Goal: Task Accomplishment & Management: Complete application form

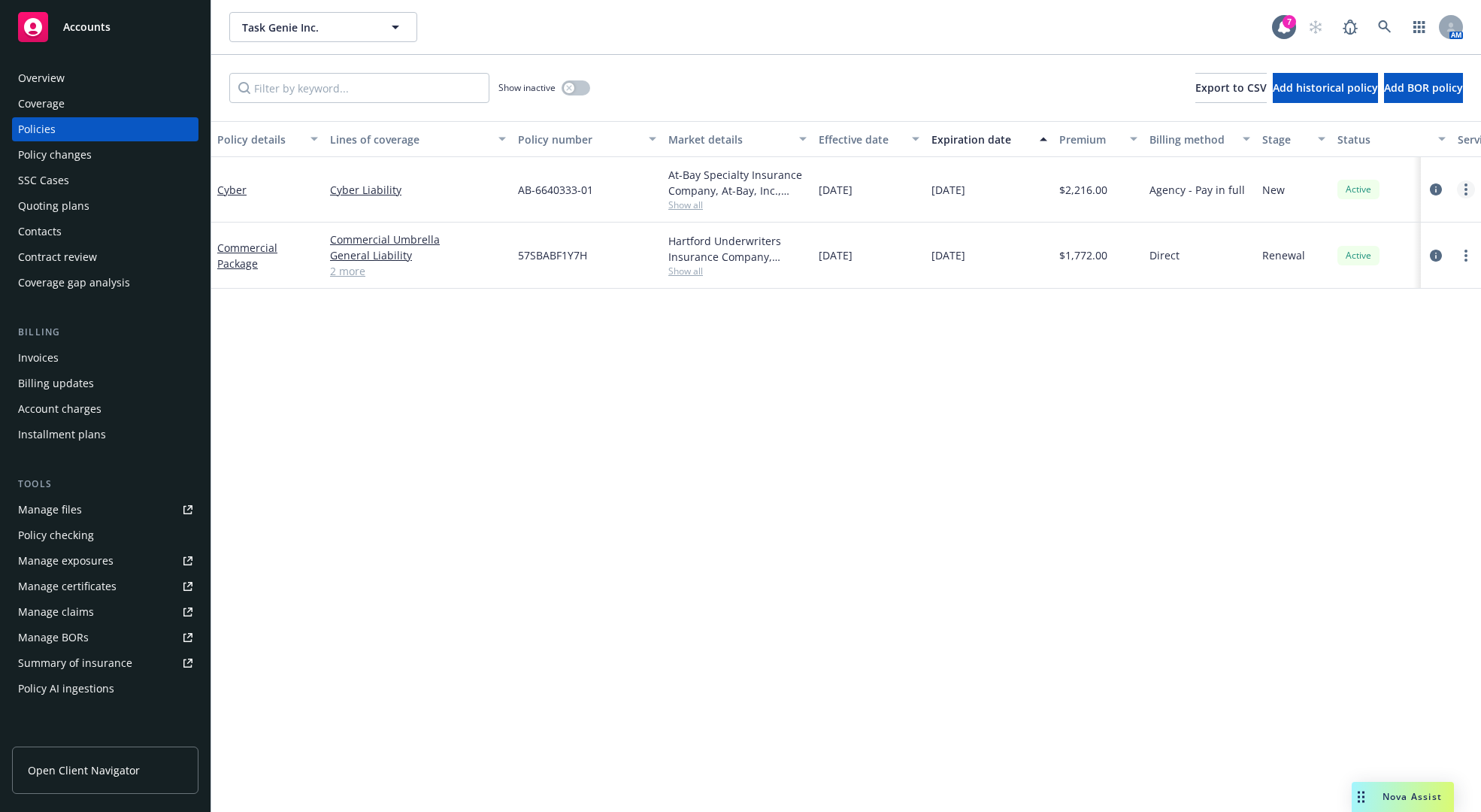
click at [1461, 183] on link "more" at bounding box center [1465, 189] width 18 height 18
click at [1438, 187] on icon "circleInformation" at bounding box center [1436, 189] width 12 height 12
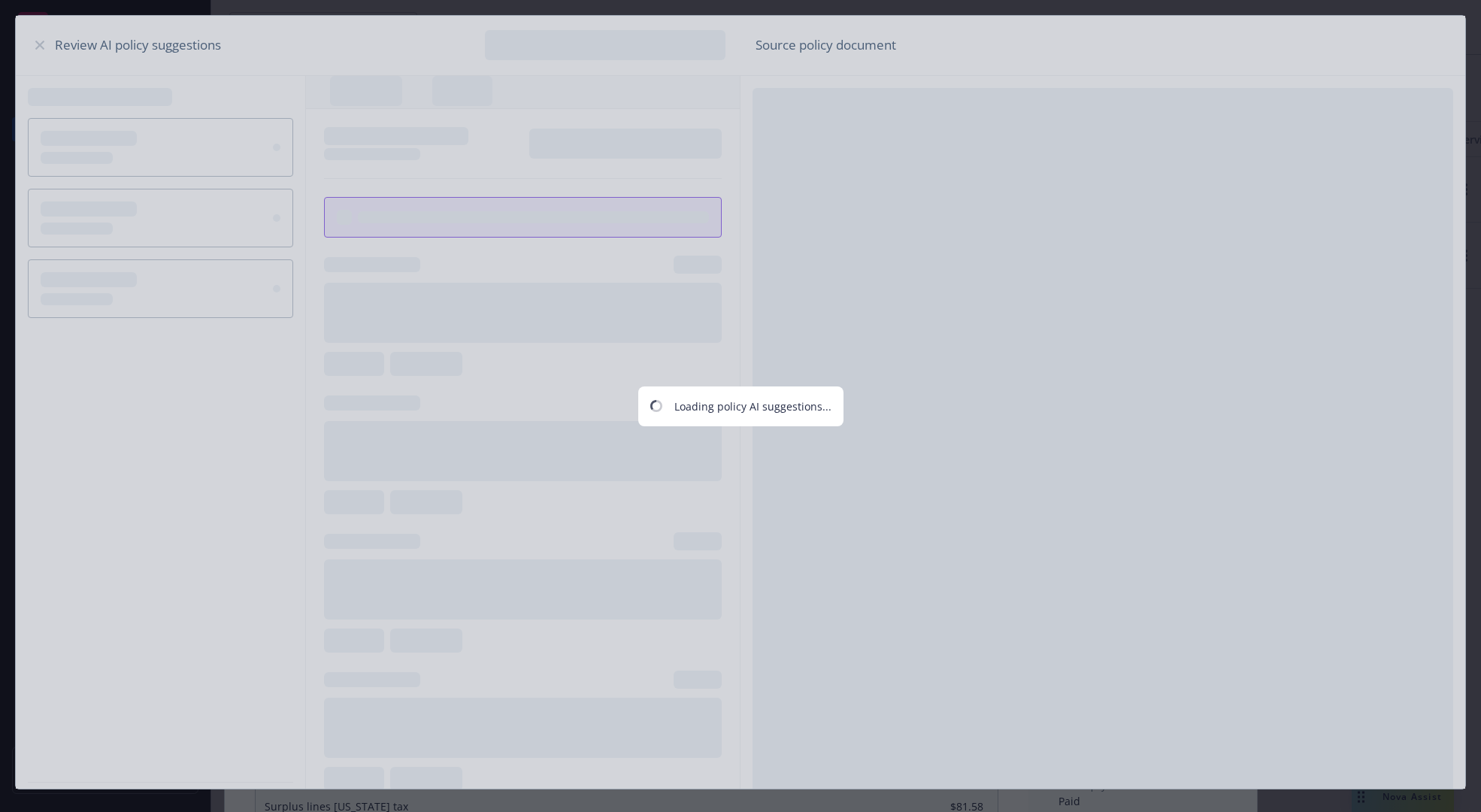
click at [38, 45] on div "Loading policy AI suggestions..." at bounding box center [740, 406] width 1481 height 812
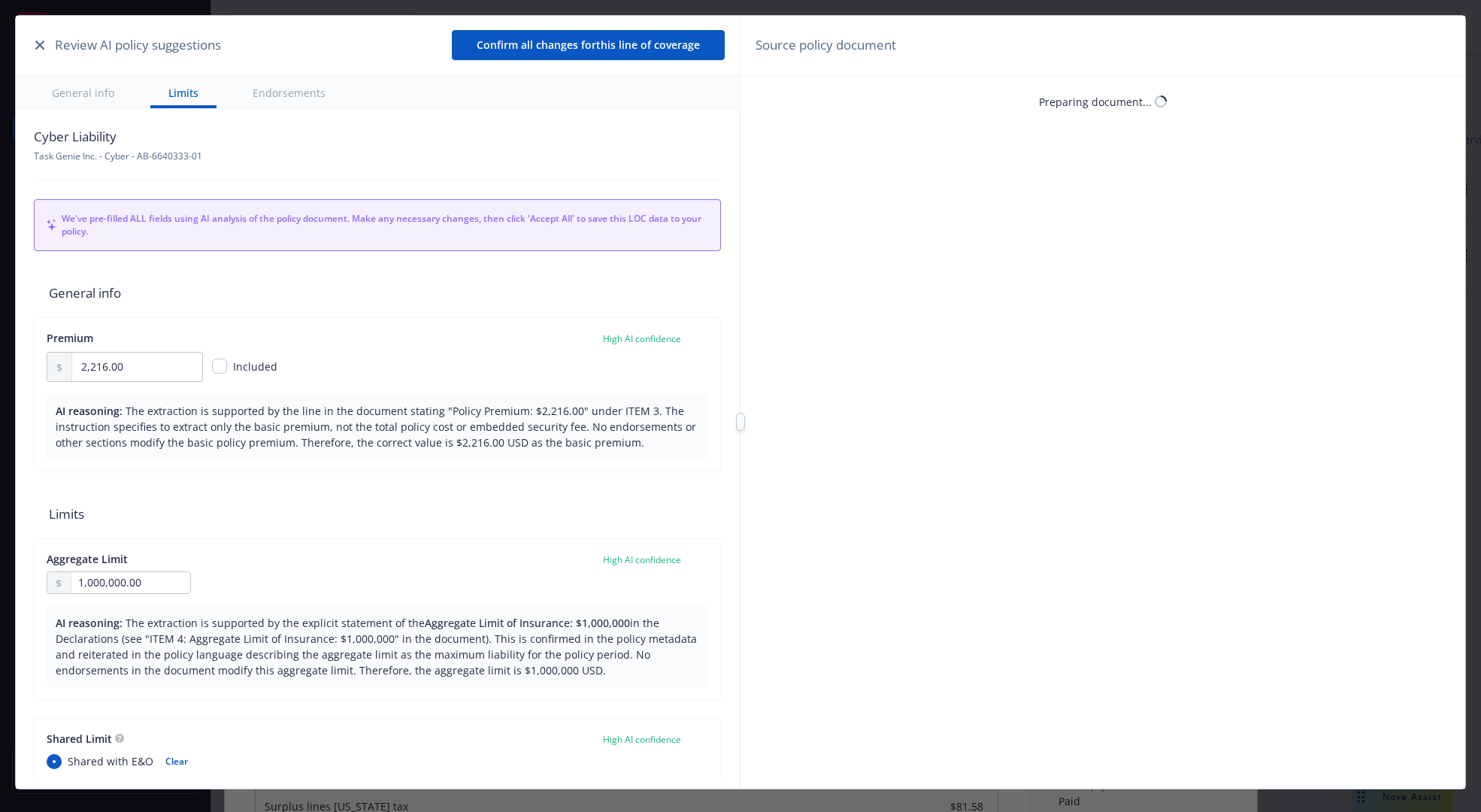
click at [38, 45] on icon "button" at bounding box center [40, 45] width 9 height 9
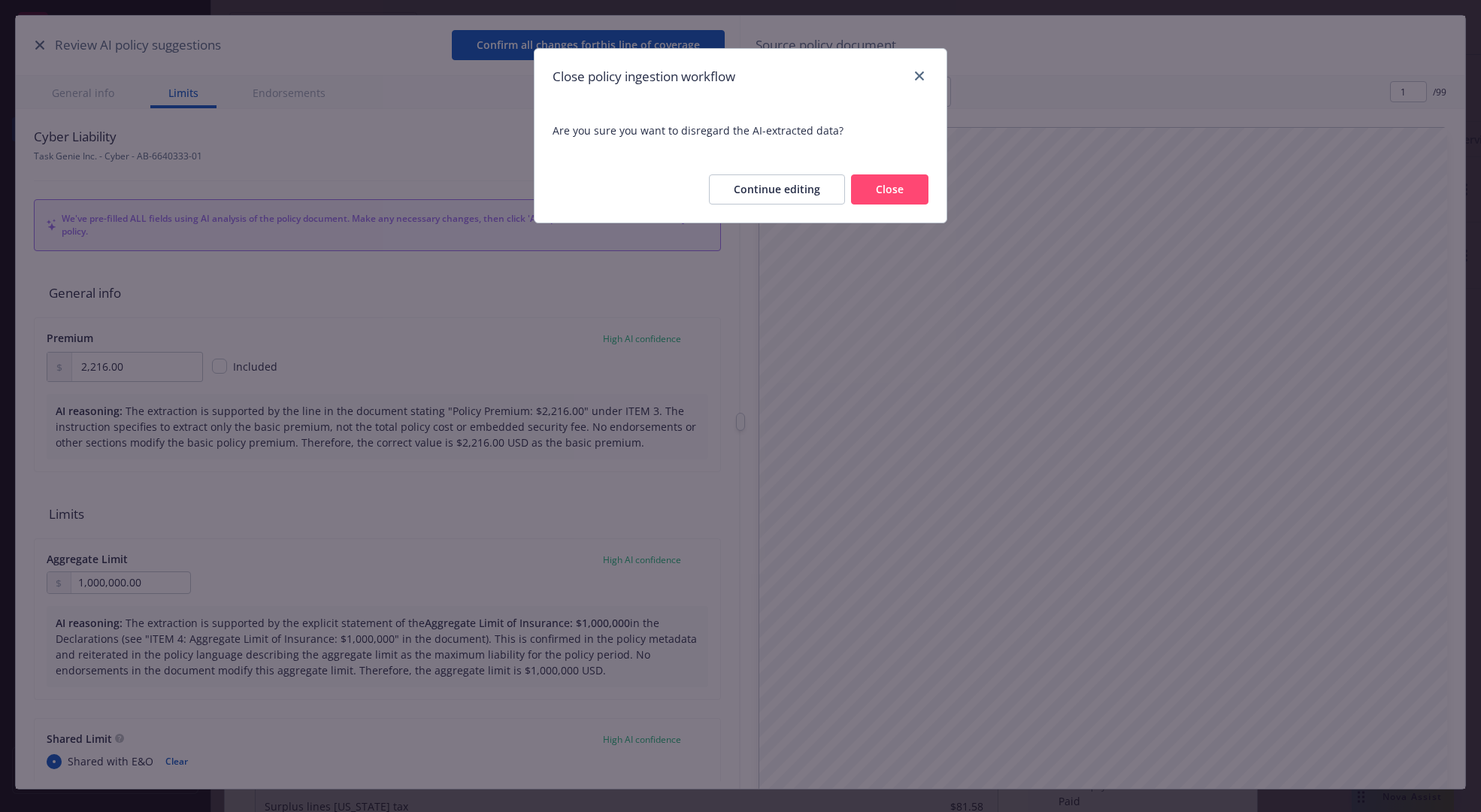
click at [879, 185] on button "Close" at bounding box center [890, 189] width 77 height 30
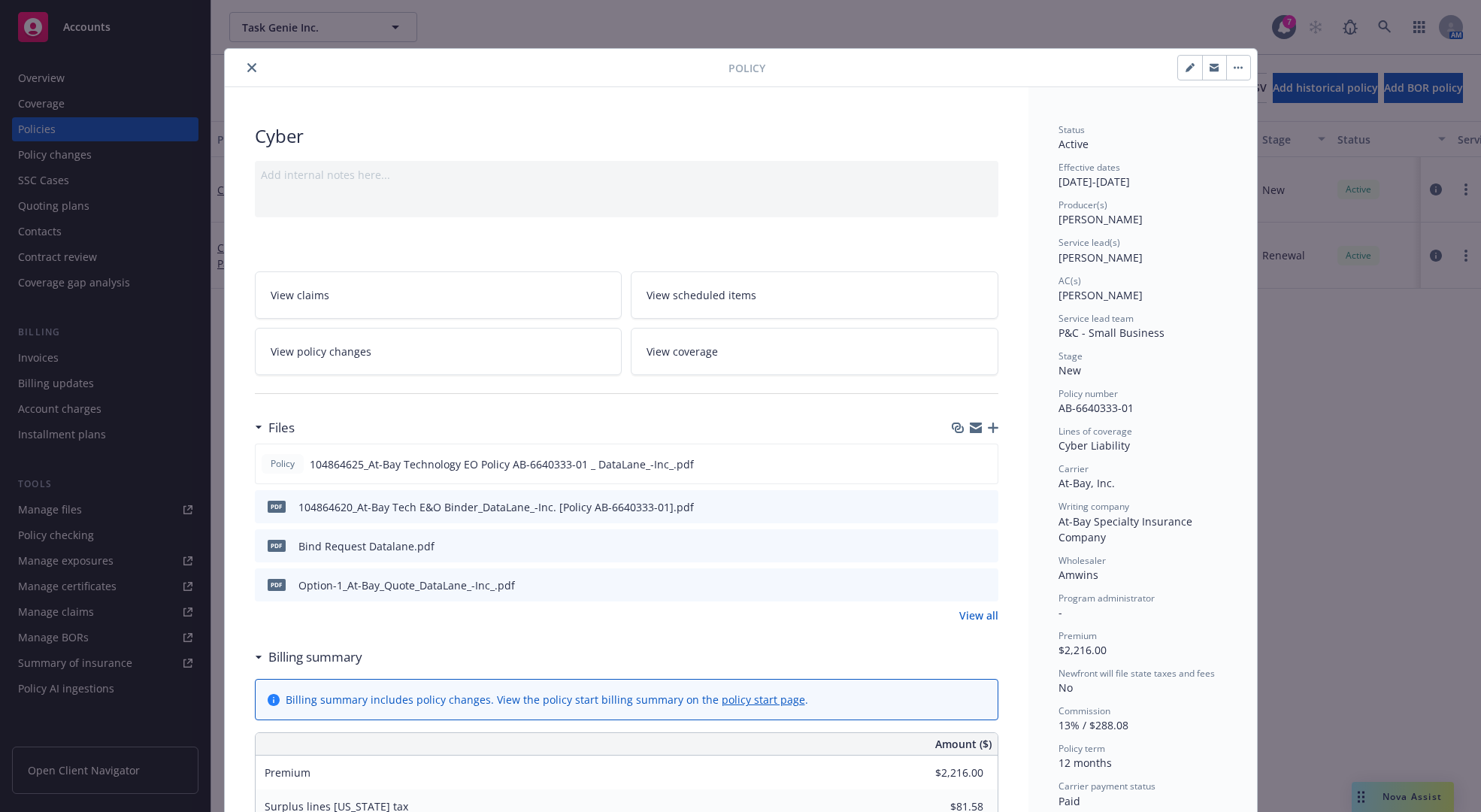
click at [247, 70] on icon "close" at bounding box center [252, 68] width 9 height 9
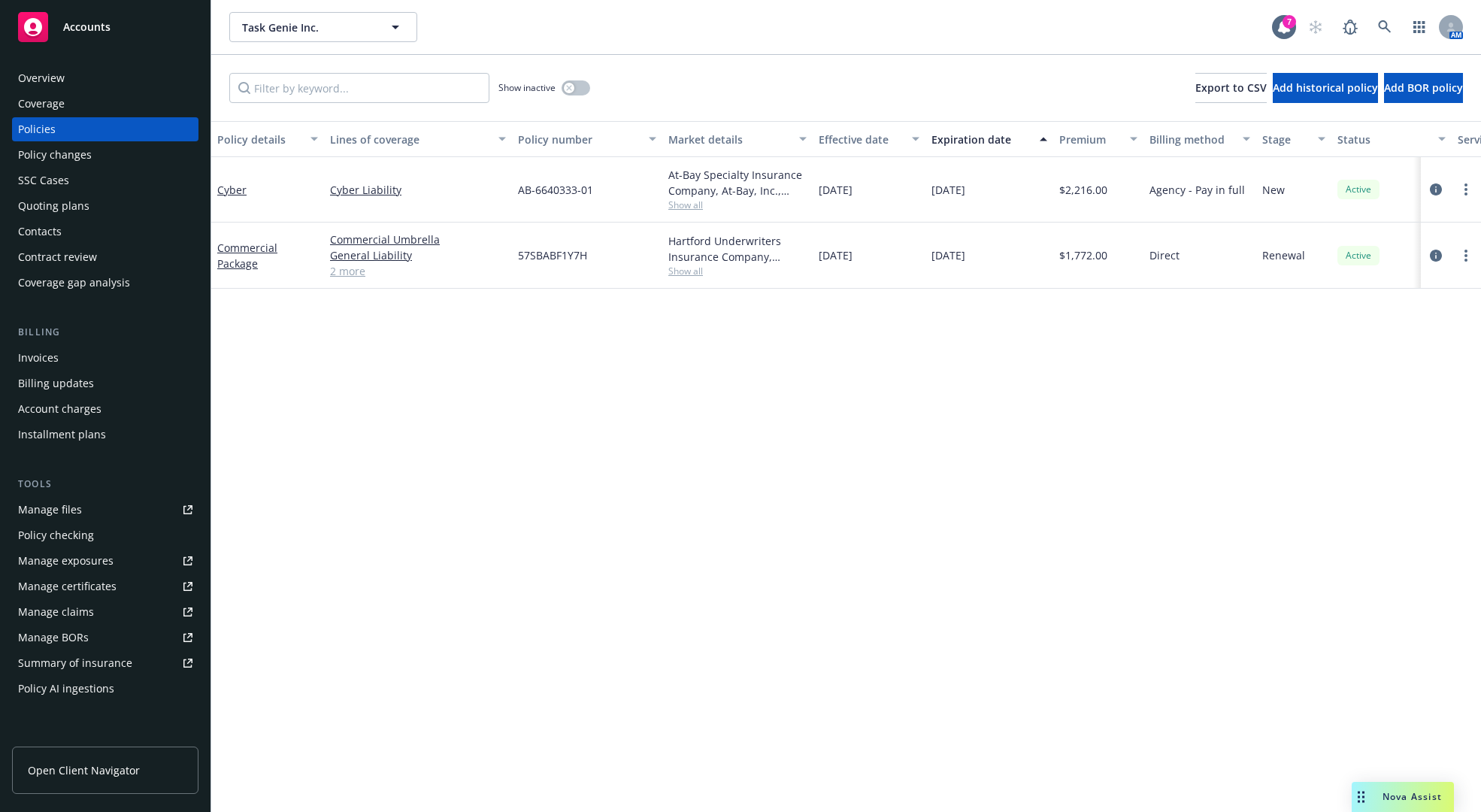
click at [135, 147] on div "Policy changes" at bounding box center [105, 155] width 174 height 24
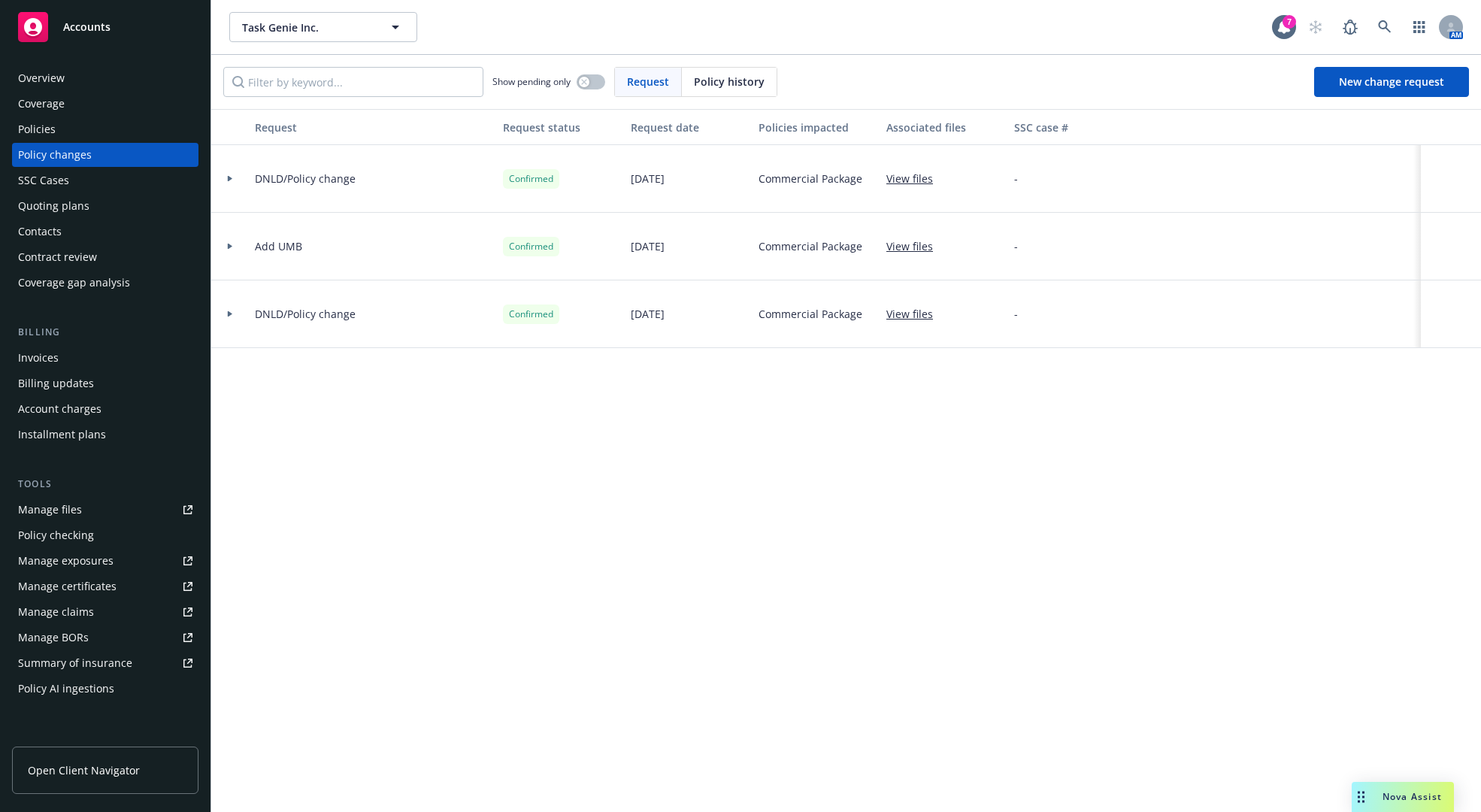
click at [110, 123] on div "Policies" at bounding box center [105, 129] width 174 height 24
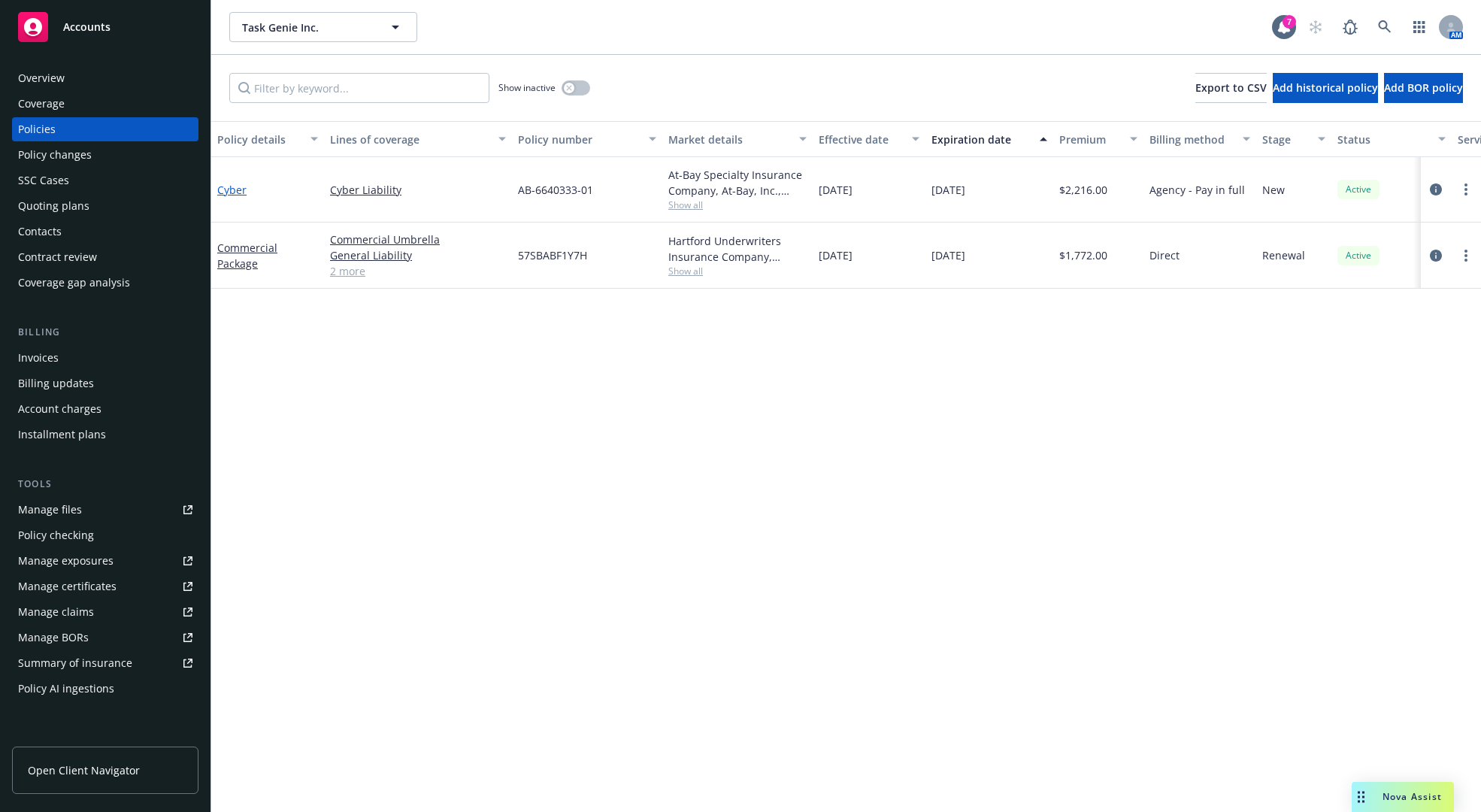
click at [244, 189] on link "Cyber" at bounding box center [232, 189] width 29 height 14
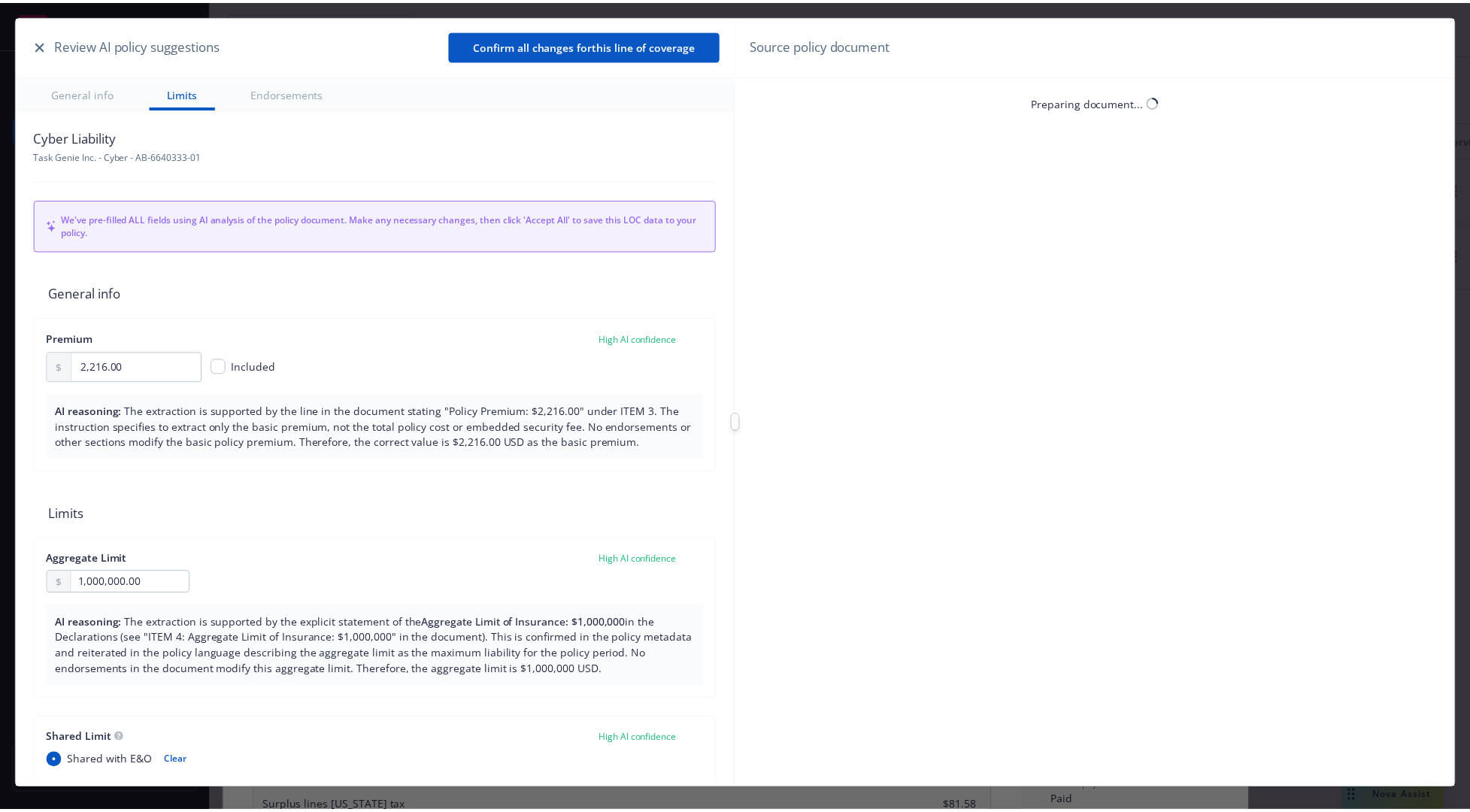
scroll to position [45, 0]
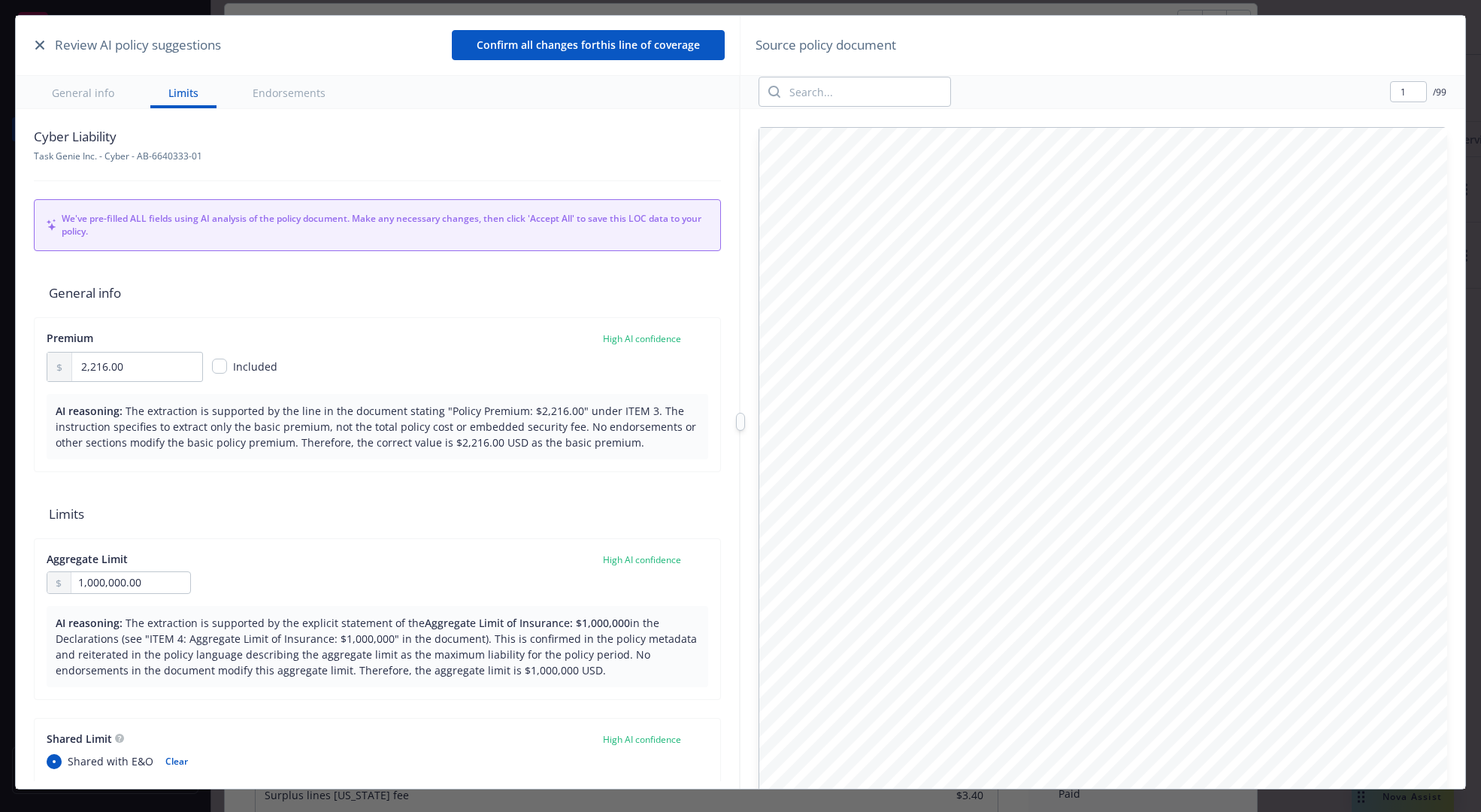
click at [34, 45] on button "button" at bounding box center [39, 45] width 18 height 18
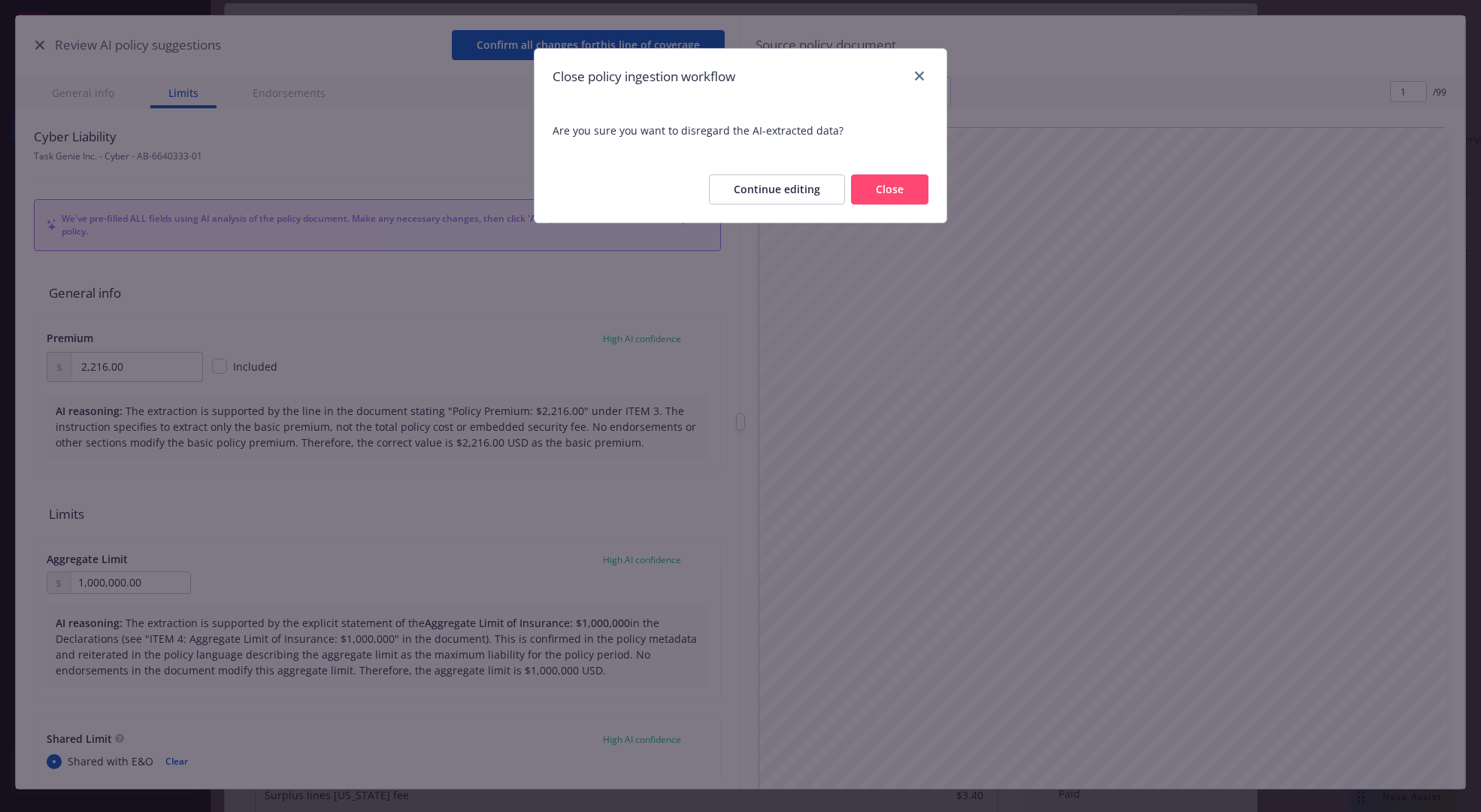
click at [920, 185] on button "Close" at bounding box center [890, 189] width 77 height 30
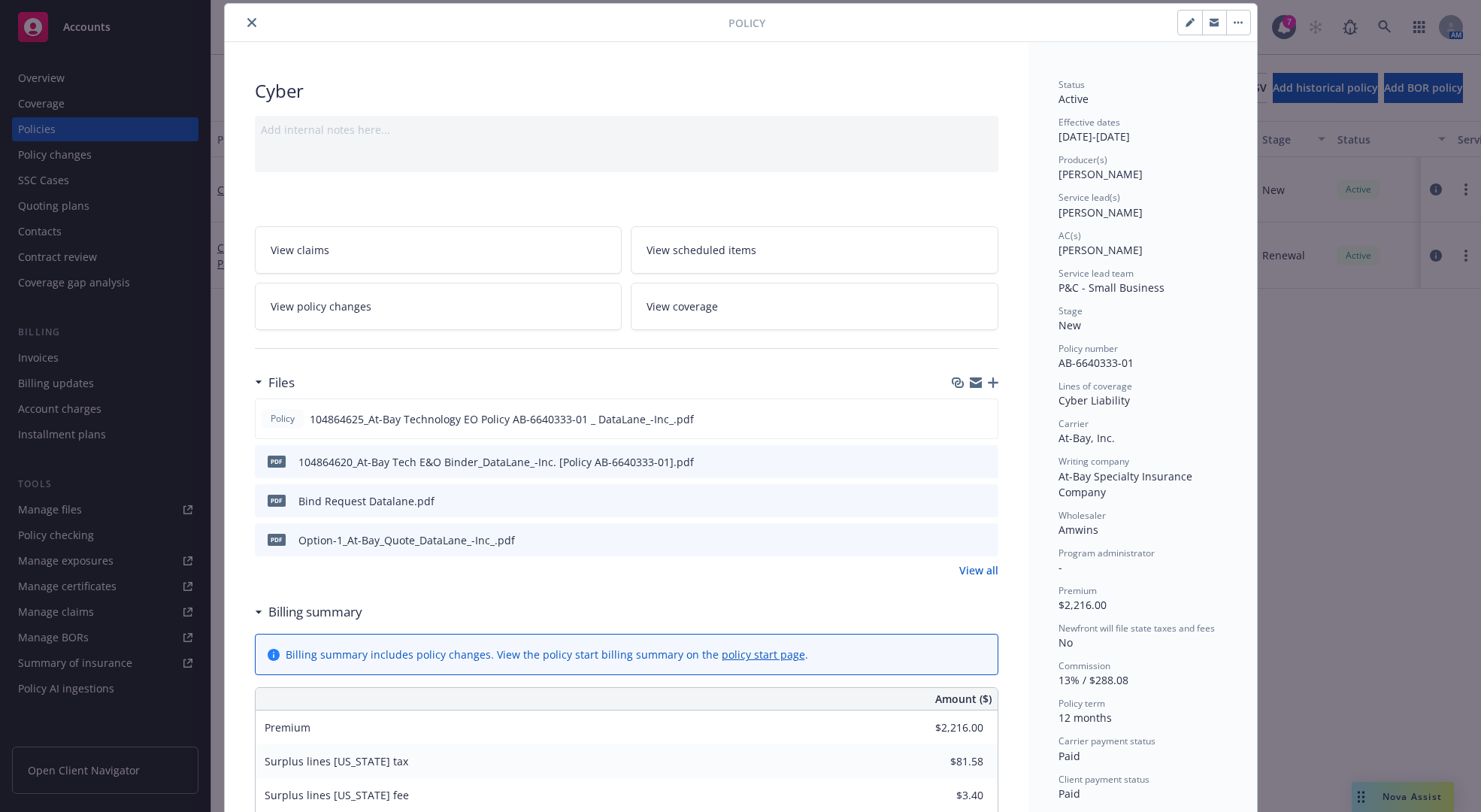
click at [526, 308] on link "View policy changes" at bounding box center [439, 306] width 368 height 48
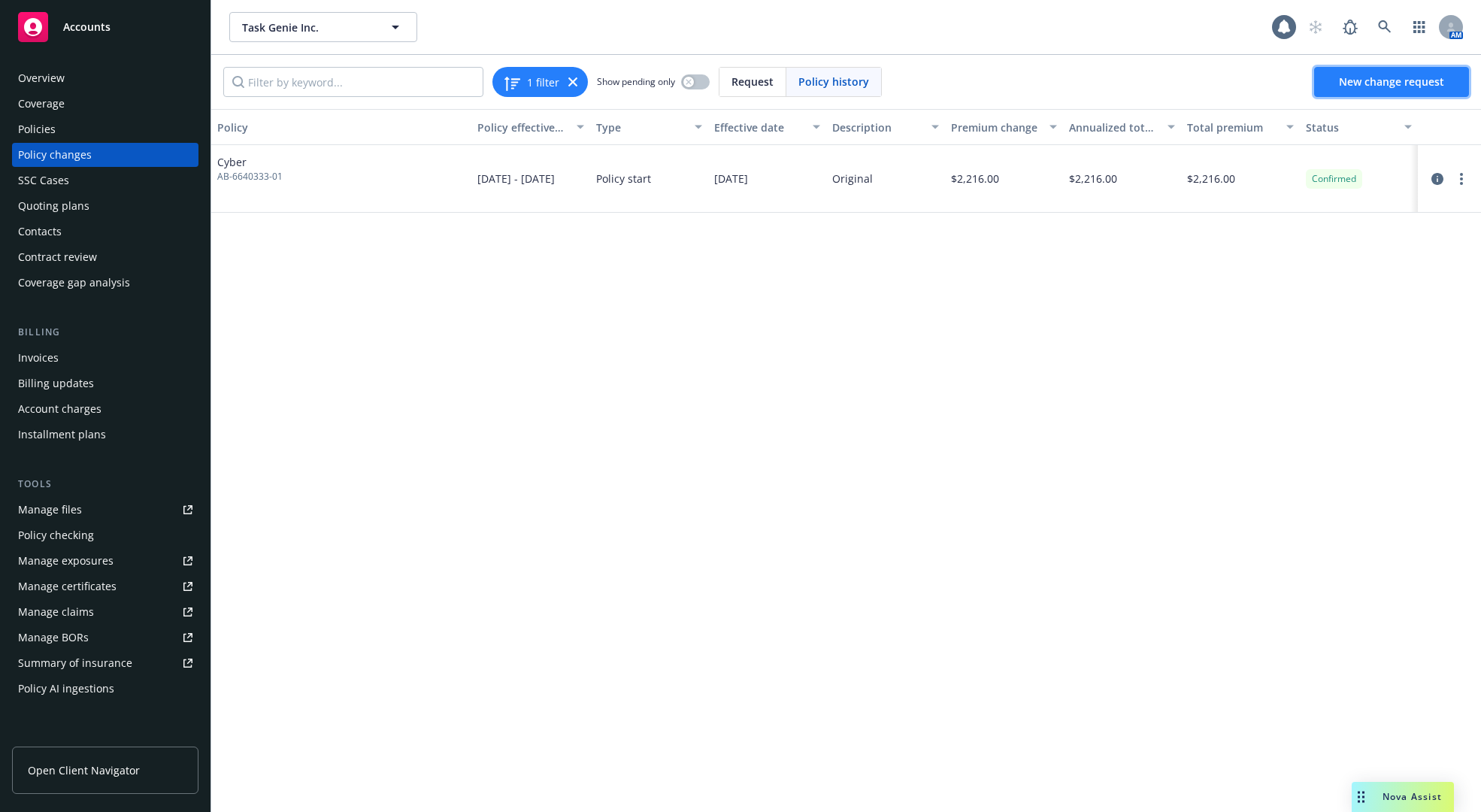
click at [1405, 85] on span "New change request" at bounding box center [1391, 81] width 106 height 14
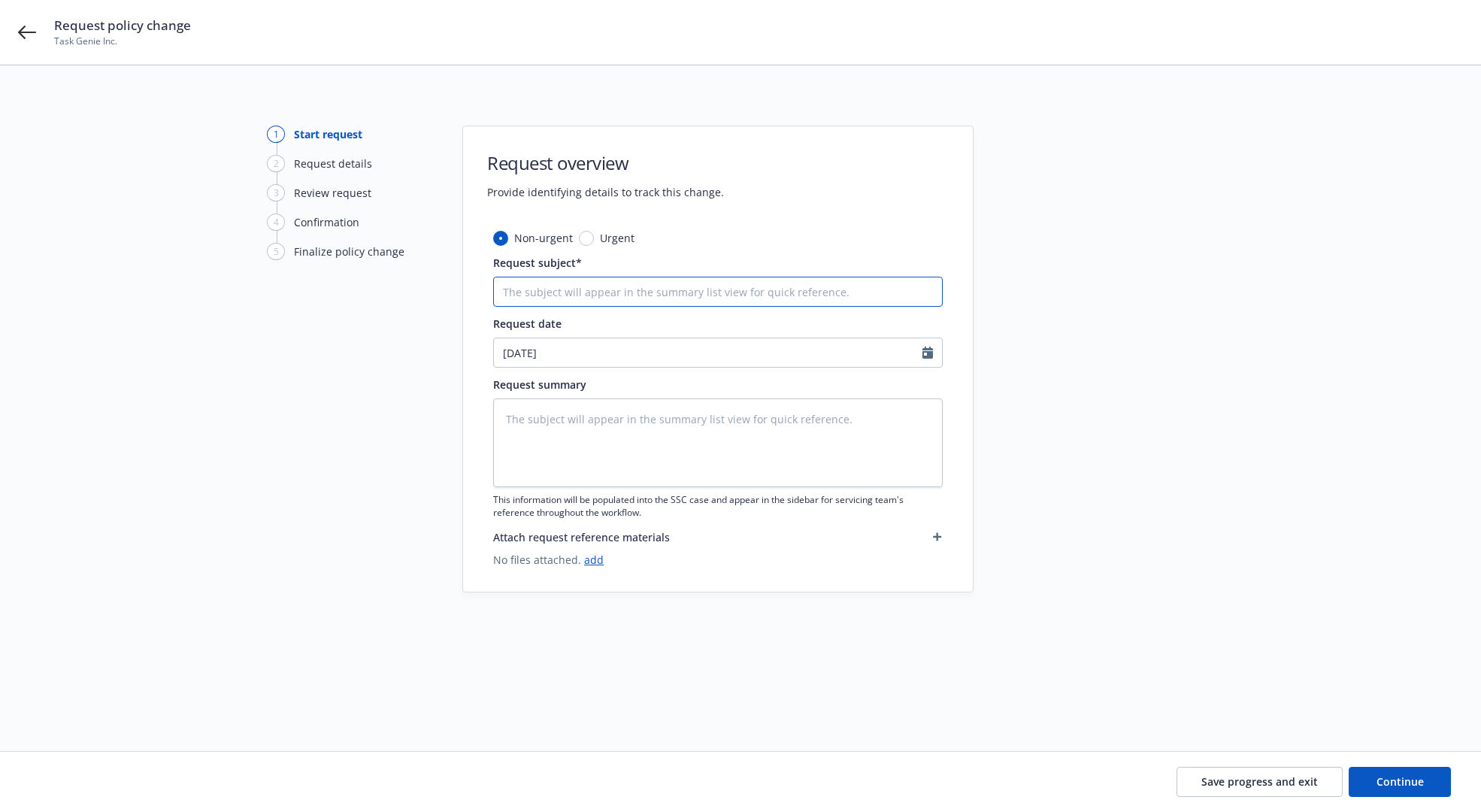
click at [674, 296] on input "Request subject*" at bounding box center [717, 292] width 450 height 30
type textarea "x"
type input "I"
type textarea "x"
type input "In"
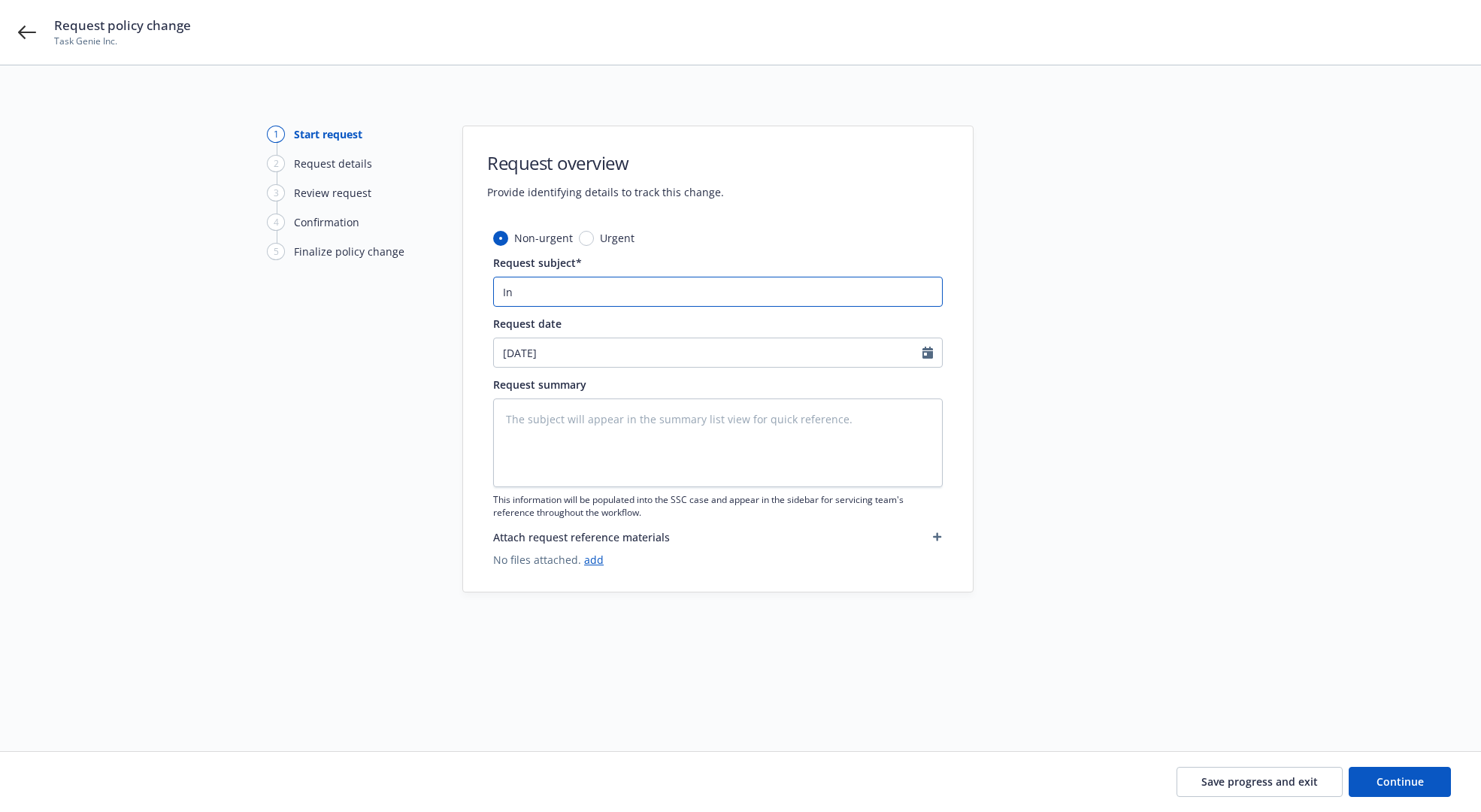
type textarea "x"
type input "Inc"
type textarea "x"
type input "Incr"
type textarea "x"
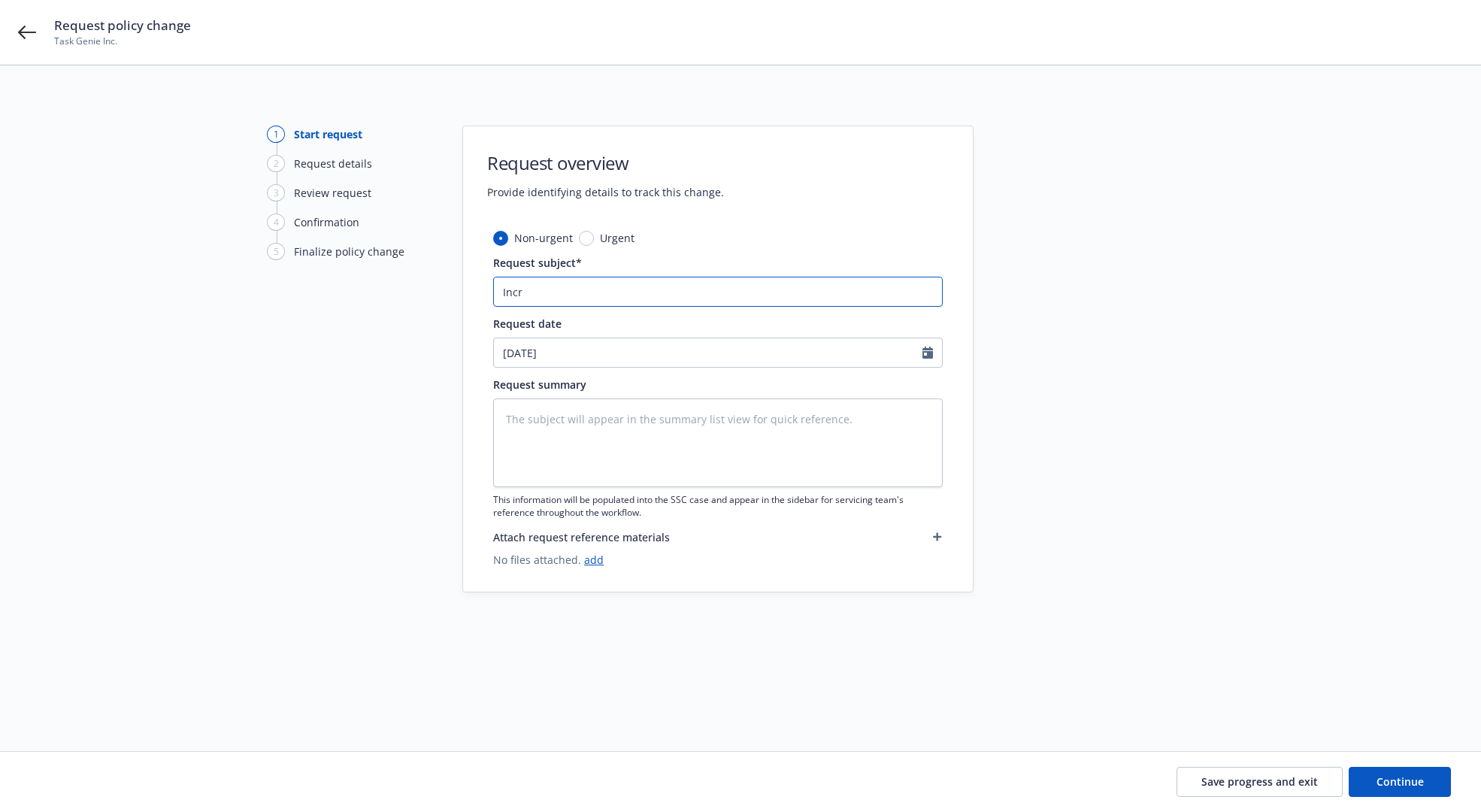
type input "Incre"
type textarea "x"
type input "Increa"
type textarea "x"
type input "Increas"
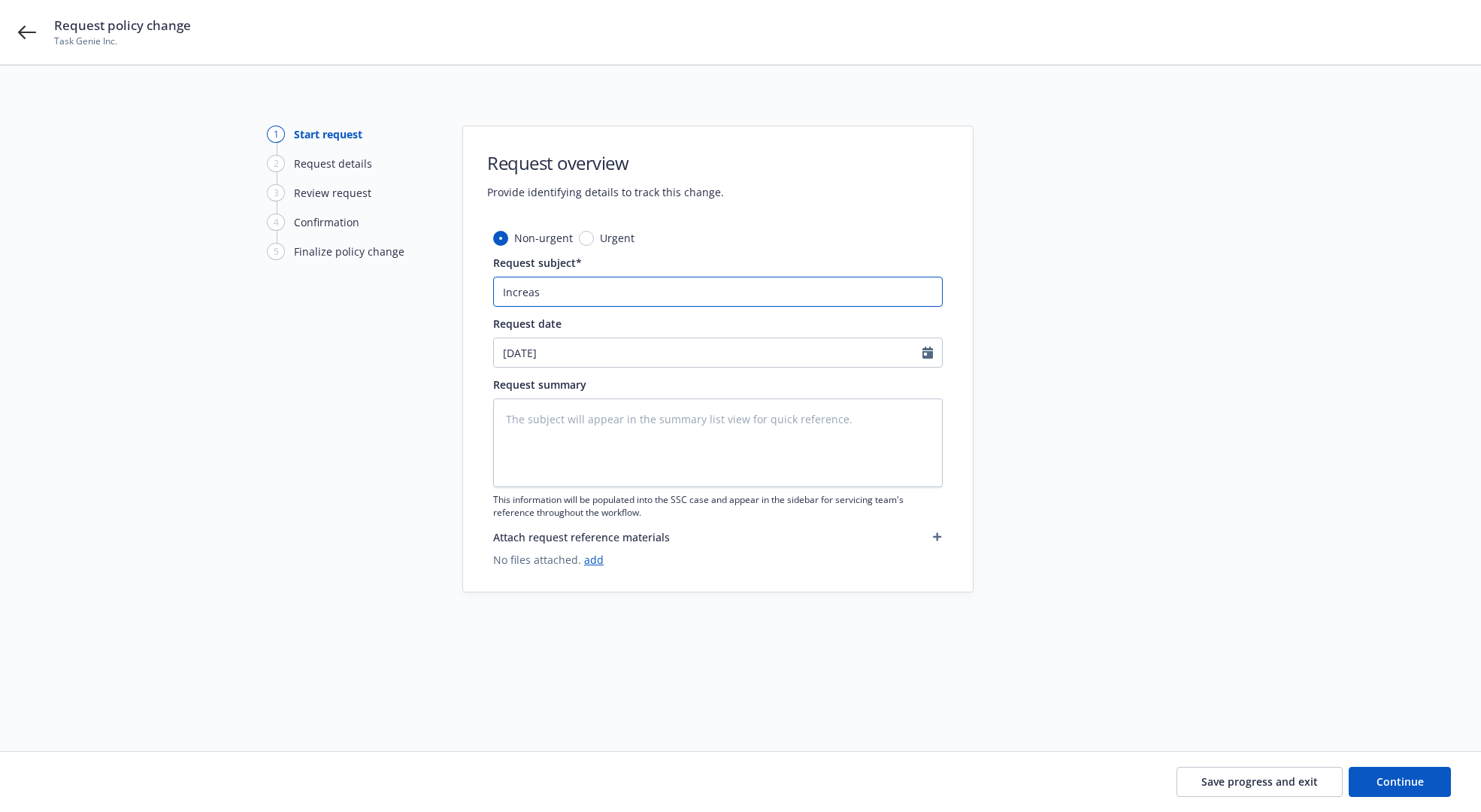
type textarea "x"
type input "Increase"
type textarea "x"
type input "Increase"
type textarea "x"
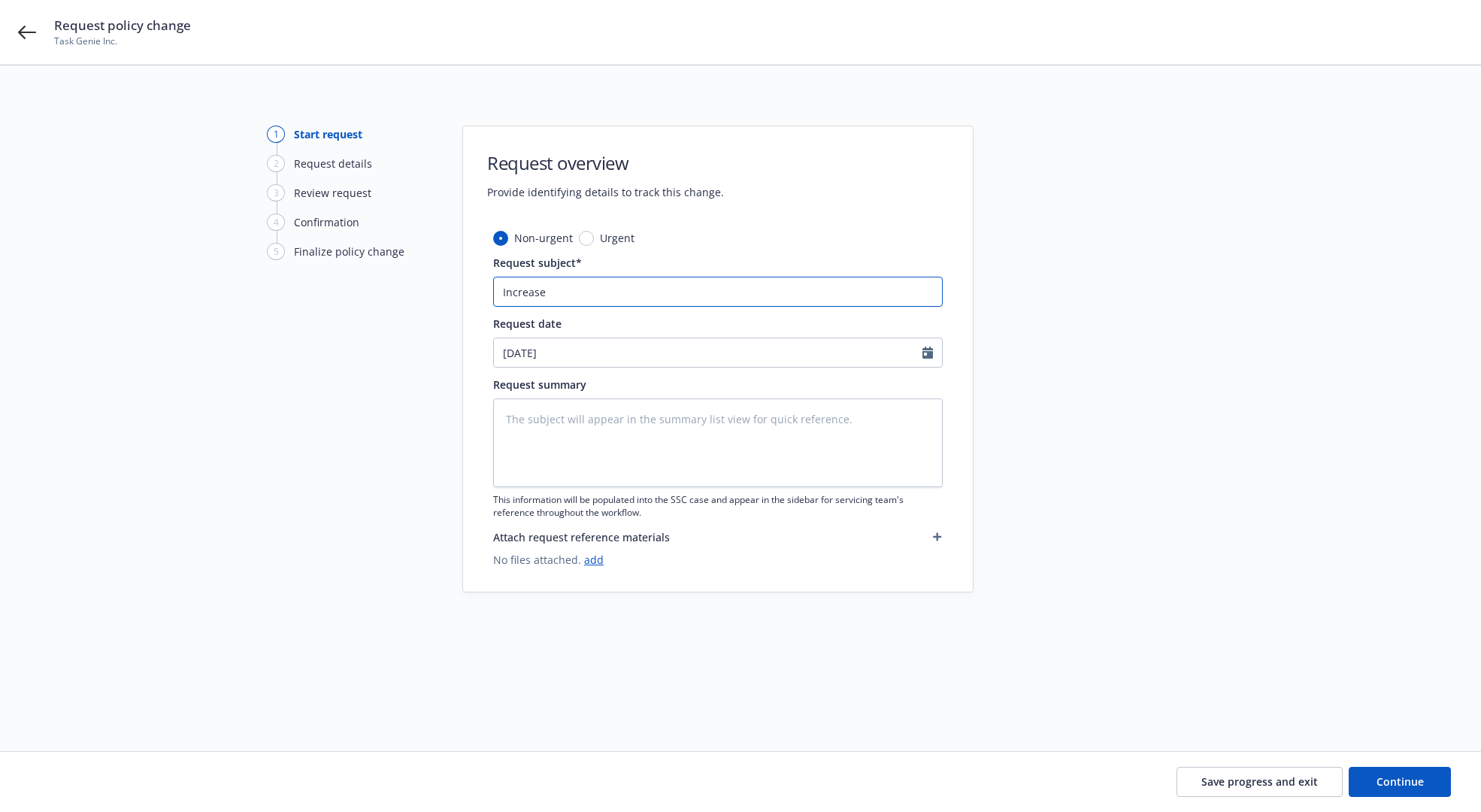
type input "Increase L"
type textarea "x"
type input "Increase"
type textarea "x"
type input "Increase l"
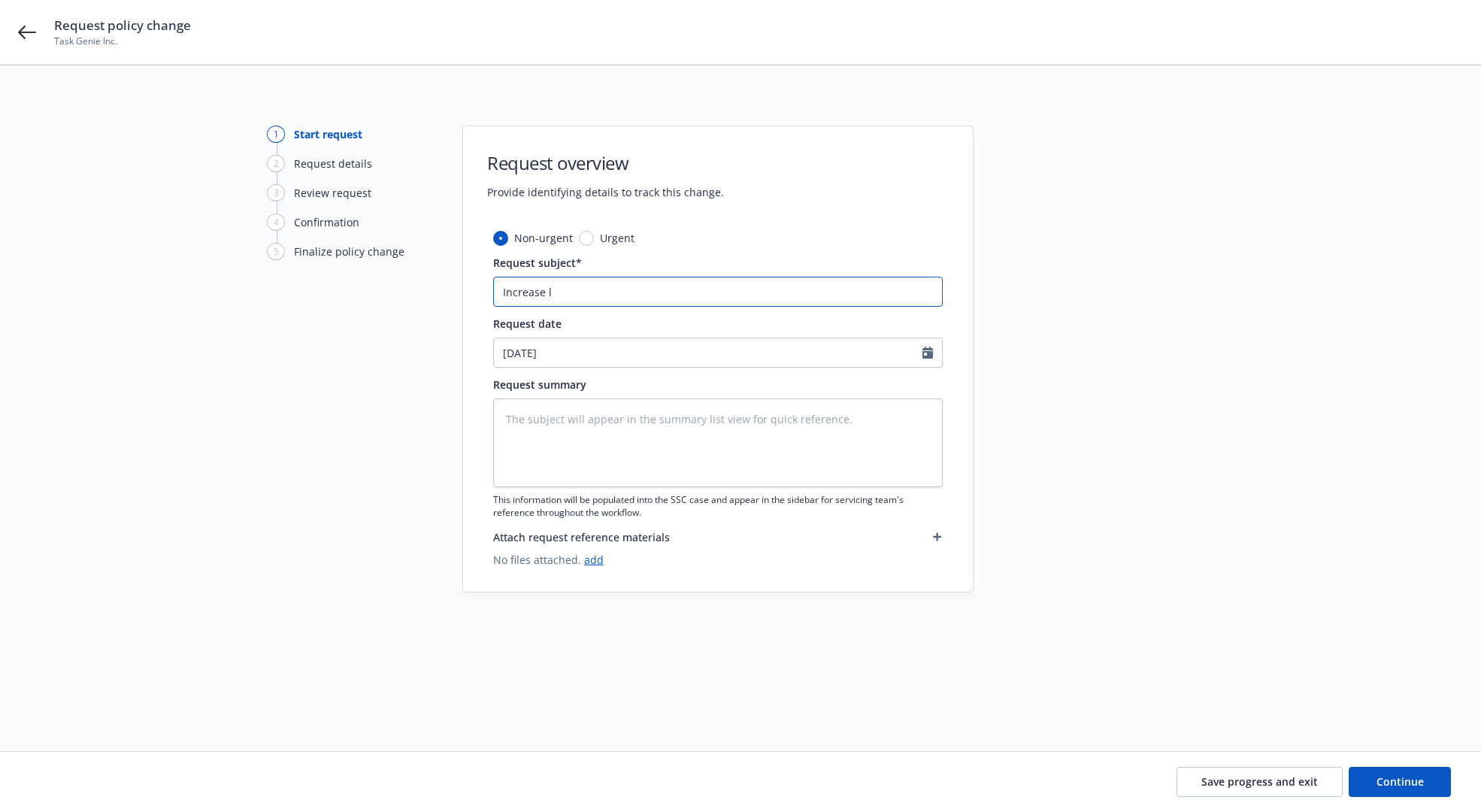
type textarea "x"
type input "Increase li"
type textarea "x"
type input "Increase lim"
type textarea "x"
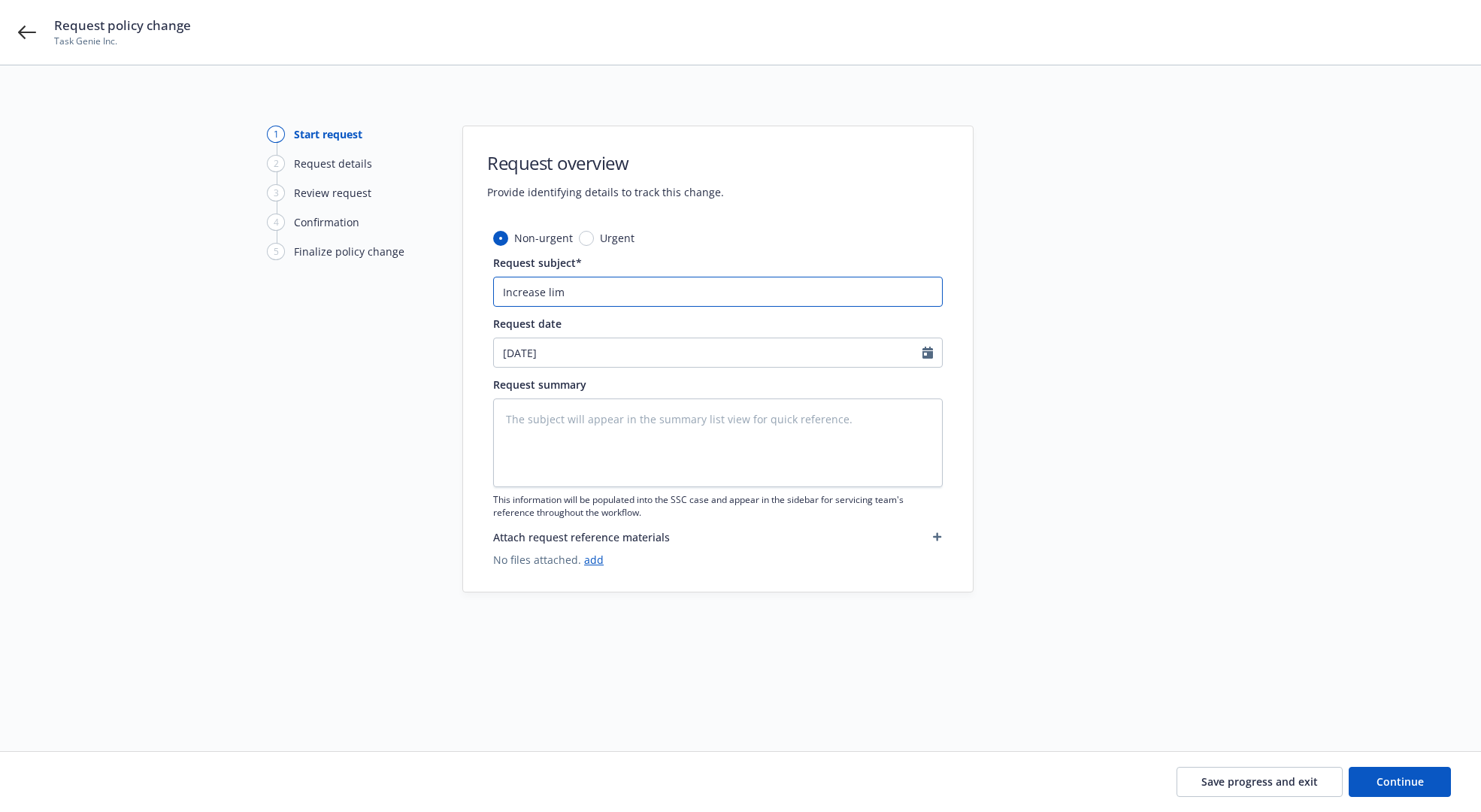
type input "Increase limi"
type textarea "x"
type input "Increase limit"
type textarea "x"
type input "Increase limit"
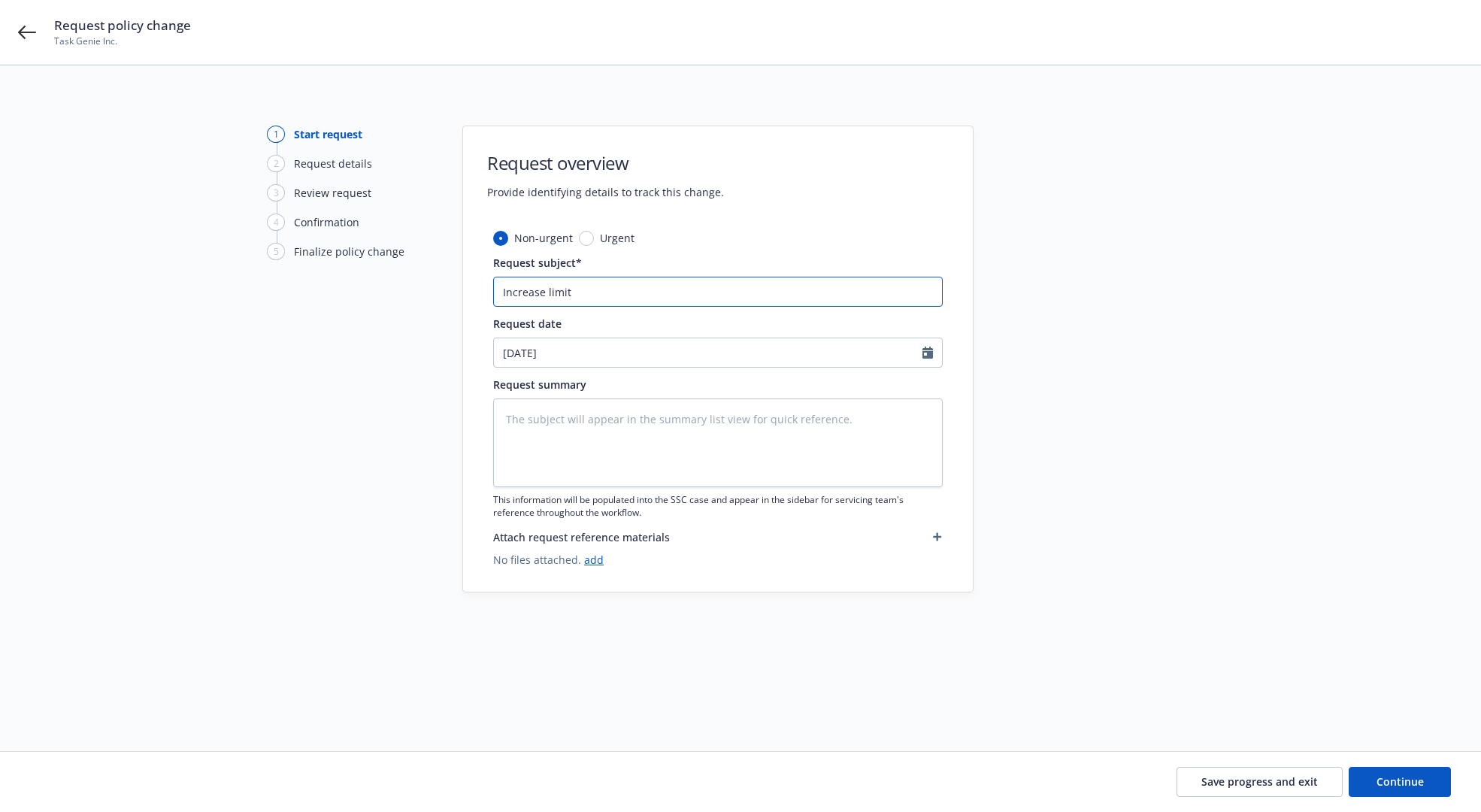
type textarea "x"
type input "Increase limit t"
type textarea "x"
type input "Increase limit to"
type textarea "x"
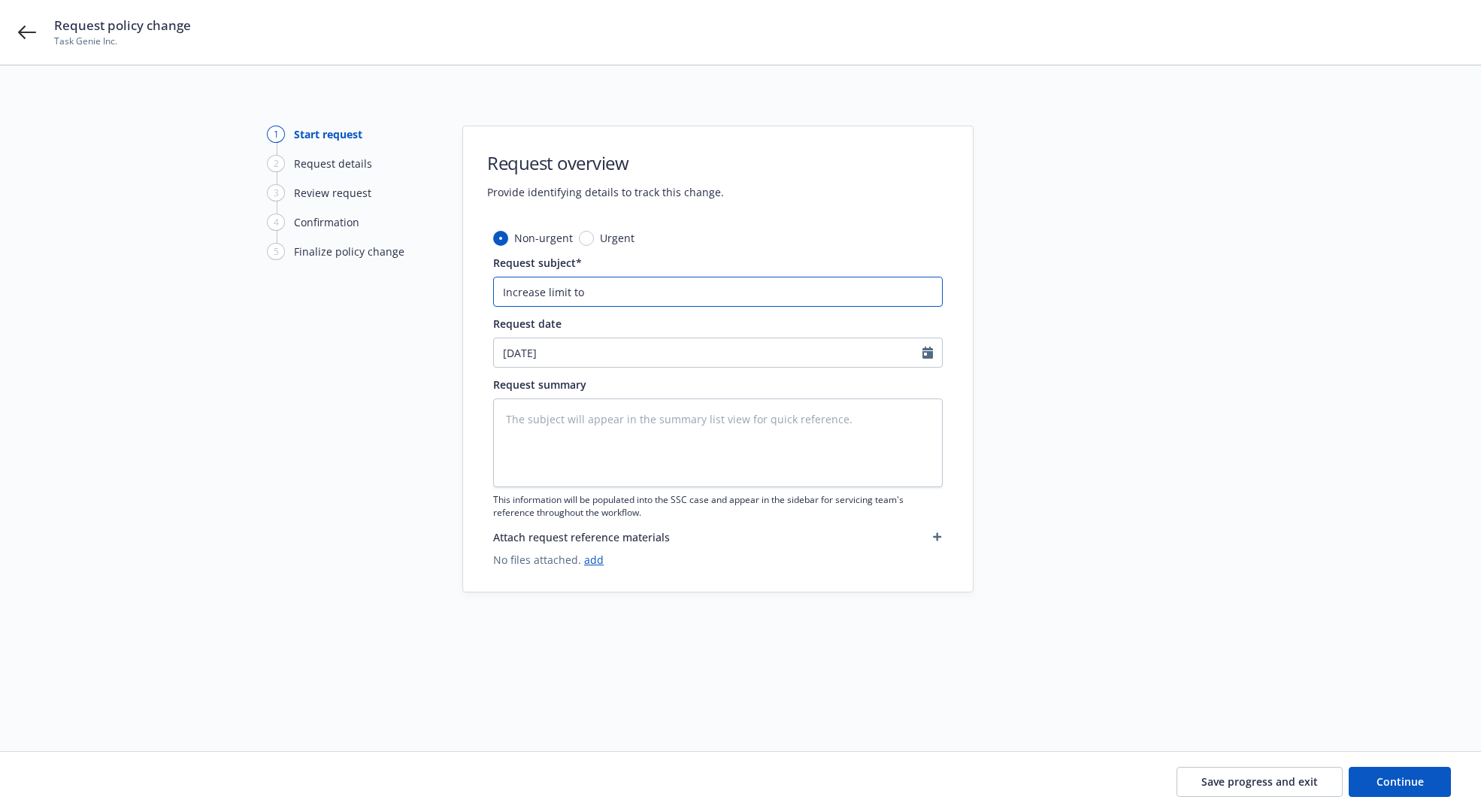
type input "Increase limit to"
type textarea "x"
type input "Increase limit to $"
type textarea "x"
type input "Increase limit to $3"
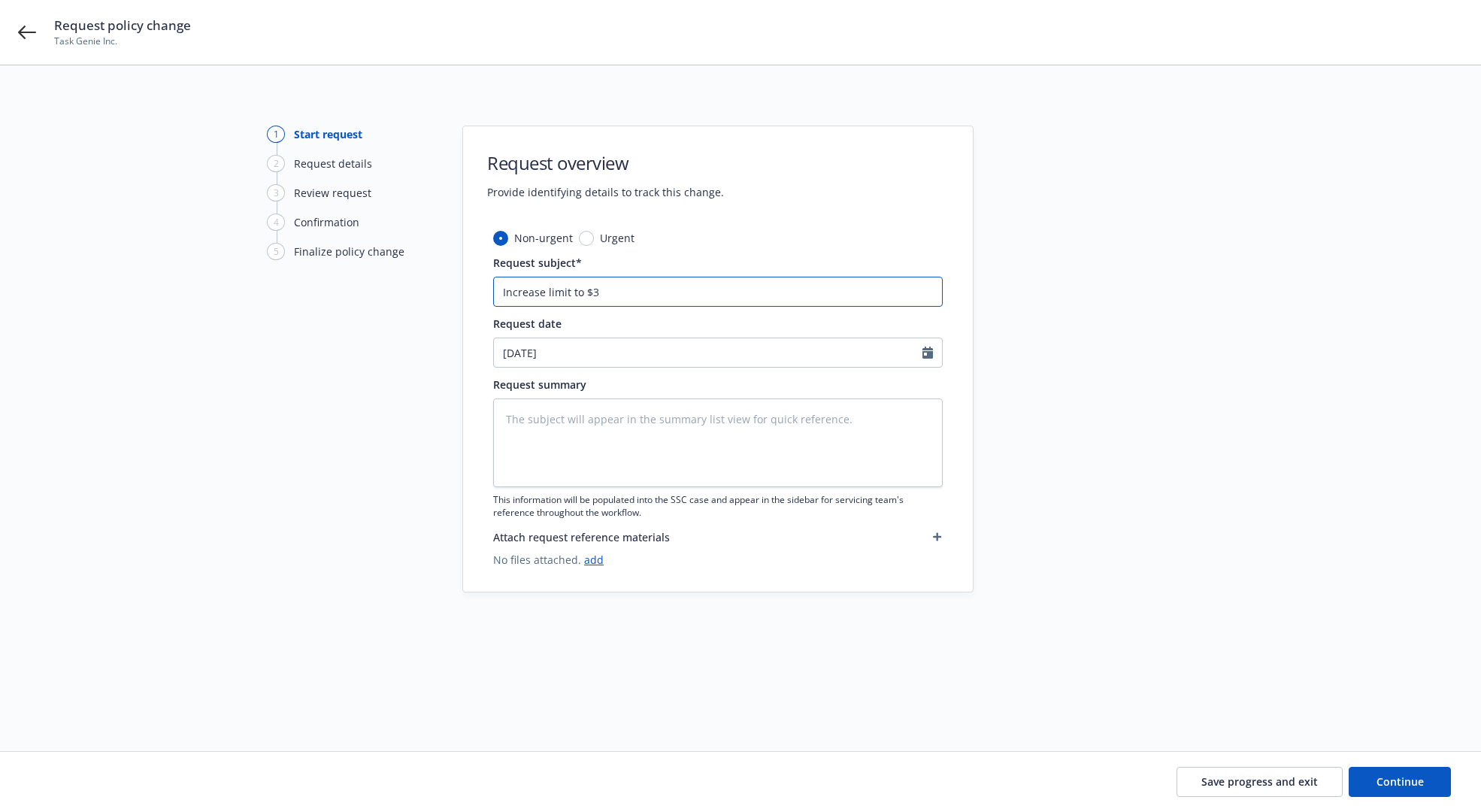
type textarea "x"
type input "Increase limit to $3m"
click at [760, 363] on input "09/23/2025" at bounding box center [708, 352] width 429 height 29
select select "9"
click at [601, 488] on span "18" at bounding box center [610, 485] width 20 height 19
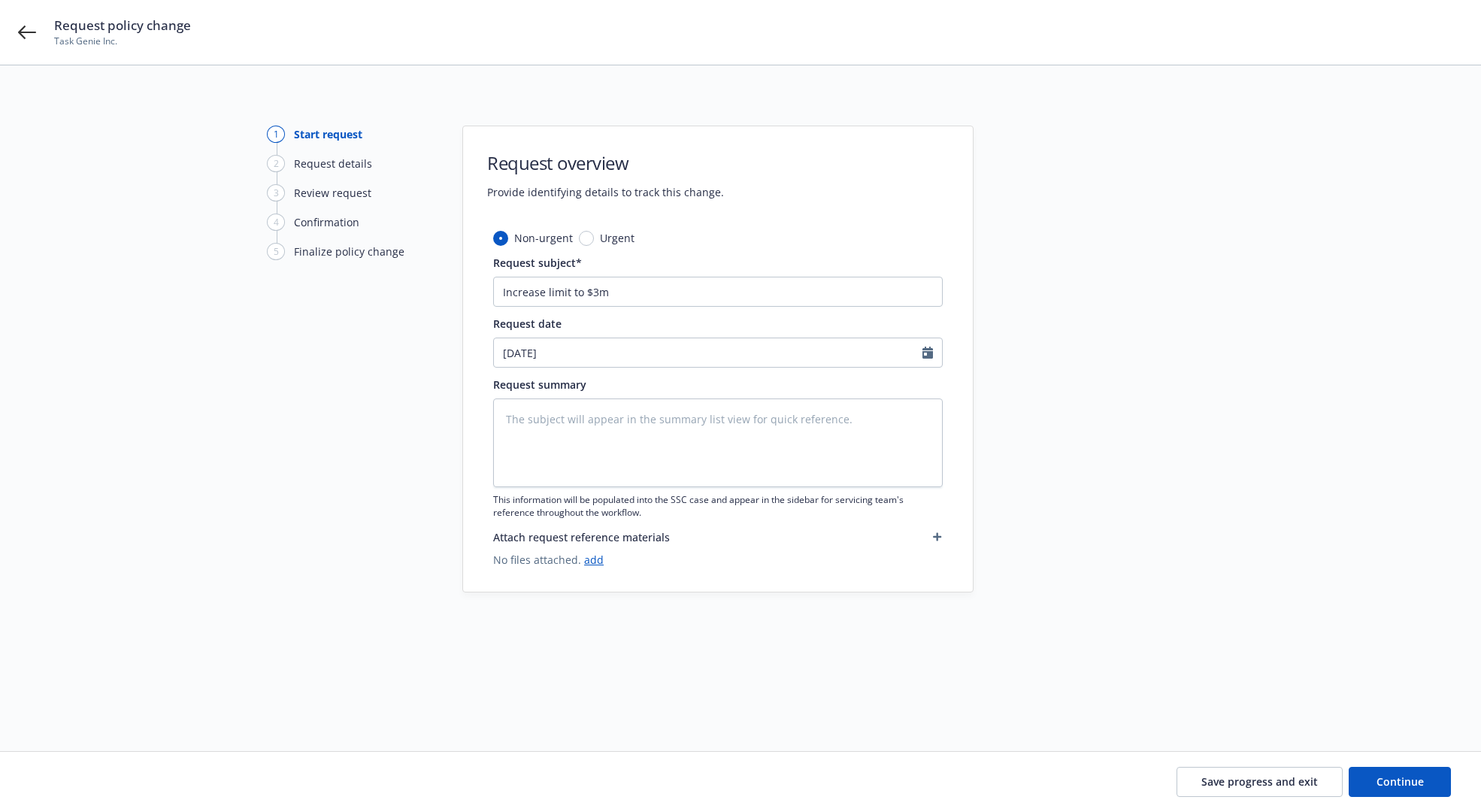
type textarea "x"
type input "[DATE]"
click at [349, 361] on div "1 Start request 2 Request details 3 Review request 4 Confirmation 5 Finalize po…" at bounding box center [349, 390] width 165 height 529
click at [661, 457] on textarea at bounding box center [717, 442] width 450 height 88
drag, startPoint x: 624, startPoint y: 286, endPoint x: 450, endPoint y: 269, distance: 174.8
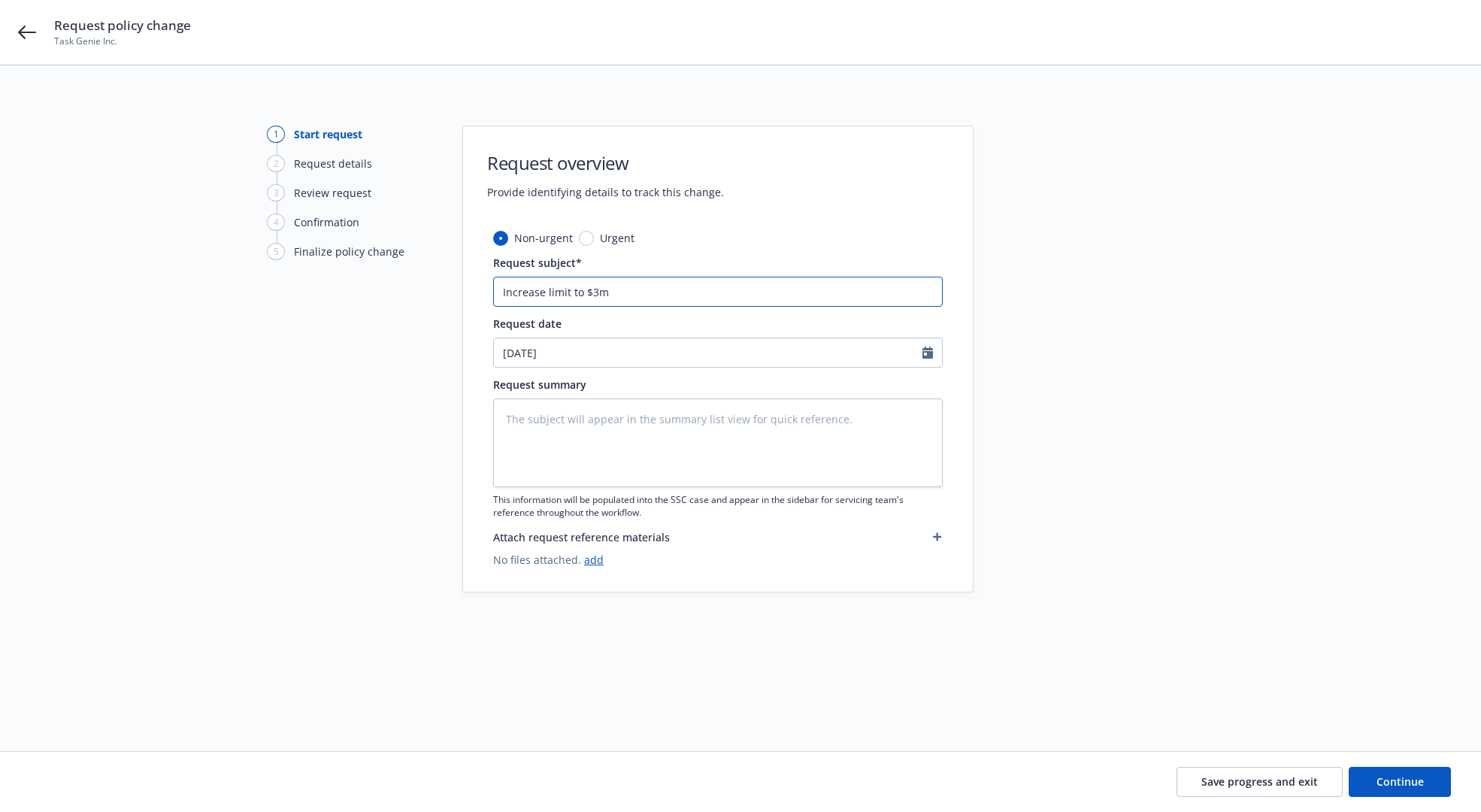
click at [450, 269] on div "1 Start request 2 Request details 3 Review request 4 Confirmation 5 Finalize po…" at bounding box center [740, 390] width 1445 height 529
click at [657, 483] on textarea at bounding box center [717, 442] width 450 height 88
paste textarea "Increase limit to $3m"
type textarea "x"
type textarea "Increase limit to $3m"
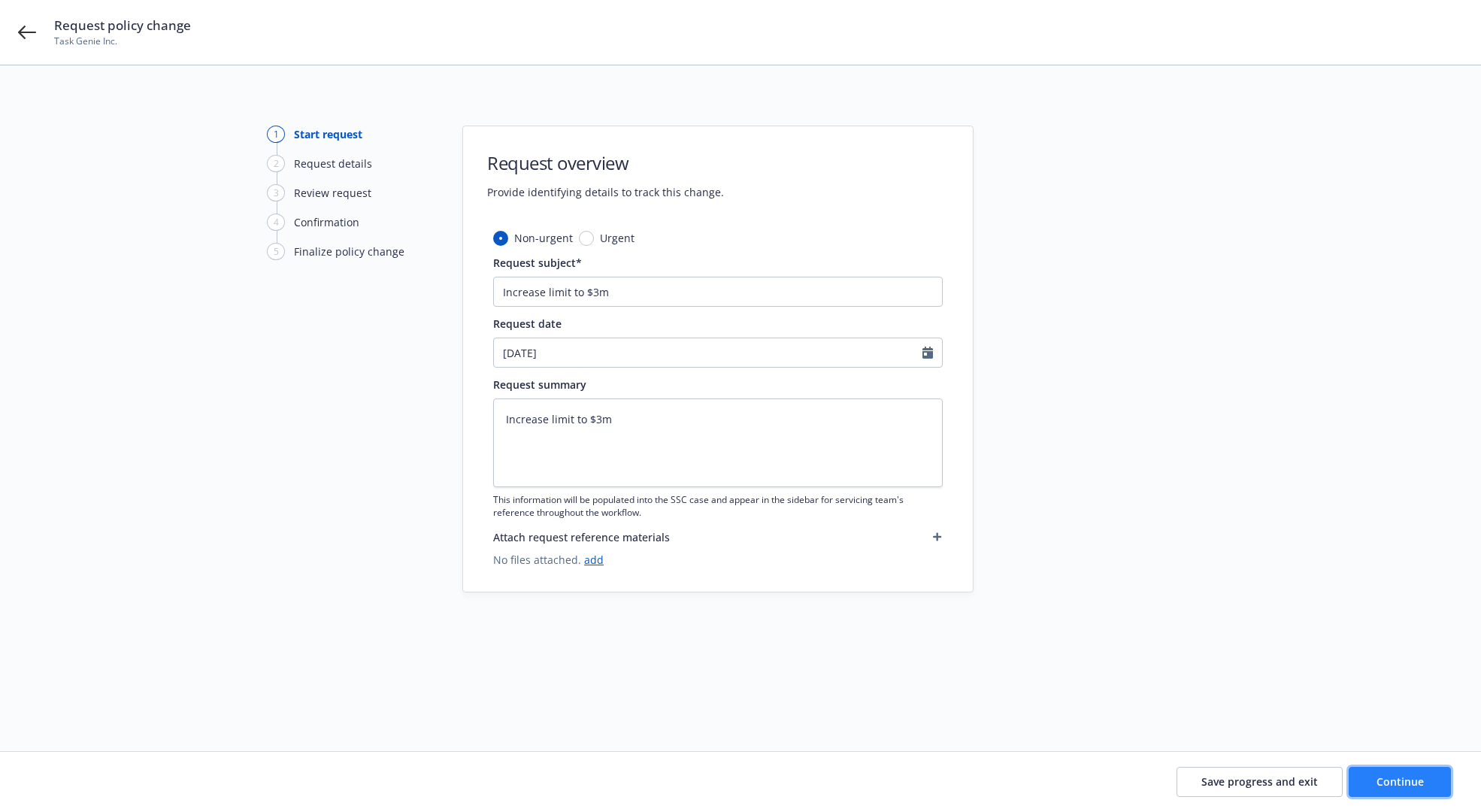
click at [1378, 774] on span "Continue" at bounding box center [1400, 781] width 48 height 14
type textarea "x"
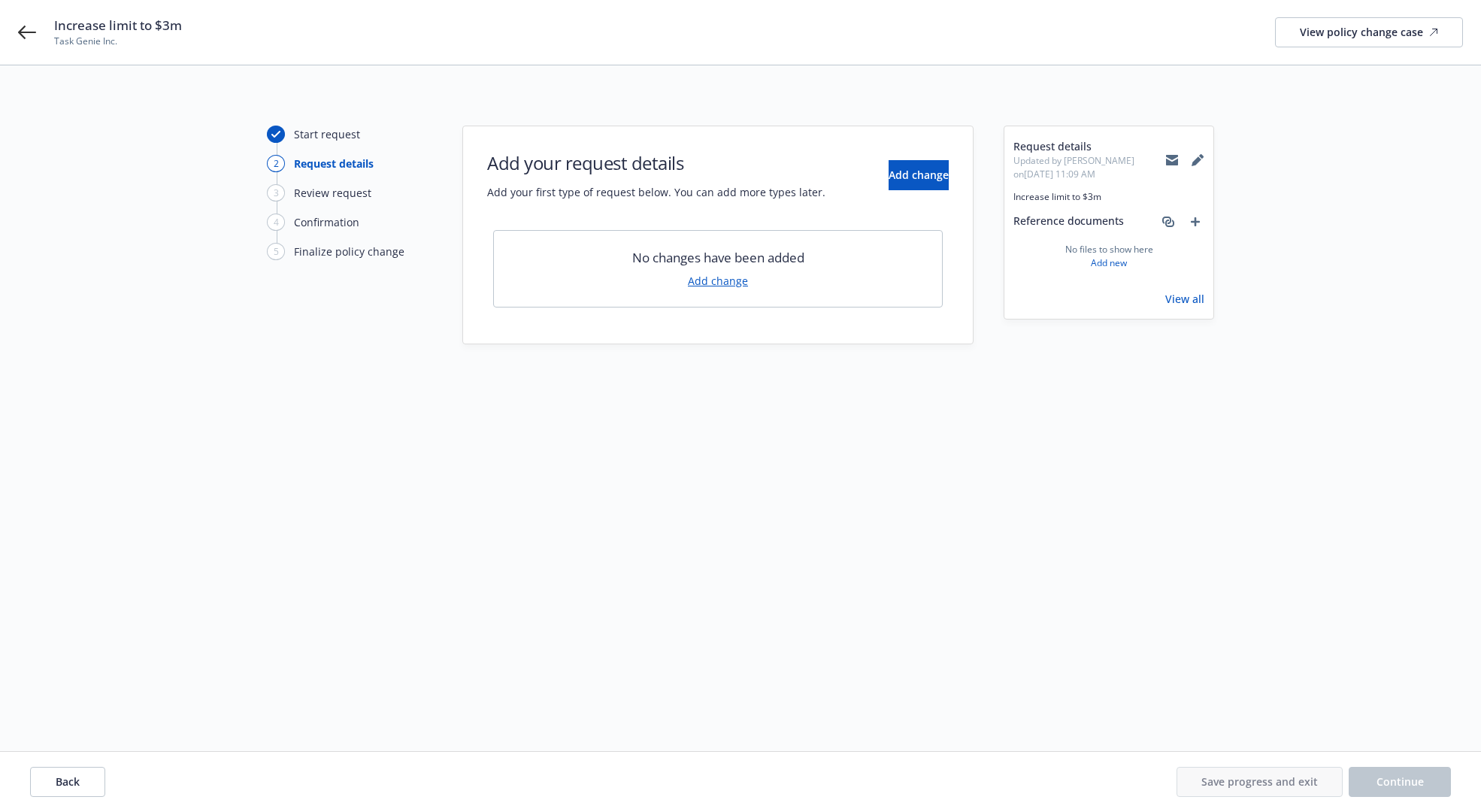
click at [746, 287] on link "Add change" at bounding box center [717, 281] width 60 height 16
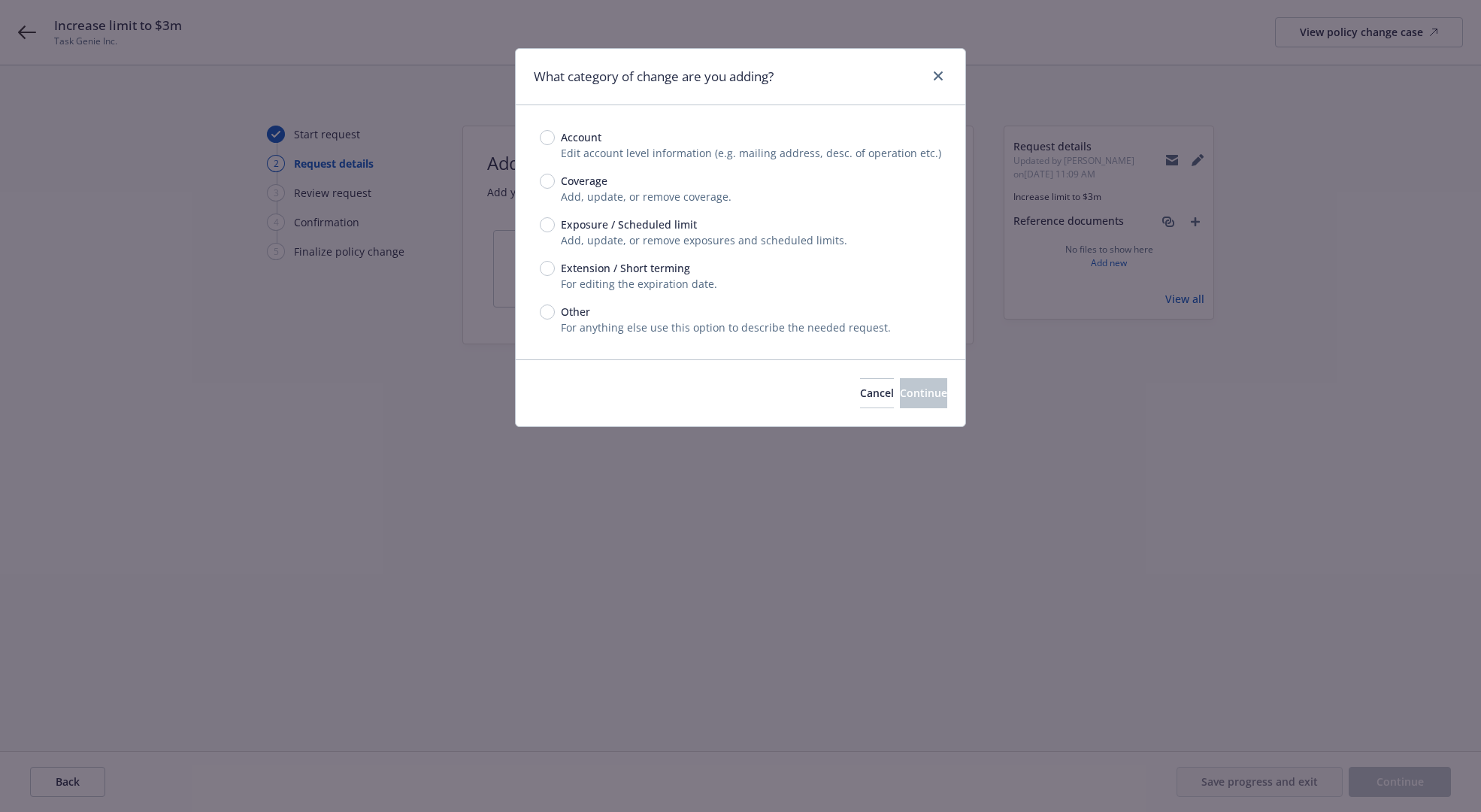
click at [552, 214] on div "Account Edit account level information (e.g. mailing address, desc. of operatio…" at bounding box center [740, 232] width 401 height 206
click at [548, 221] on input "Exposure / Scheduled limit" at bounding box center [547, 225] width 15 height 15
radio input "true"
click at [900, 406] on button "Continue" at bounding box center [923, 393] width 48 height 30
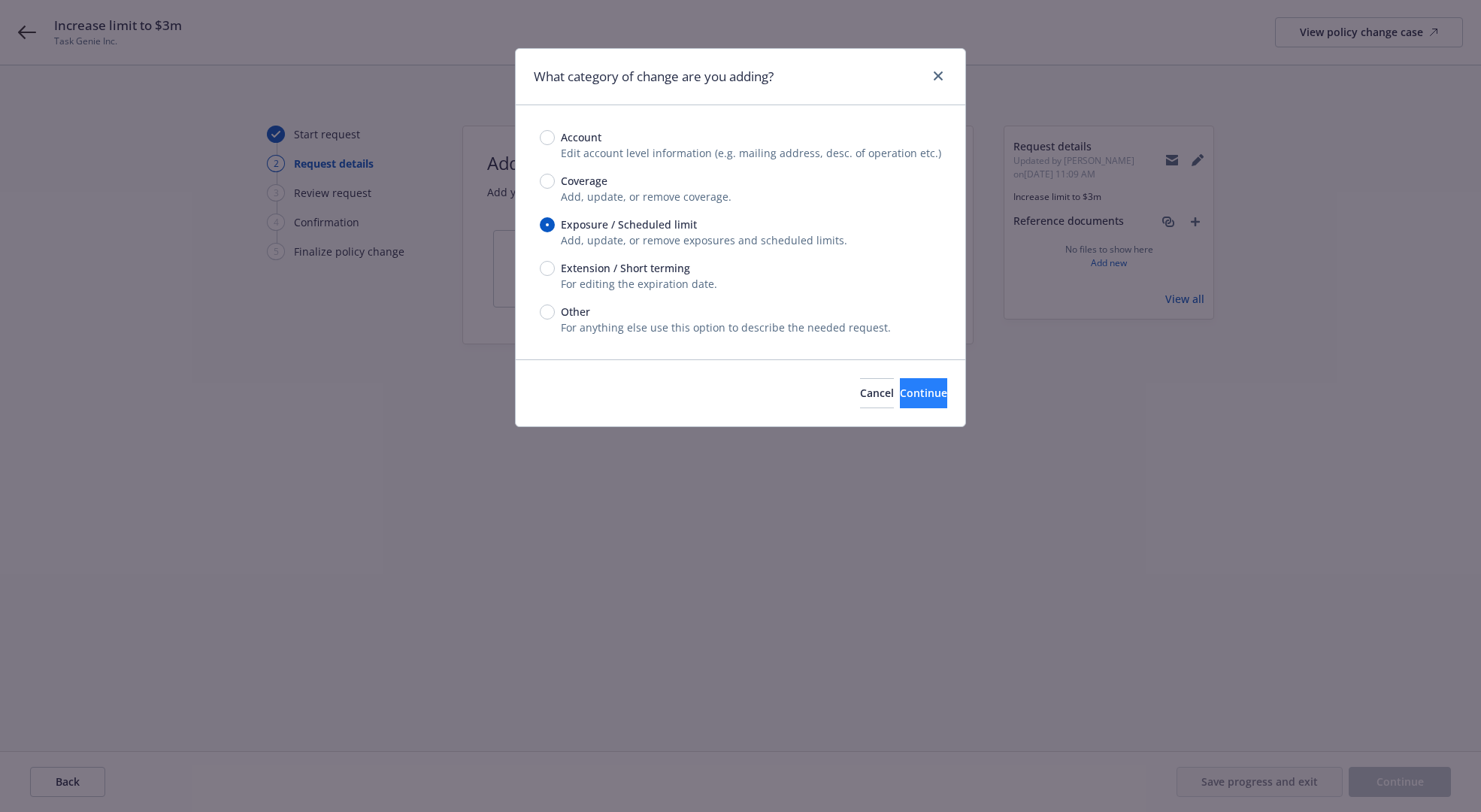
type textarea "x"
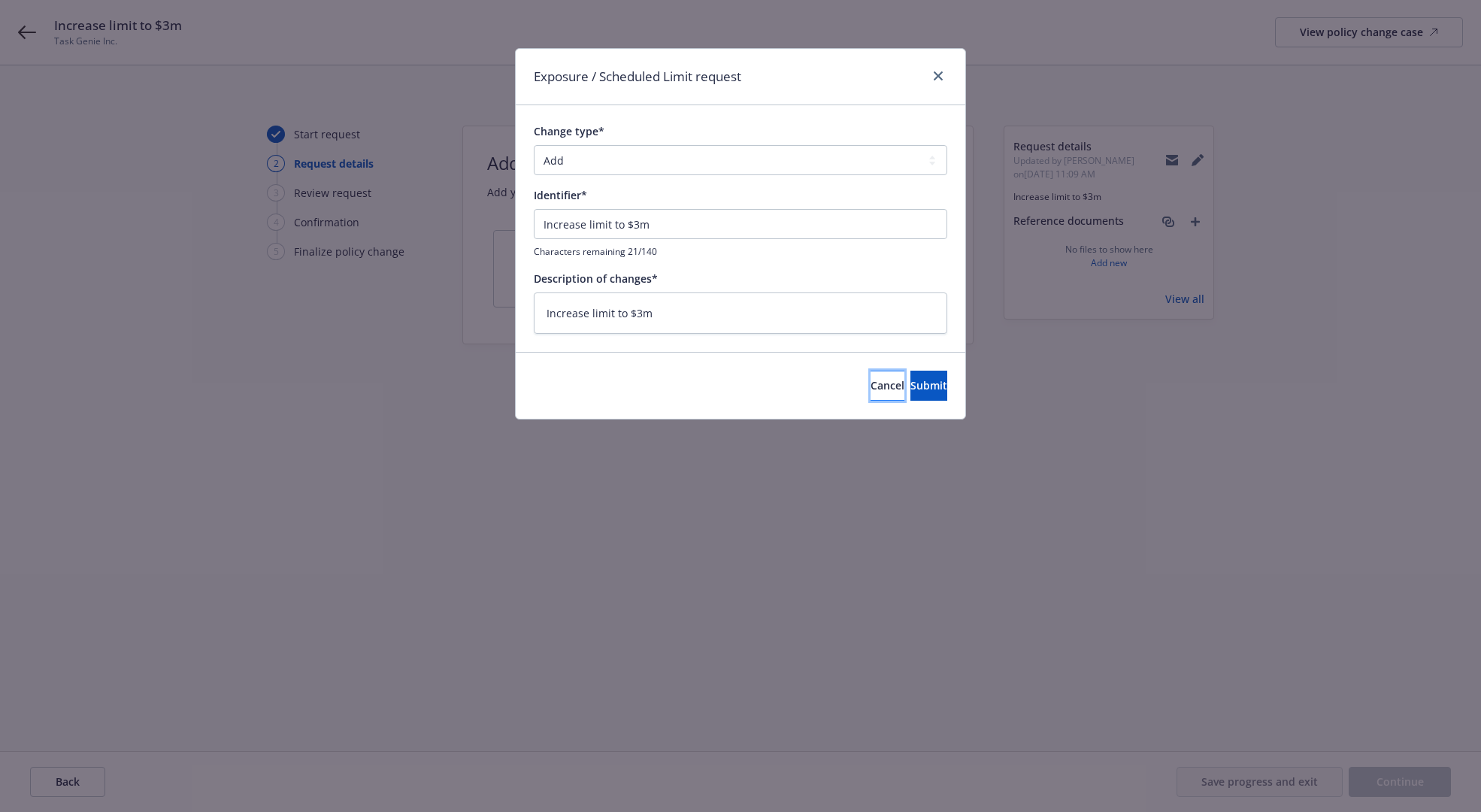
click at [871, 389] on span "Cancel" at bounding box center [887, 385] width 34 height 14
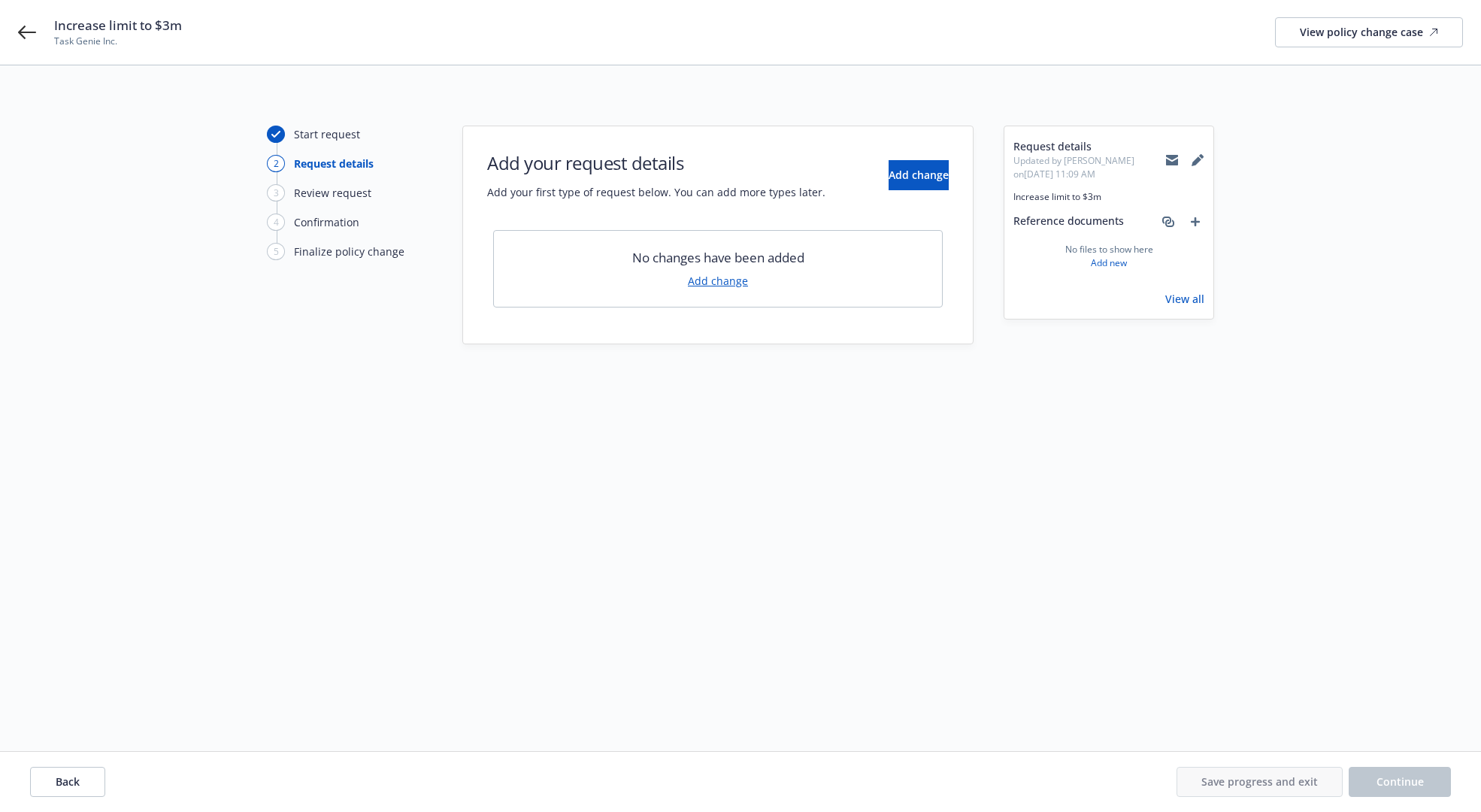
click at [703, 273] on link "Add change" at bounding box center [717, 281] width 60 height 16
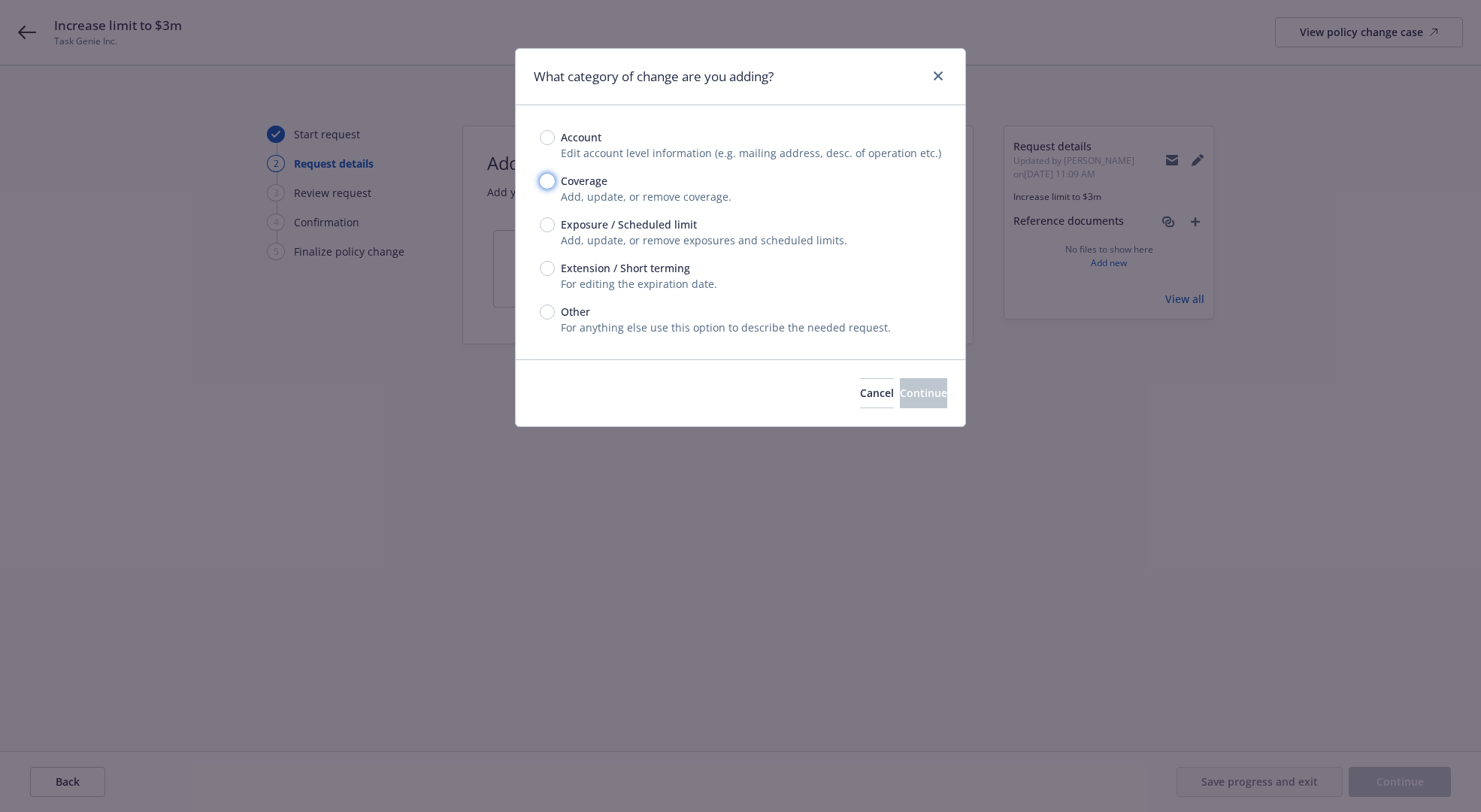
click at [546, 177] on input "Coverage" at bounding box center [547, 181] width 15 height 15
radio input "true"
click at [915, 391] on span "Continue" at bounding box center [923, 393] width 48 height 14
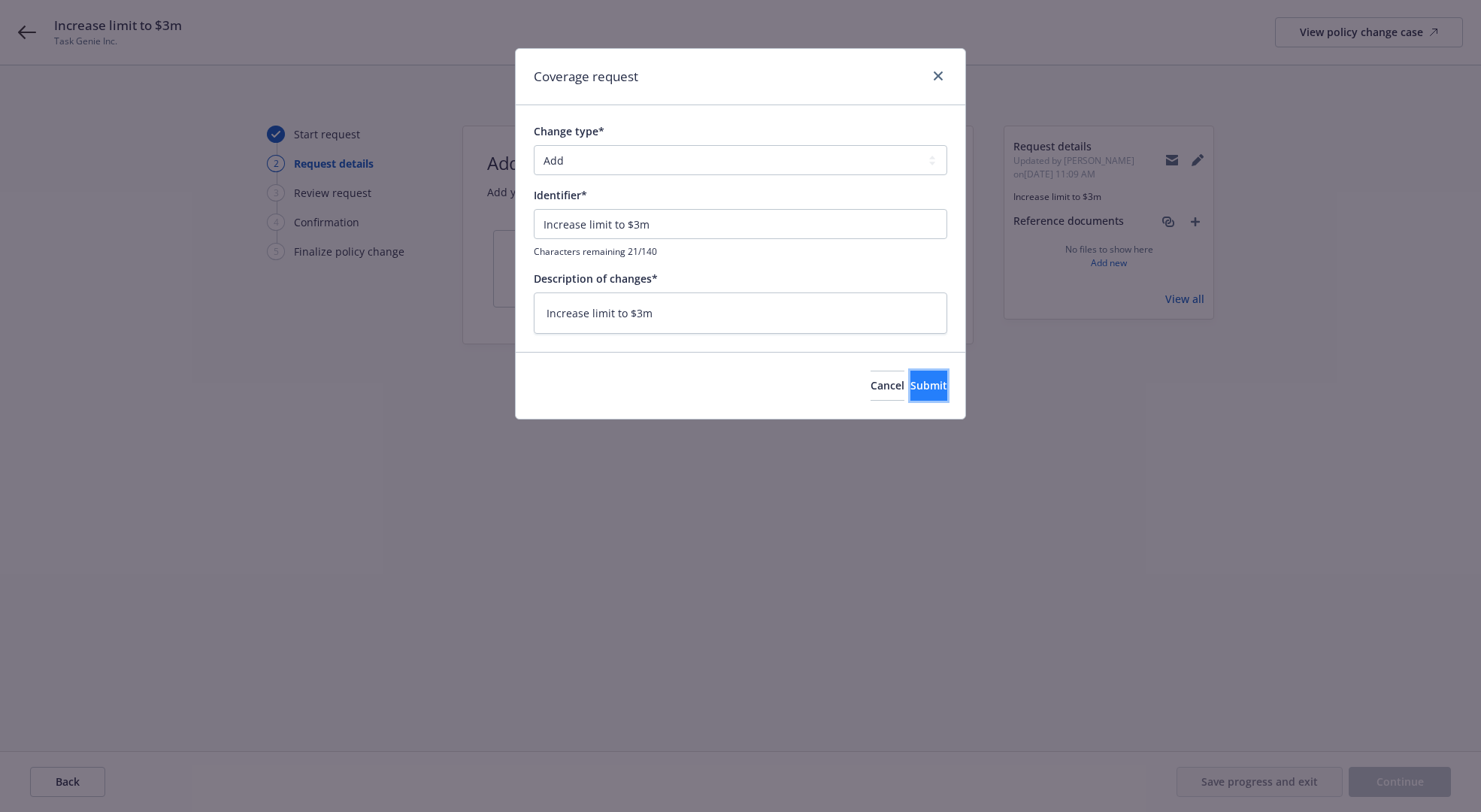
click at [911, 393] on button "Submit" at bounding box center [929, 386] width 37 height 30
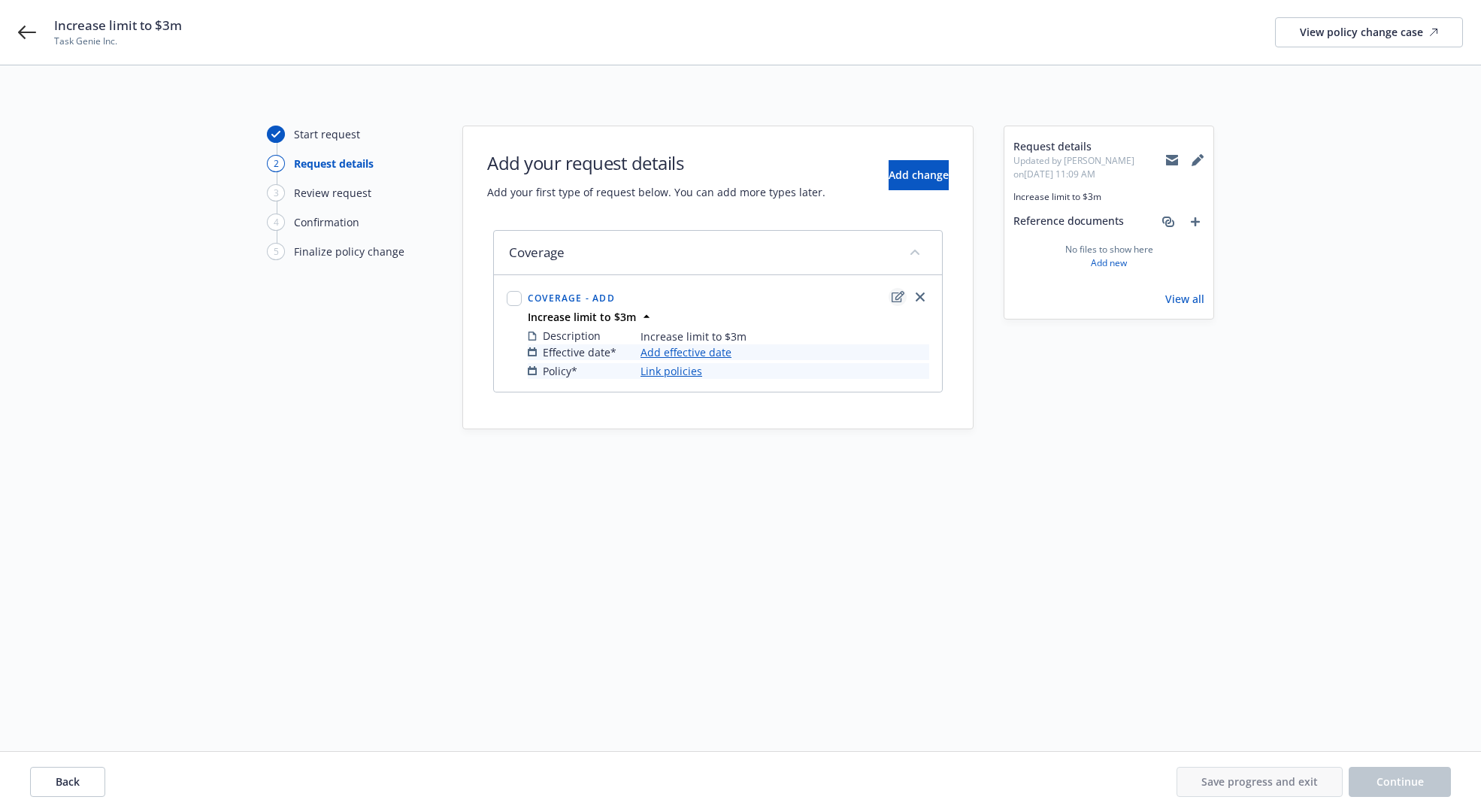
click at [897, 299] on icon "edit" at bounding box center [898, 296] width 13 height 11
type textarea "x"
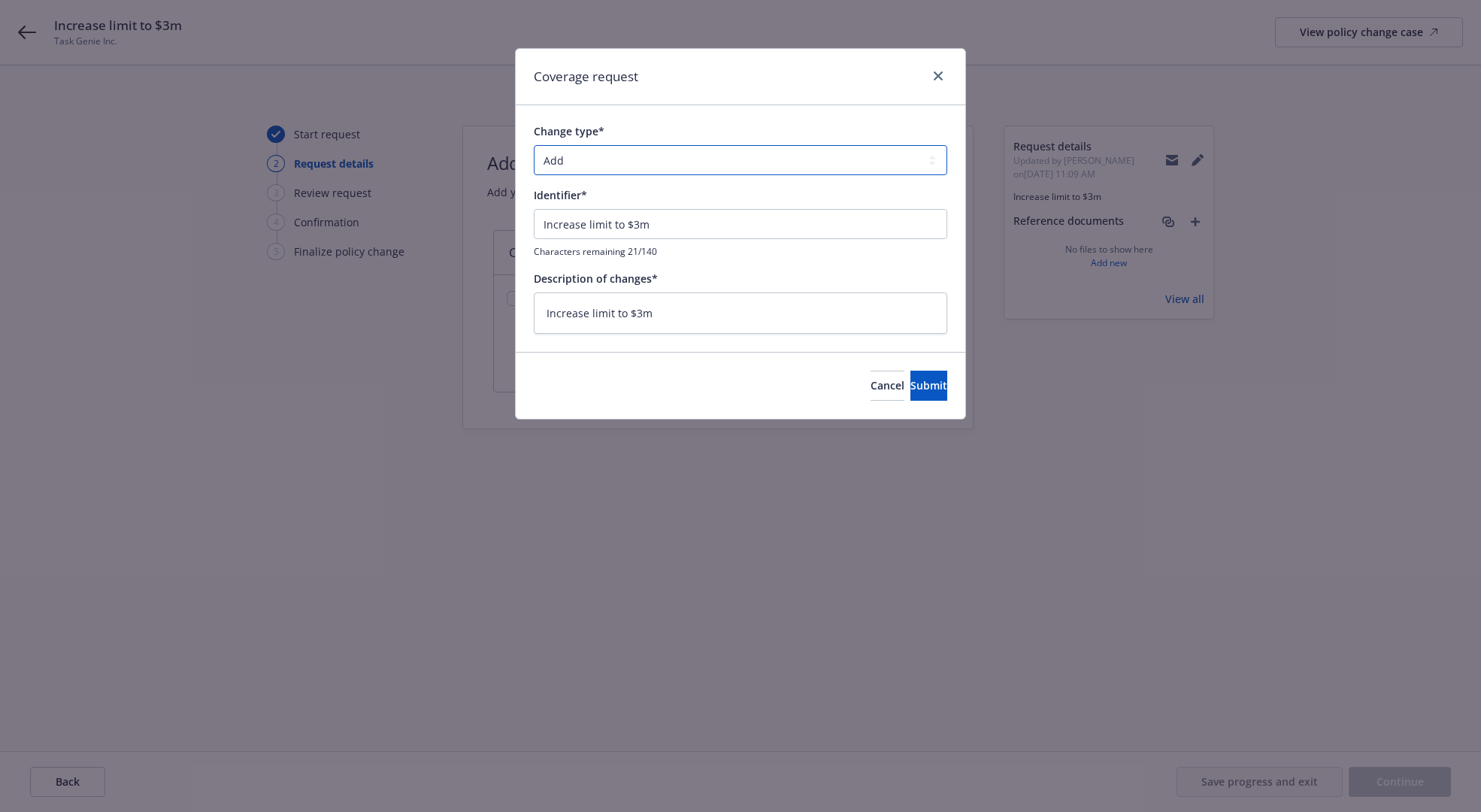
click at [712, 162] on select "Add Audit Change Remove" at bounding box center [740, 160] width 413 height 30
select select "CHANGE"
click at [534, 145] on select "Add Audit Change Remove" at bounding box center [740, 160] width 413 height 30
click at [911, 384] on span "Submit" at bounding box center [929, 385] width 37 height 14
type textarea "x"
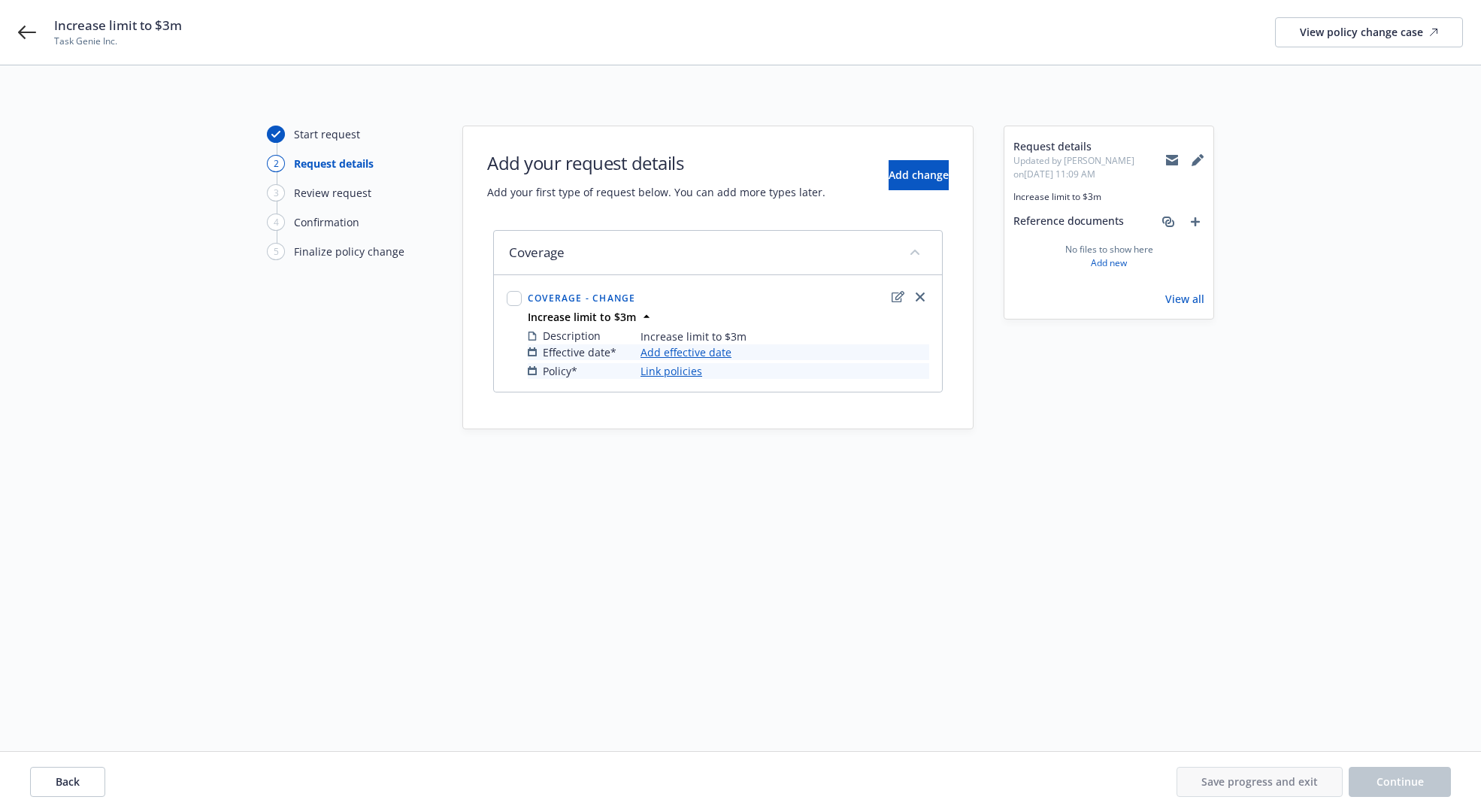
click at [714, 350] on link "Add effective date" at bounding box center [686, 352] width 91 height 16
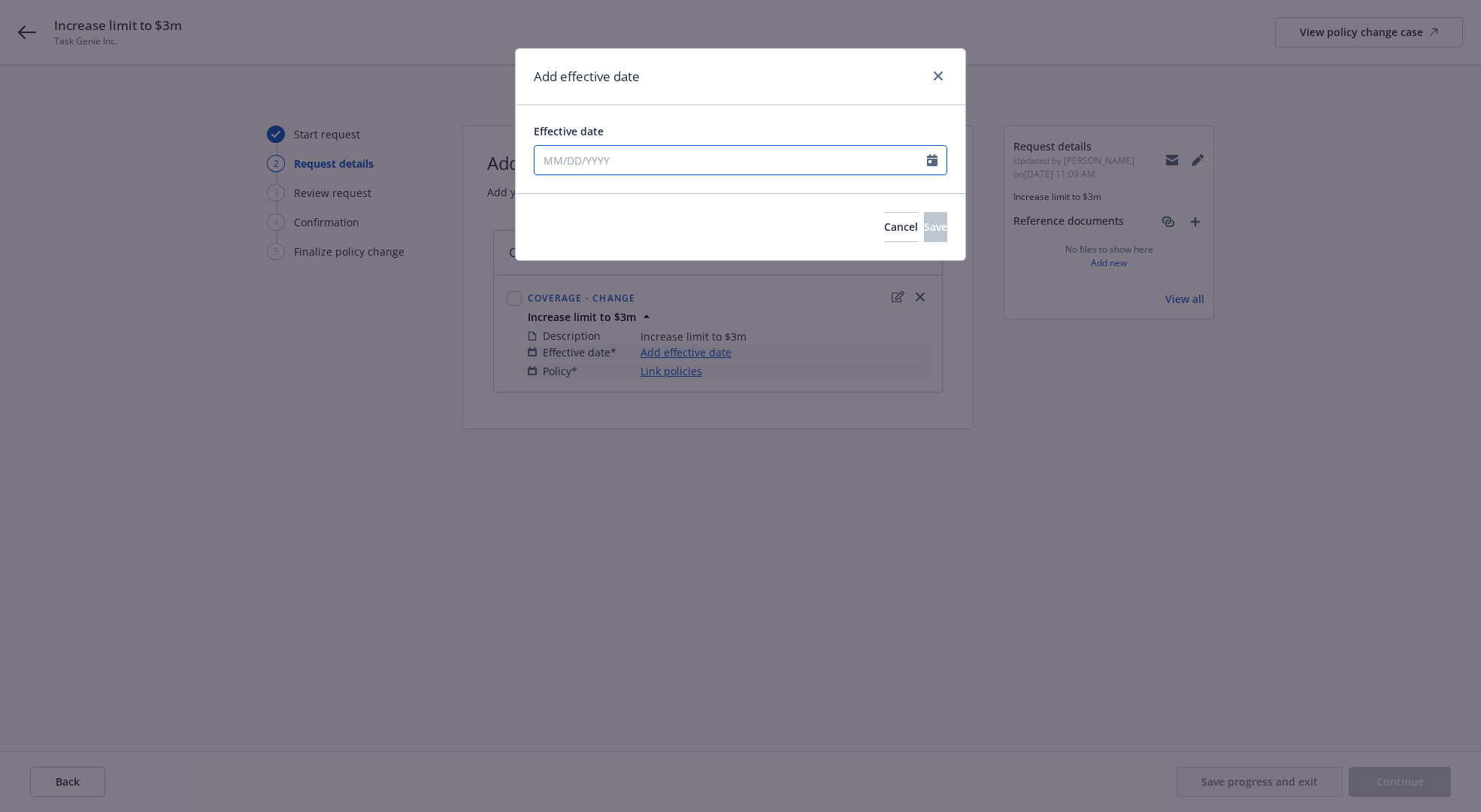
select select "9"
click at [650, 168] on input "Effective date" at bounding box center [731, 160] width 393 height 29
click at [651, 288] on span "18" at bounding box center [651, 293] width 20 height 19
type input "[DATE]"
click at [924, 230] on button "Save" at bounding box center [936, 227] width 23 height 30
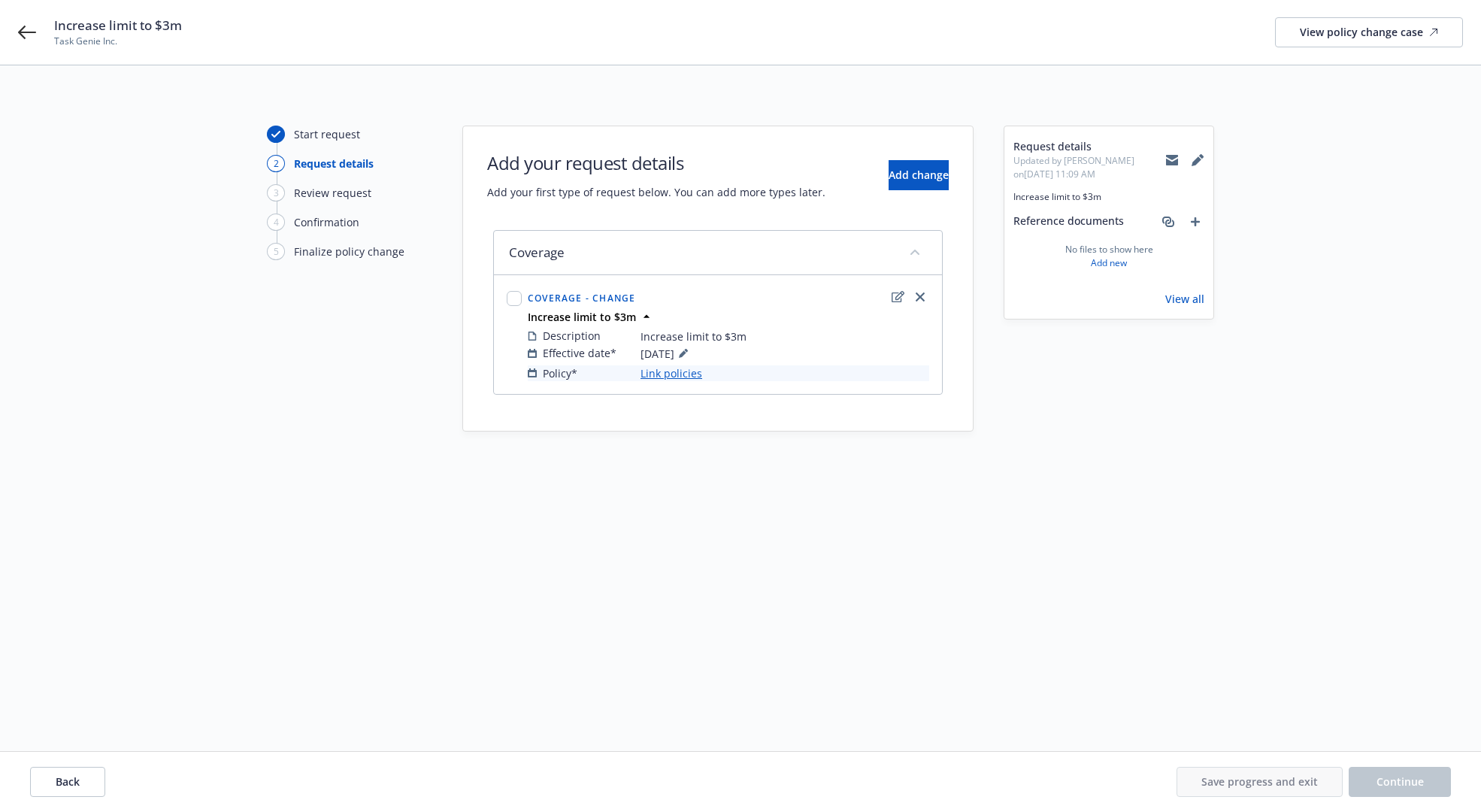
click at [685, 375] on link "Link policies" at bounding box center [671, 373] width 62 height 16
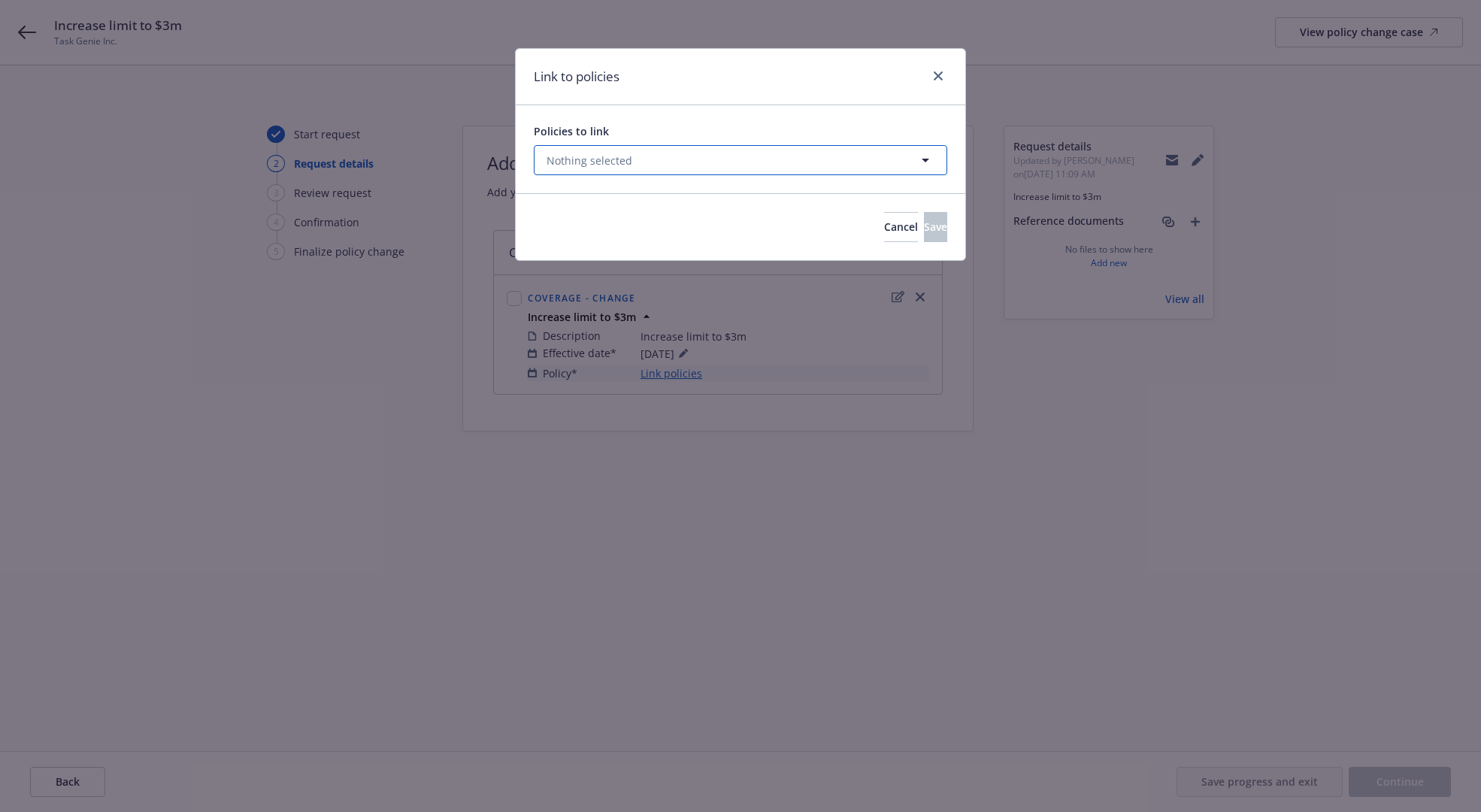
click at [618, 163] on span "Nothing selected" at bounding box center [590, 160] width 86 height 16
select select "ACTIVE"
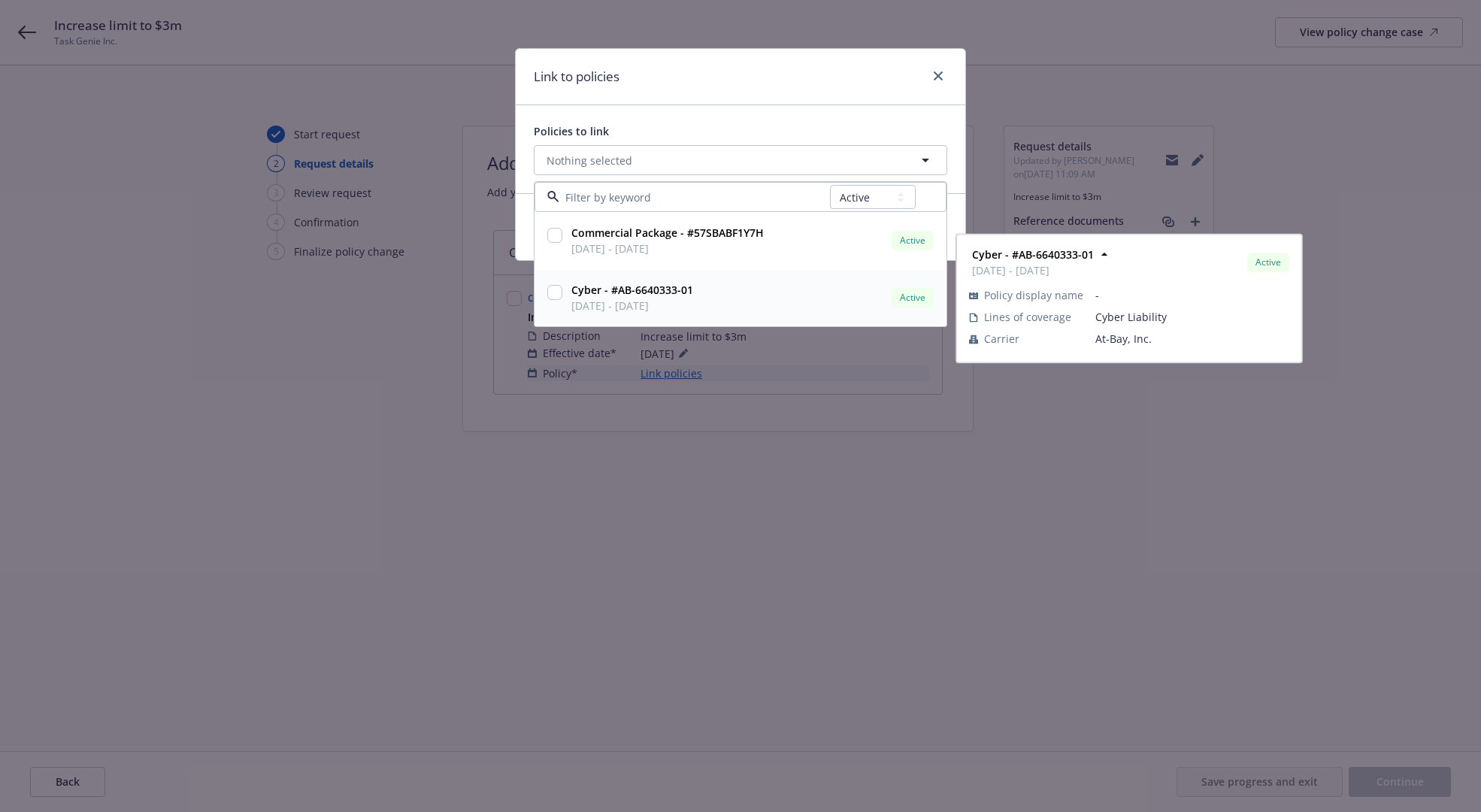
click at [548, 295] on input "checkbox" at bounding box center [555, 292] width 15 height 15
checkbox input "true"
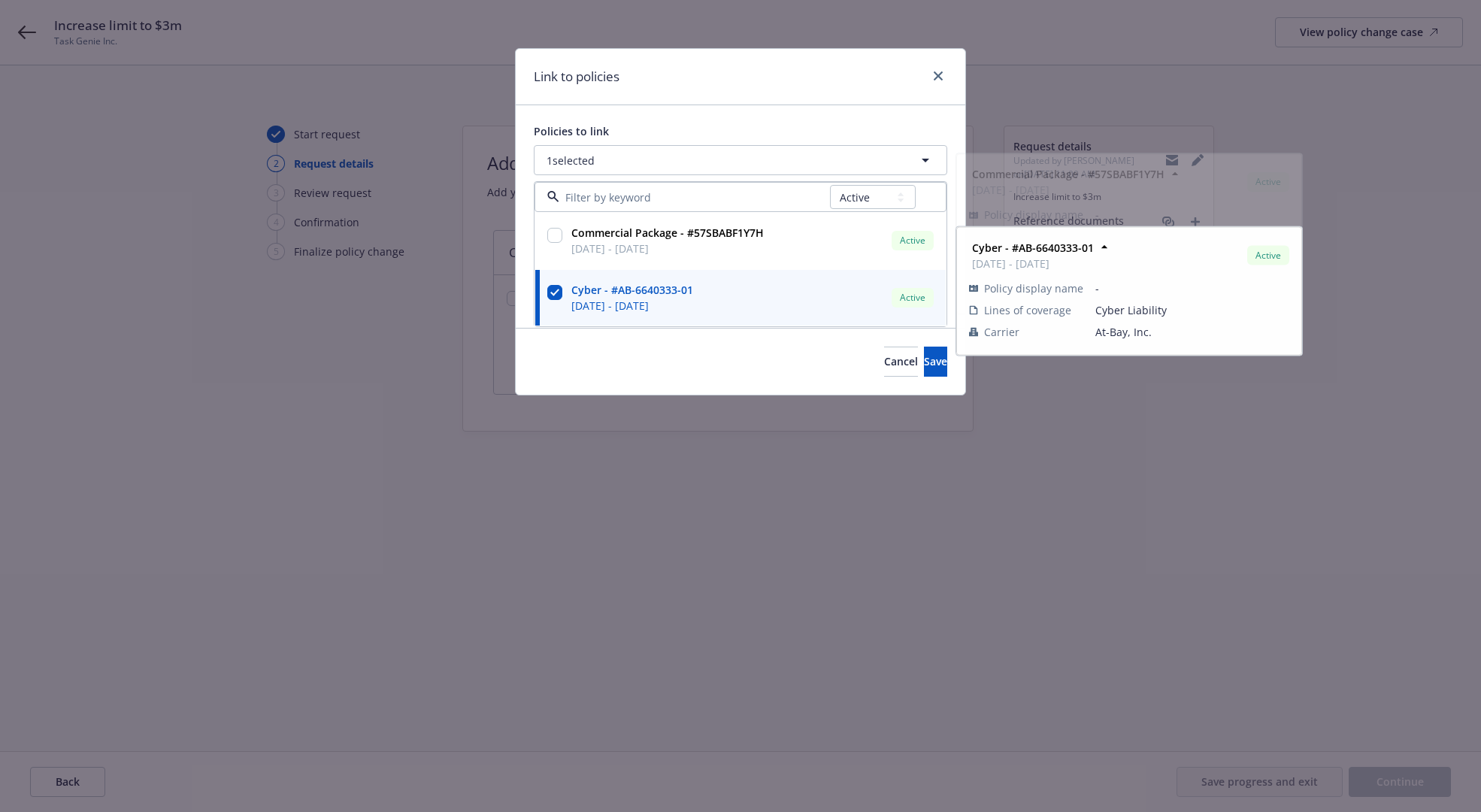
click at [785, 103] on div "Link to policies" at bounding box center [740, 77] width 450 height 56
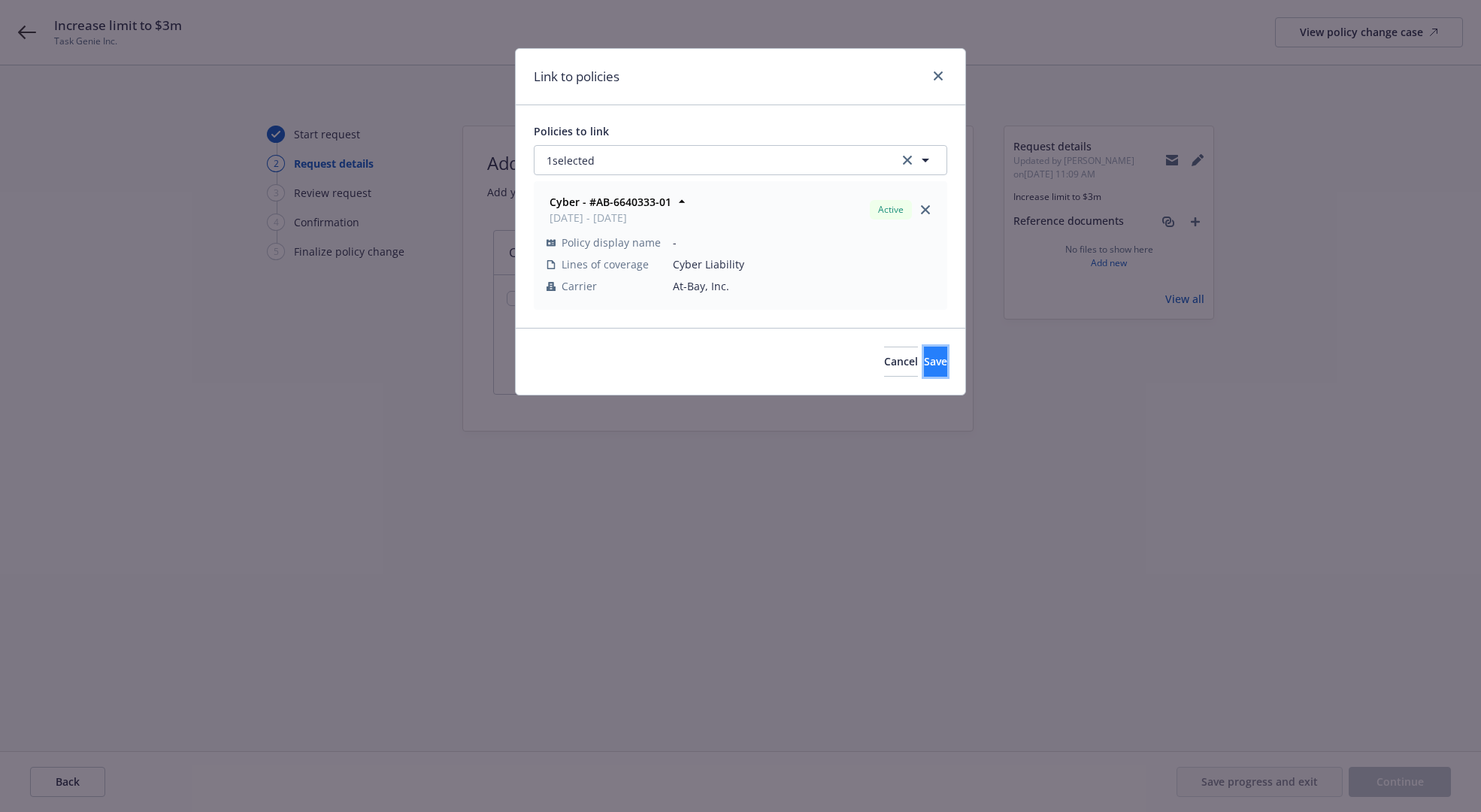
click at [932, 366] on button "Save" at bounding box center [936, 361] width 23 height 30
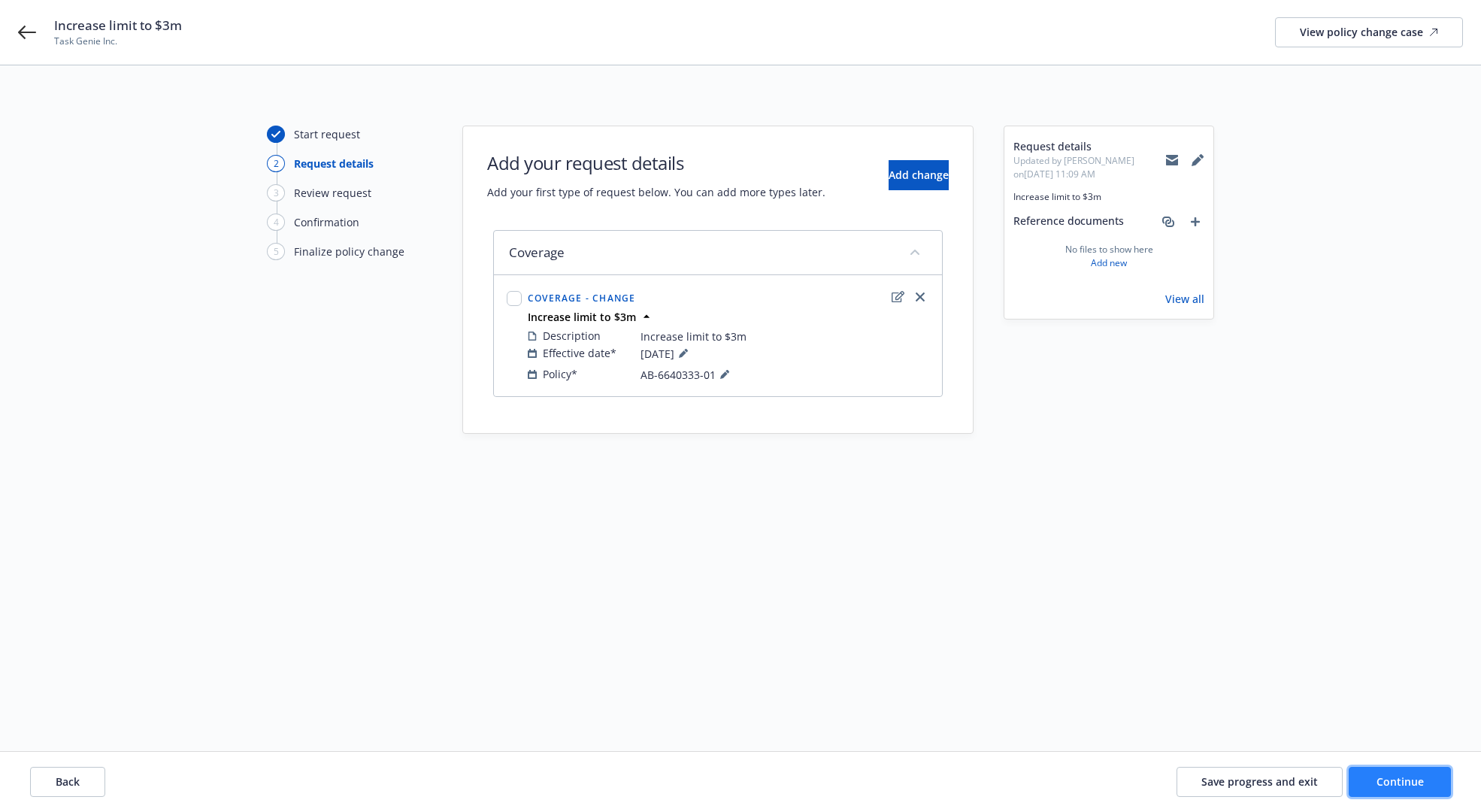
click at [1386, 774] on button "Continue" at bounding box center [1400, 781] width 102 height 30
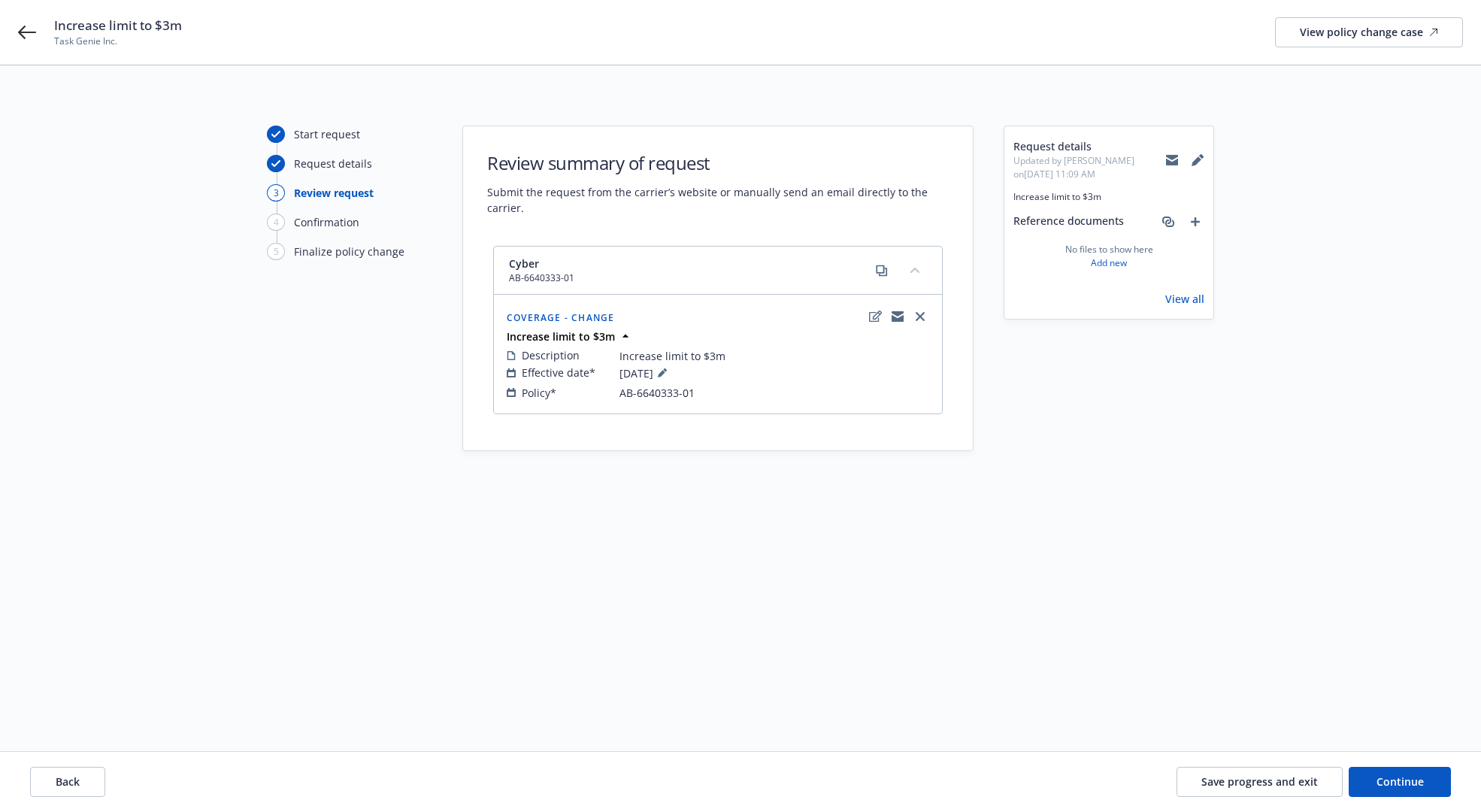
click at [1389, 797] on div "Back Save progress and exit Continue" at bounding box center [740, 781] width 1481 height 60
click at [1403, 792] on button "Continue" at bounding box center [1400, 781] width 102 height 30
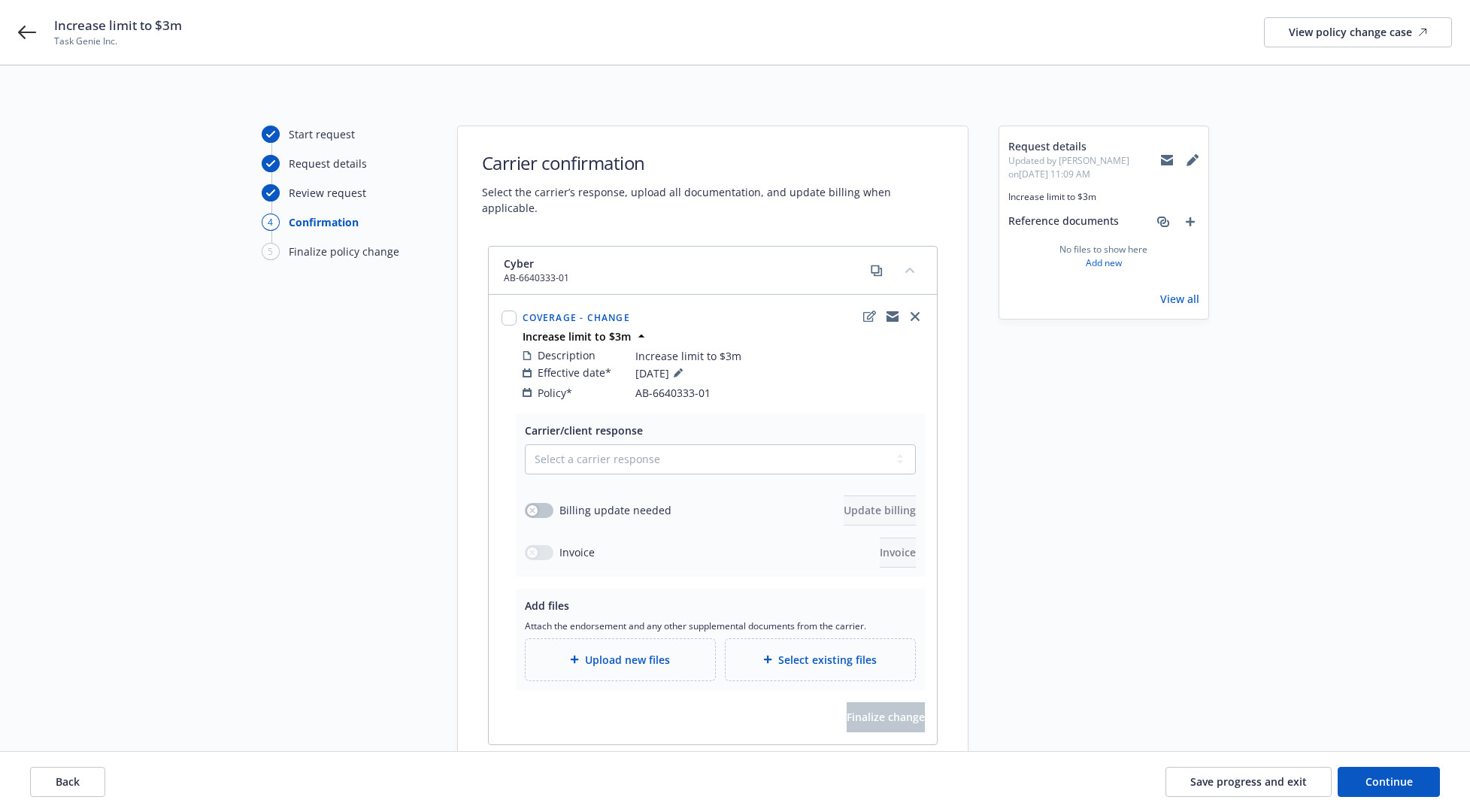
click at [360, 381] on div "Start request Request details Review request 4 Confirmation 5 Finalize policy c…" at bounding box center [344, 453] width 165 height 656
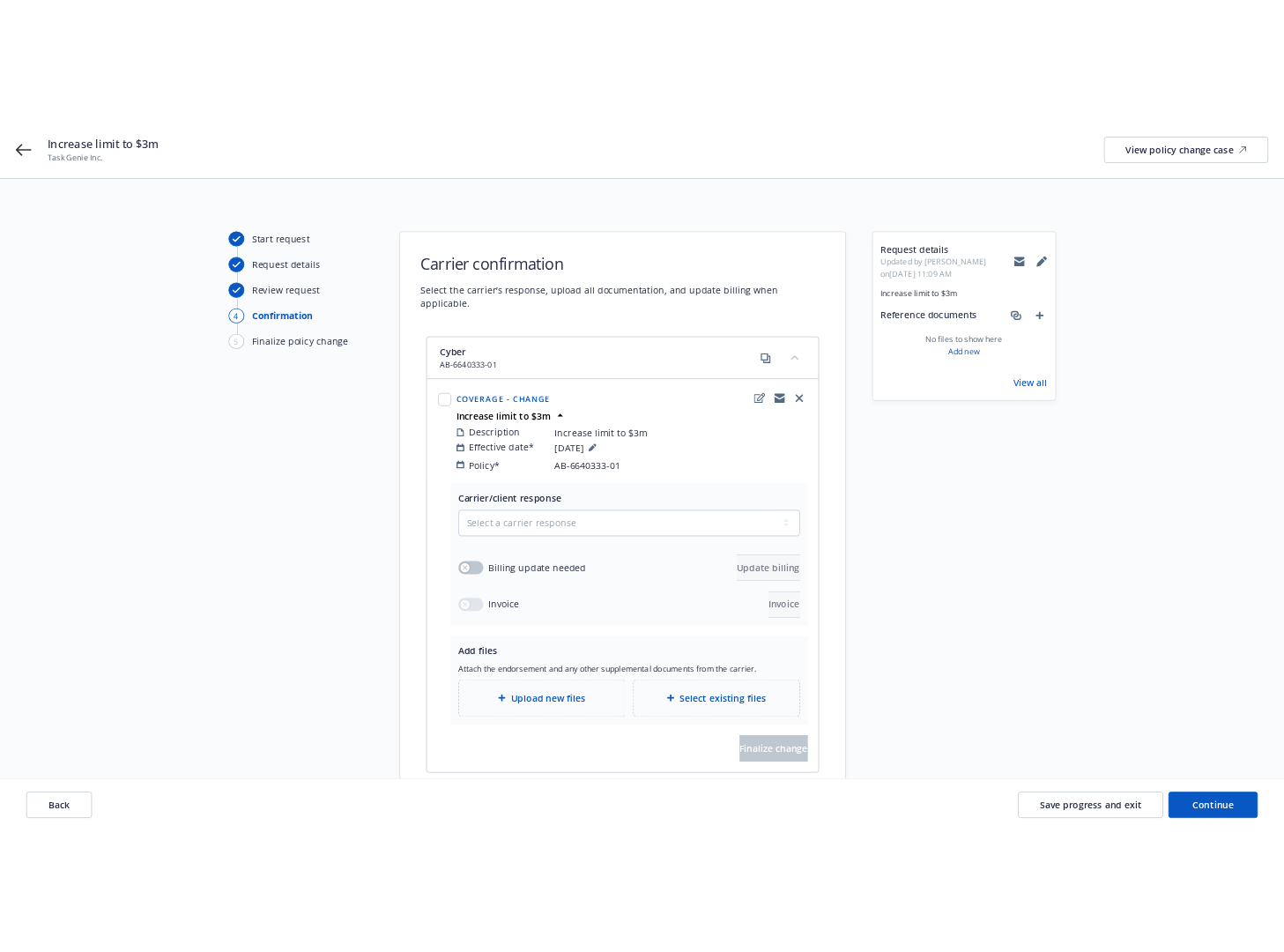
scroll to position [4, 0]
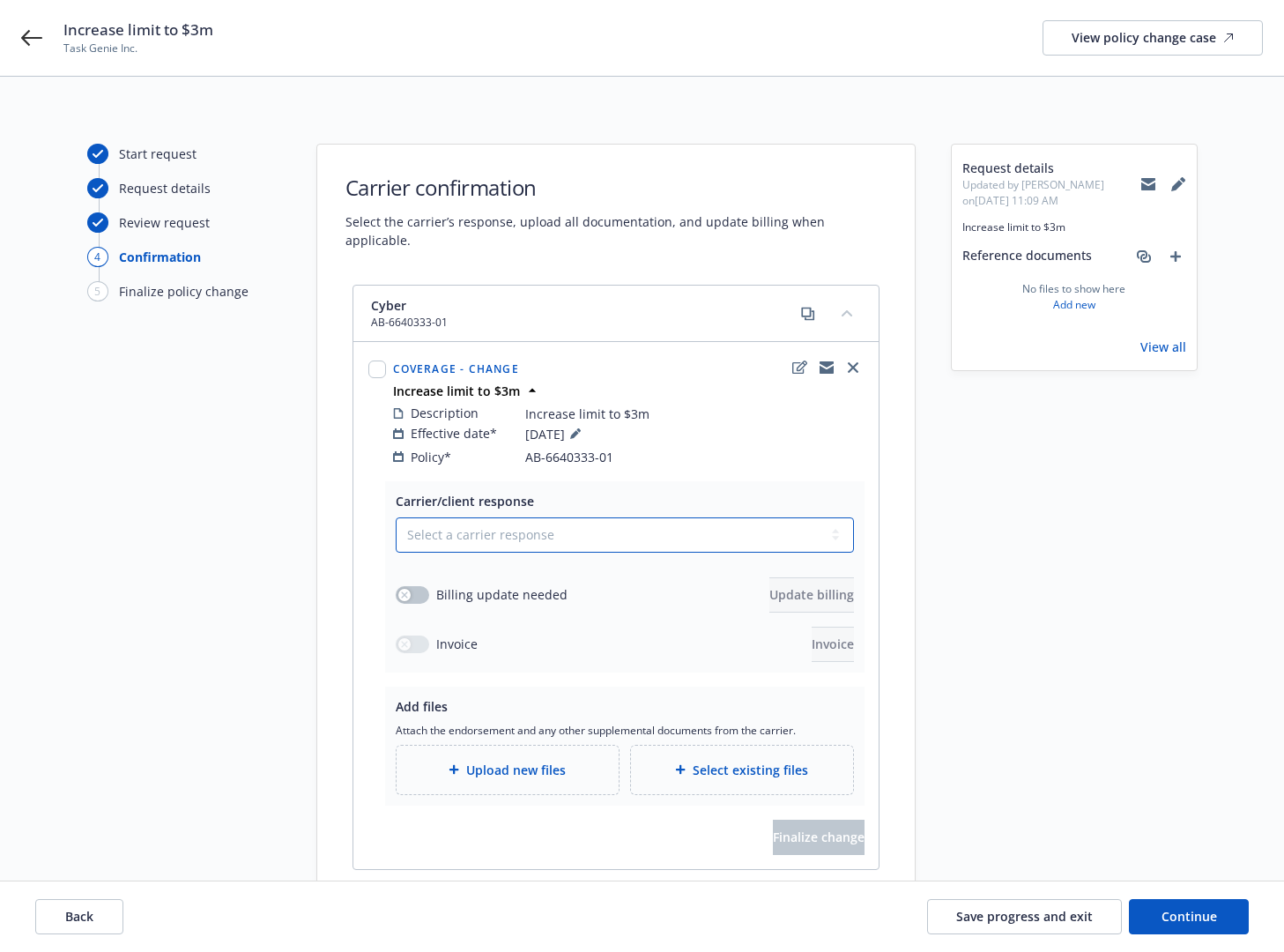
click at [756, 521] on select "Select a carrier response Accepted Accepted with revision No endorsement needed…" at bounding box center [625, 535] width 459 height 35
select select "ACCEPTED"
click at [395, 517] on select "Select a carrier response Accepted Accepted with revision No endorsement needed…" at bounding box center [625, 535] width 459 height 35
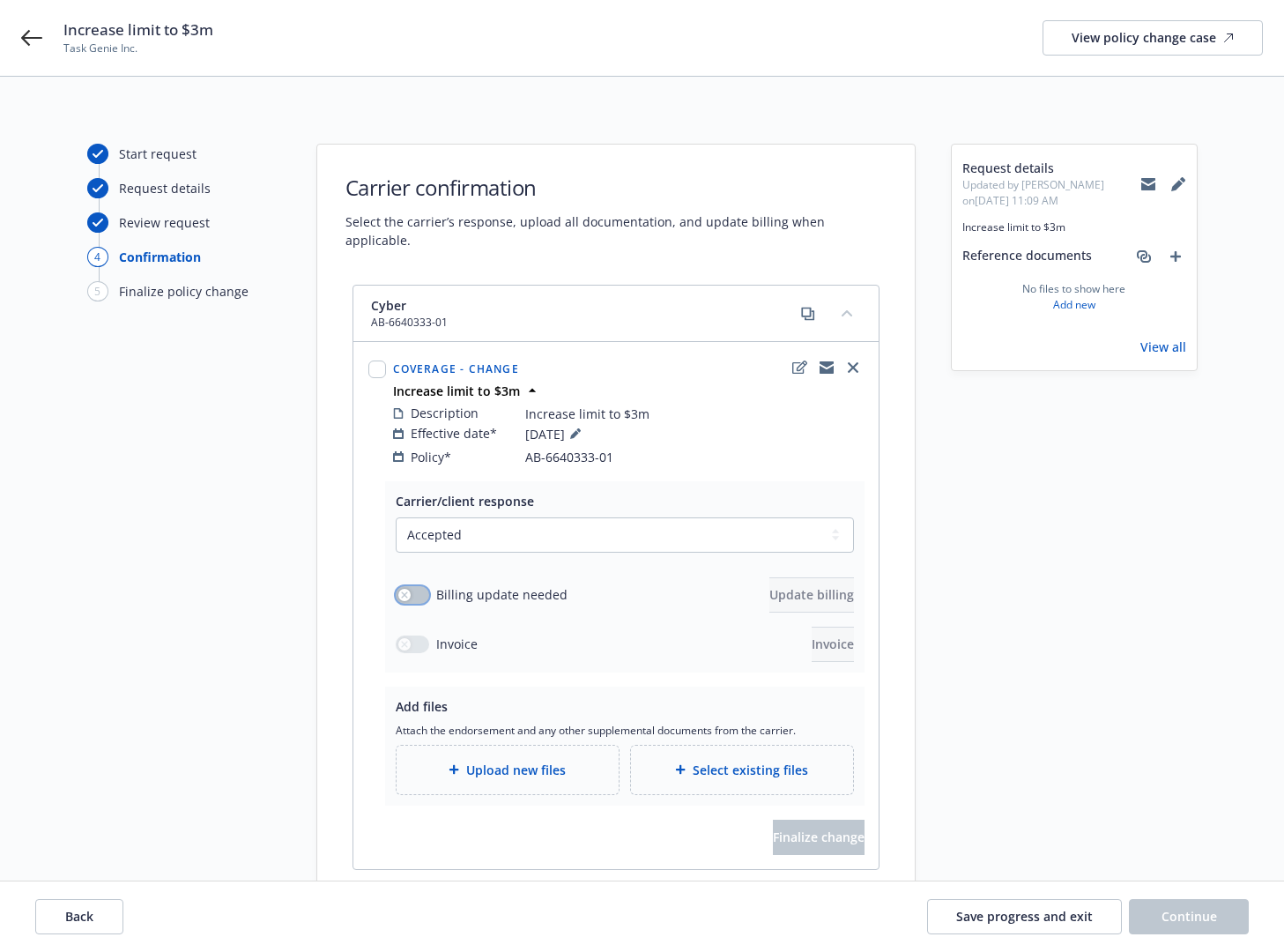
click at [415, 586] on button "button" at bounding box center [412, 594] width 34 height 17
click at [769, 577] on button "Update billing" at bounding box center [812, 594] width 84 height 35
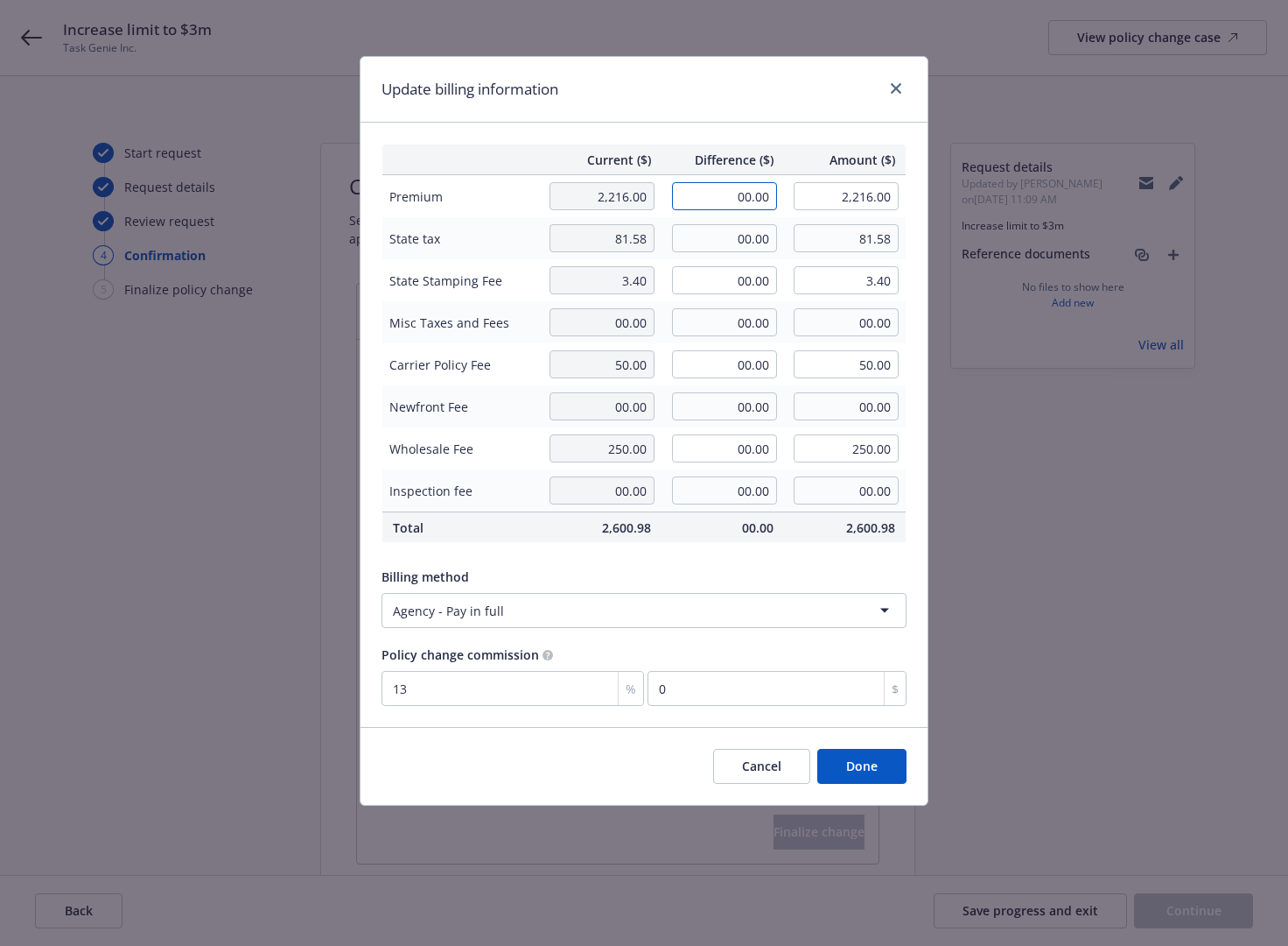
click at [746, 192] on input "00.00" at bounding box center [724, 196] width 105 height 28
type input "2,975.00"
type input "5,191.00"
type input "386.75"
click at [739, 235] on input "00.00" at bounding box center [724, 238] width 105 height 28
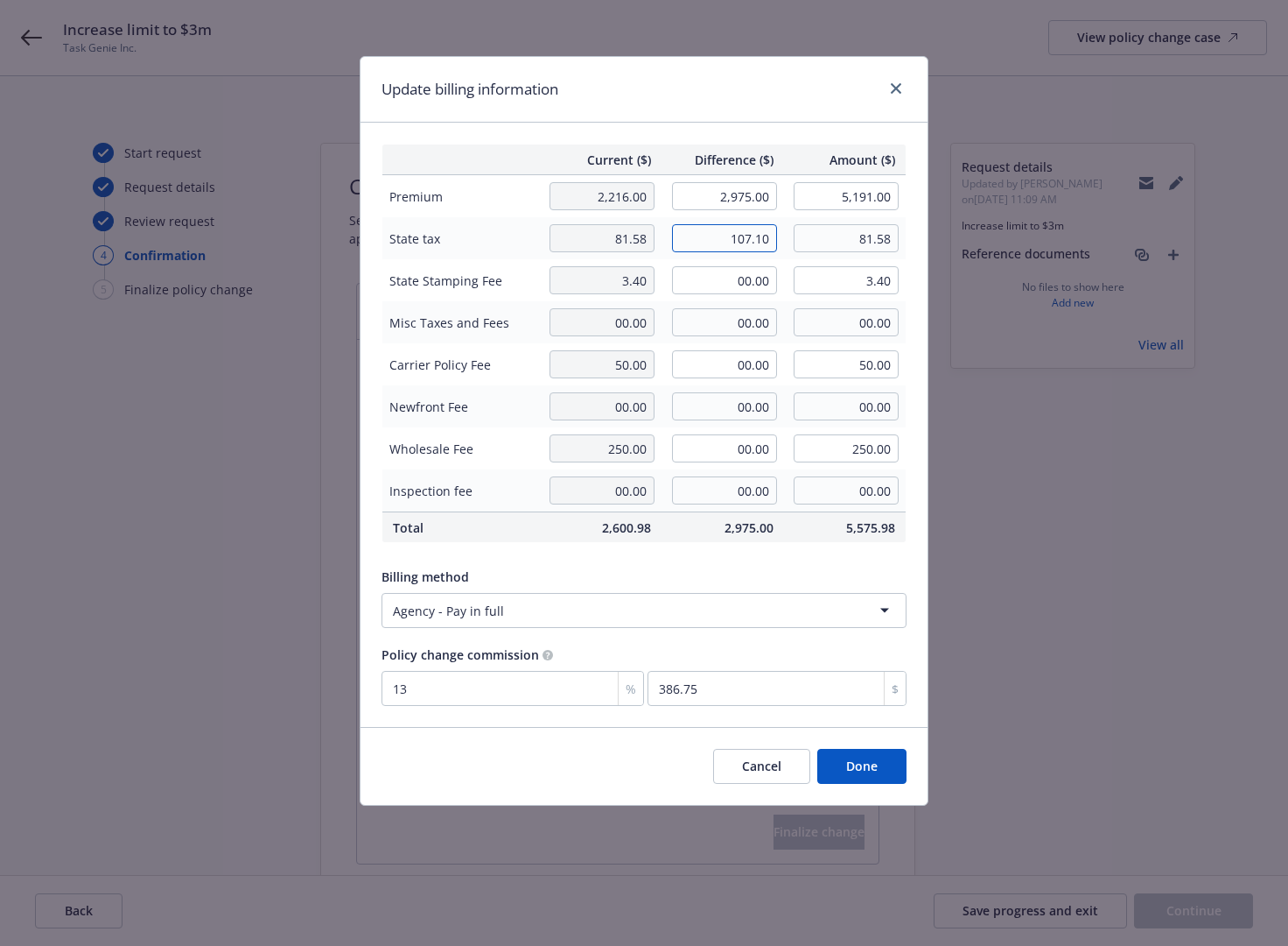
type input "107.10"
type input "188.68"
click at [763, 272] on input "00.00" at bounding box center [724, 280] width 105 height 28
type input "4.46"
type input "7.86"
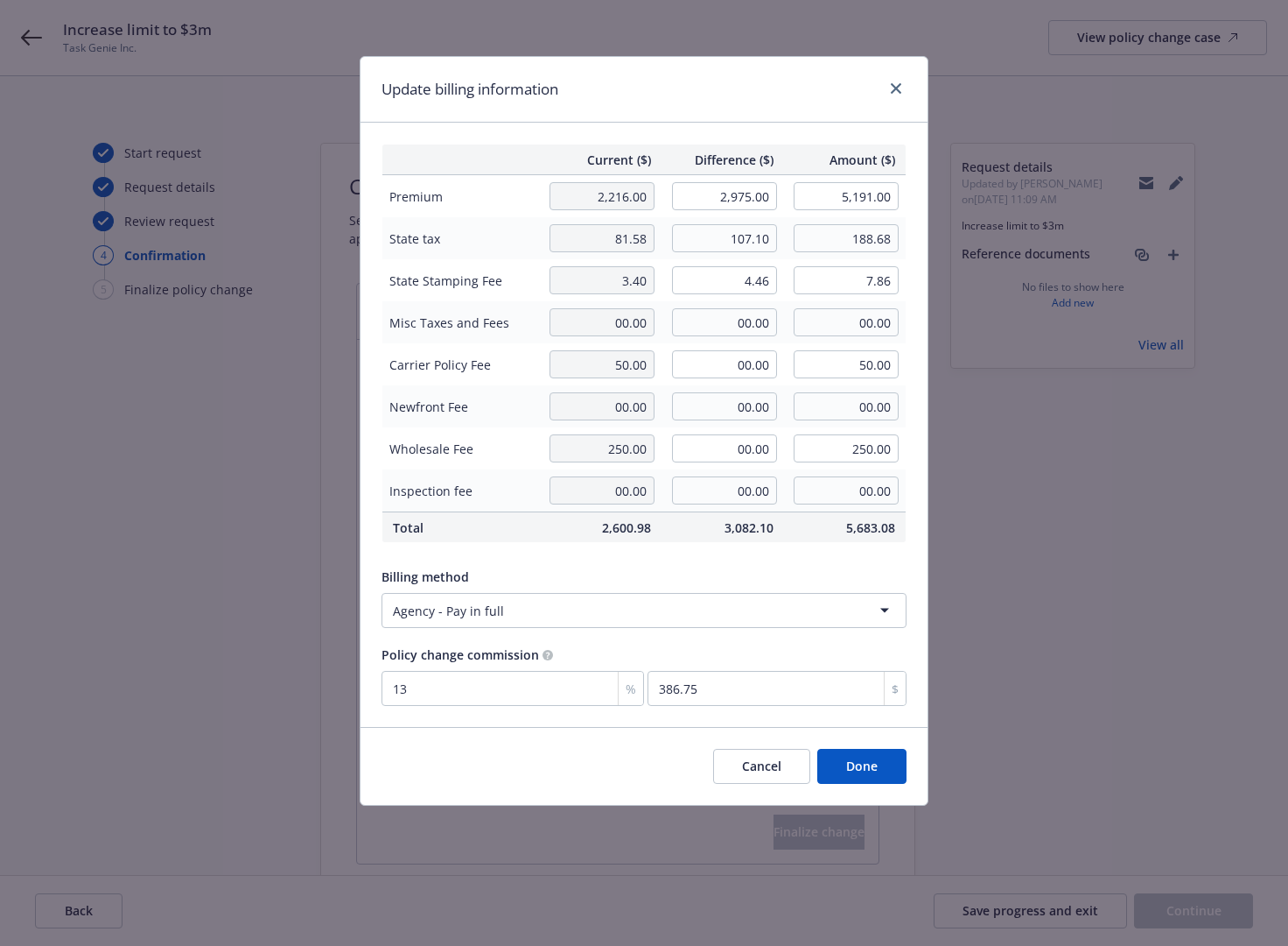
click at [816, 571] on div "Billing method" at bounding box center [644, 577] width 526 height 18
click at [880, 773] on button "Done" at bounding box center [862, 766] width 89 height 35
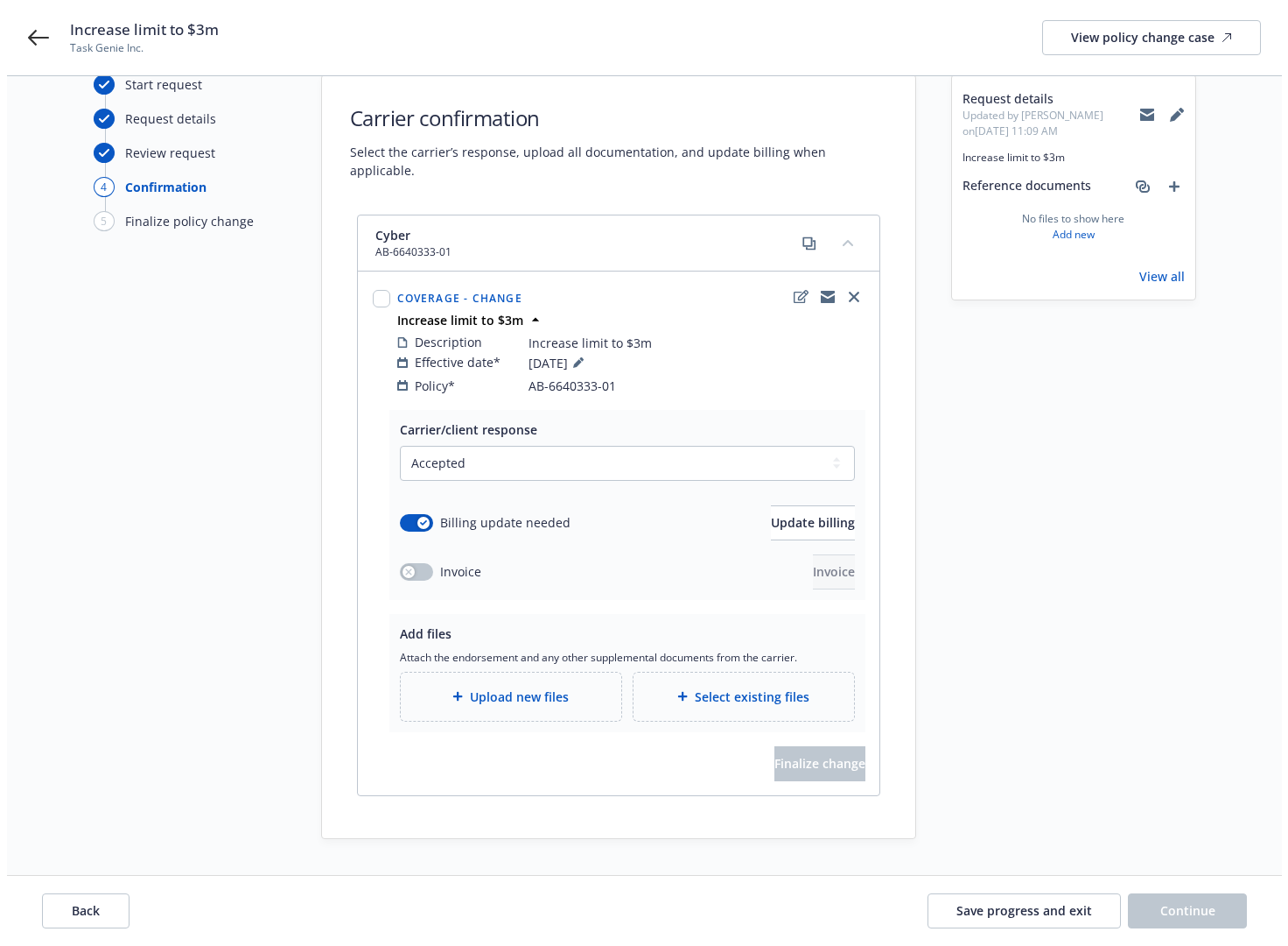
scroll to position [91, 0]
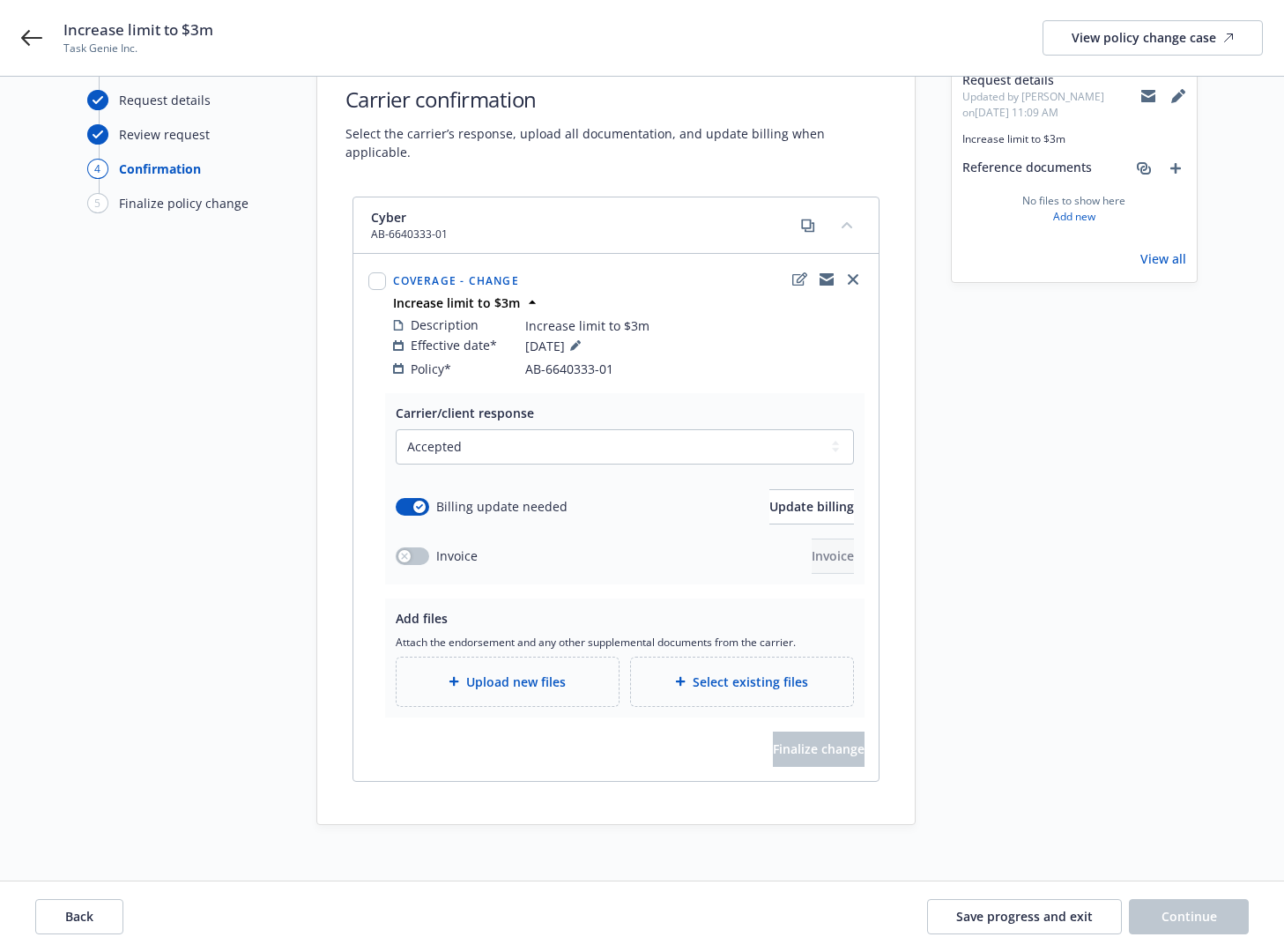
click at [495, 672] on span "Upload new files" at bounding box center [515, 681] width 100 height 18
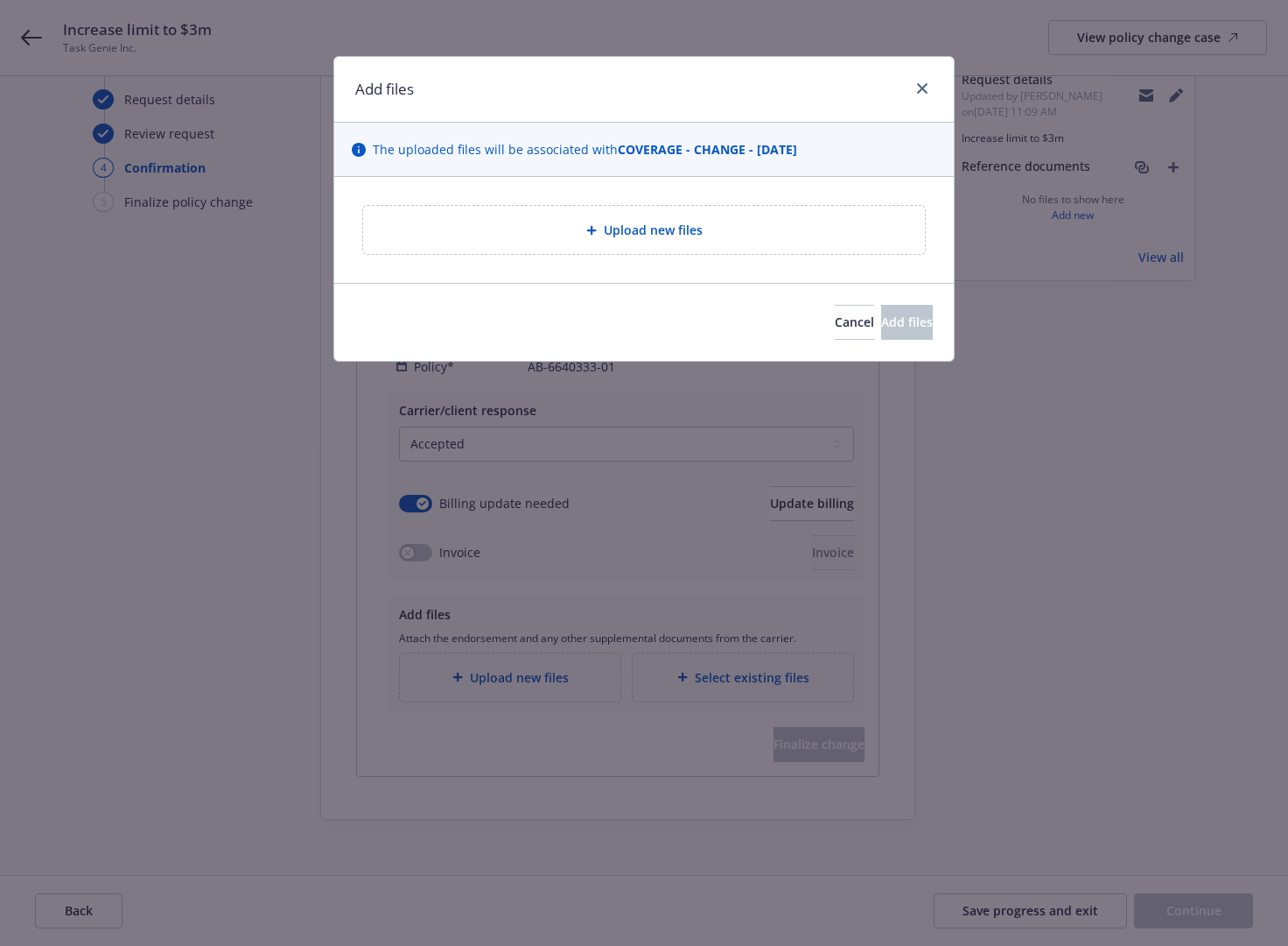
click at [659, 221] on span "Upload new files" at bounding box center [653, 230] width 99 height 18
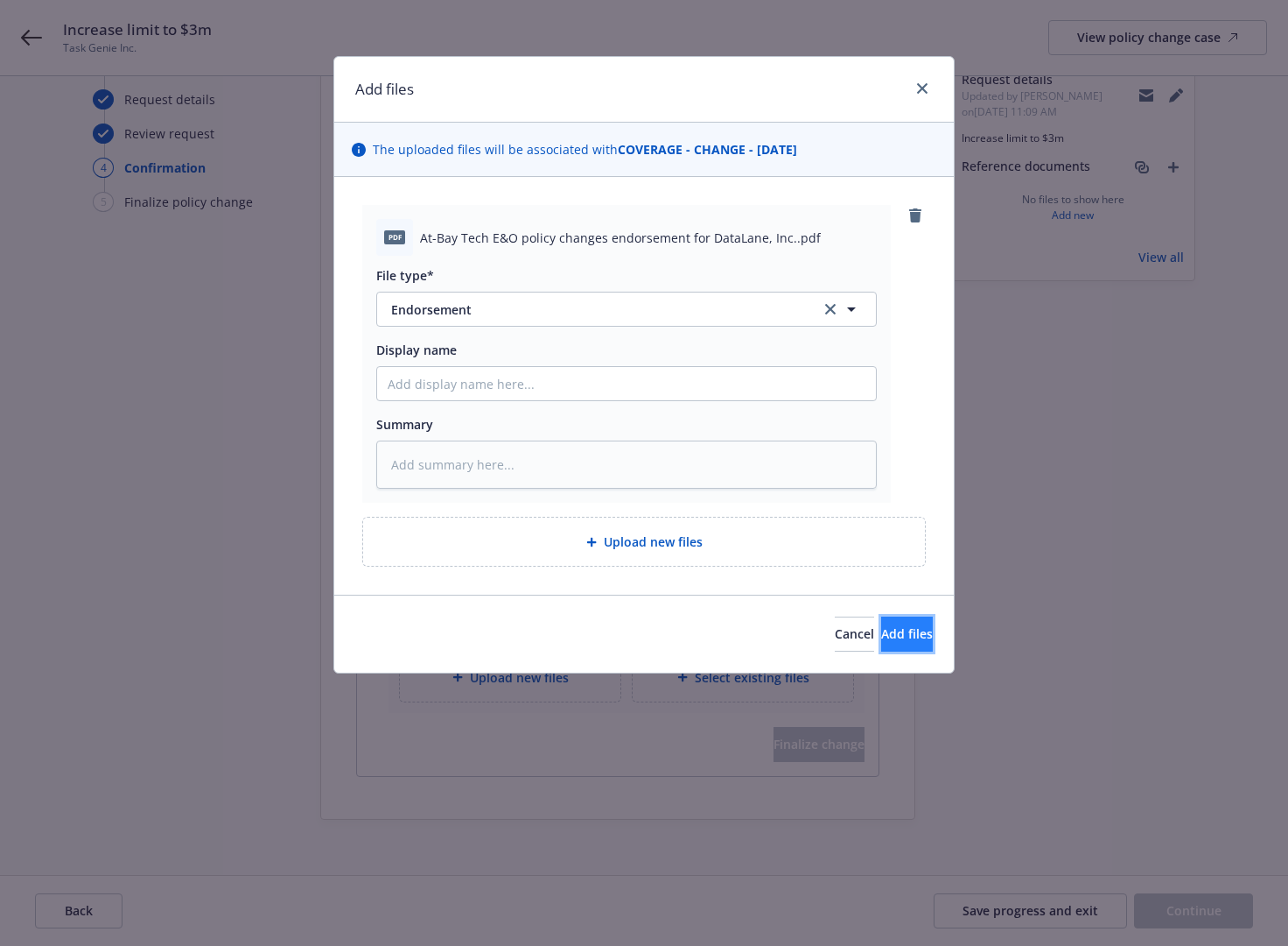
click at [901, 633] on span "Add files" at bounding box center [907, 633] width 52 height 16
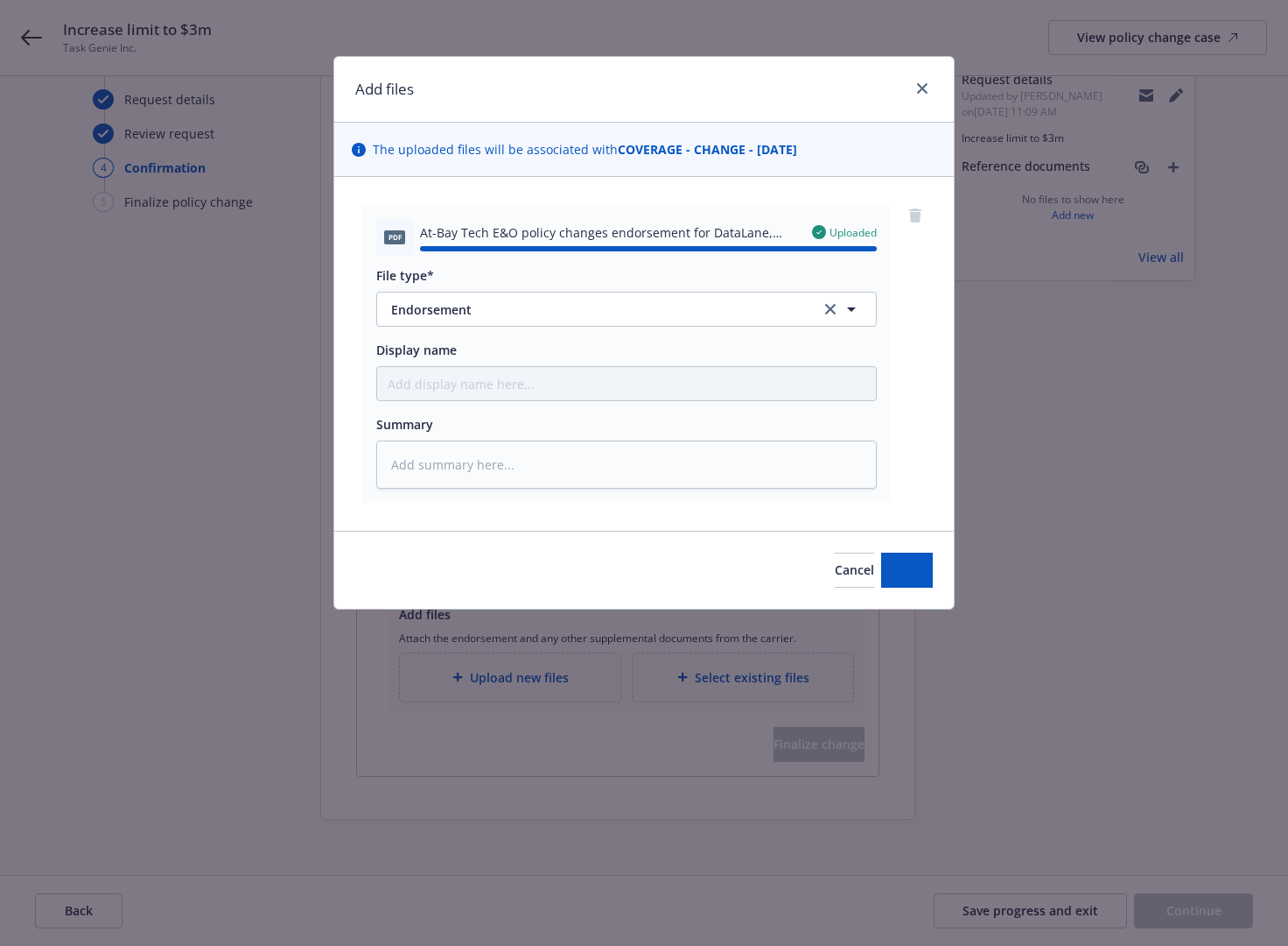
type textarea "x"
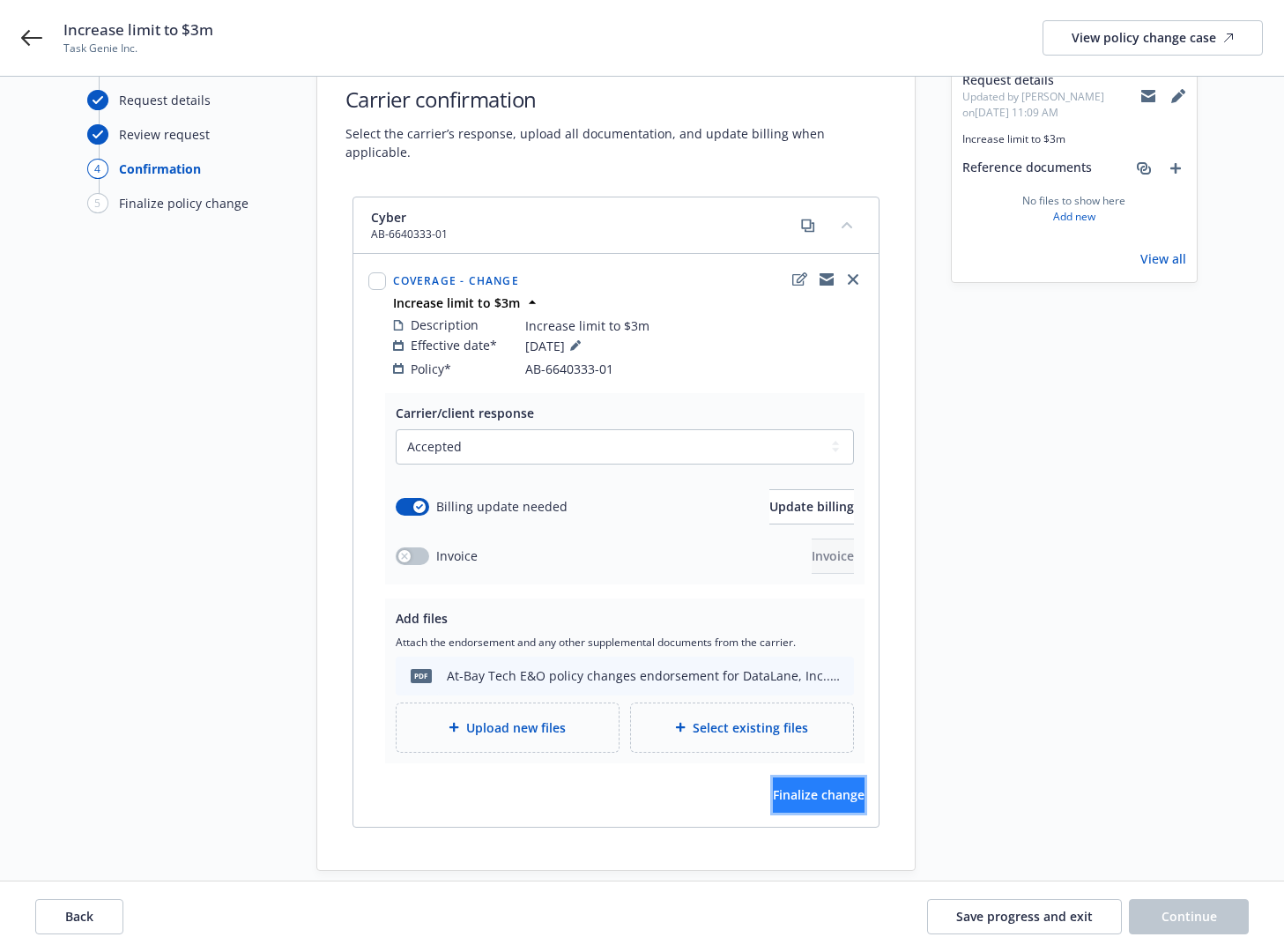
click at [792, 786] on span "Finalize change" at bounding box center [819, 794] width 92 height 17
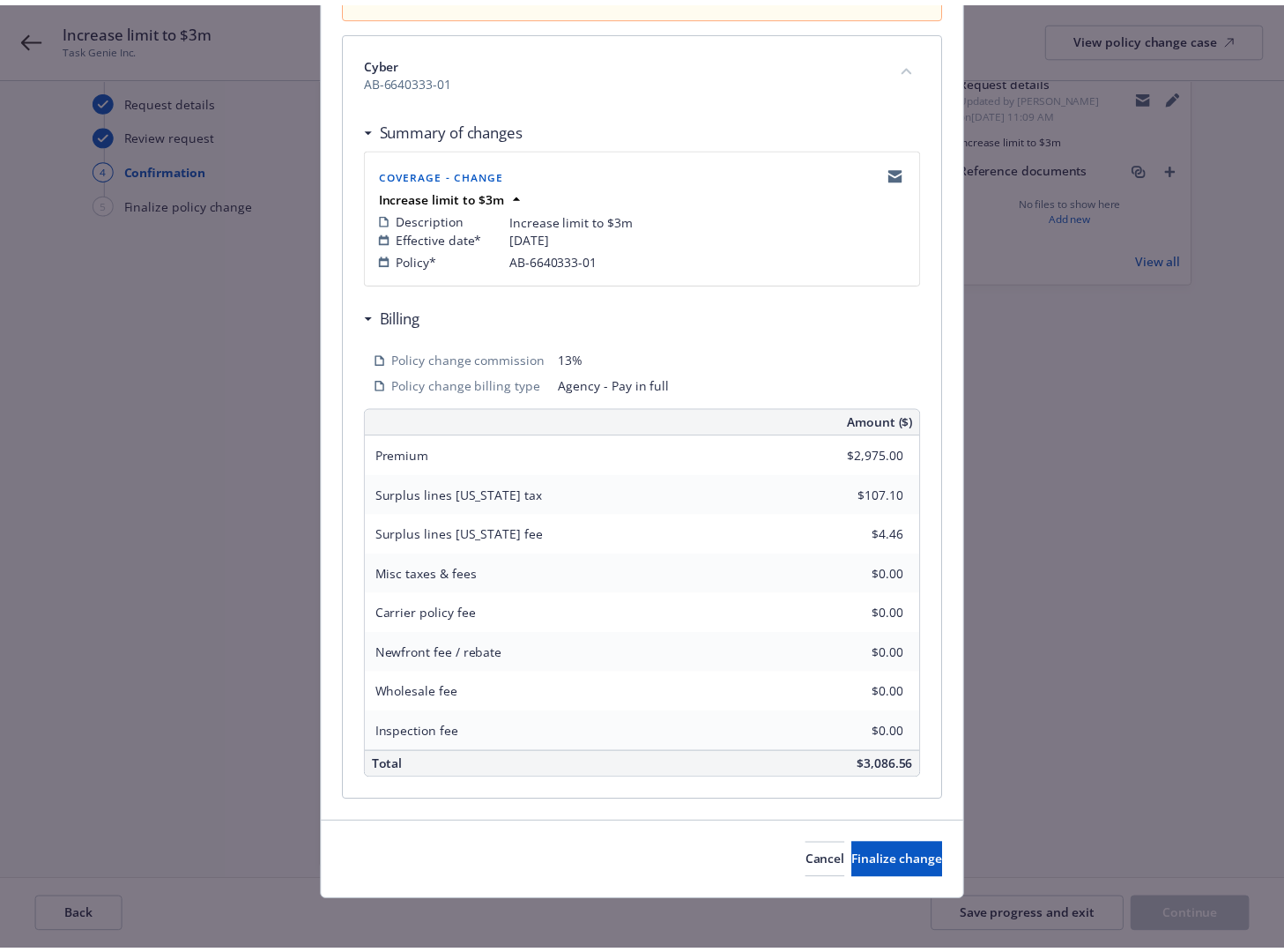
scroll to position [239, 0]
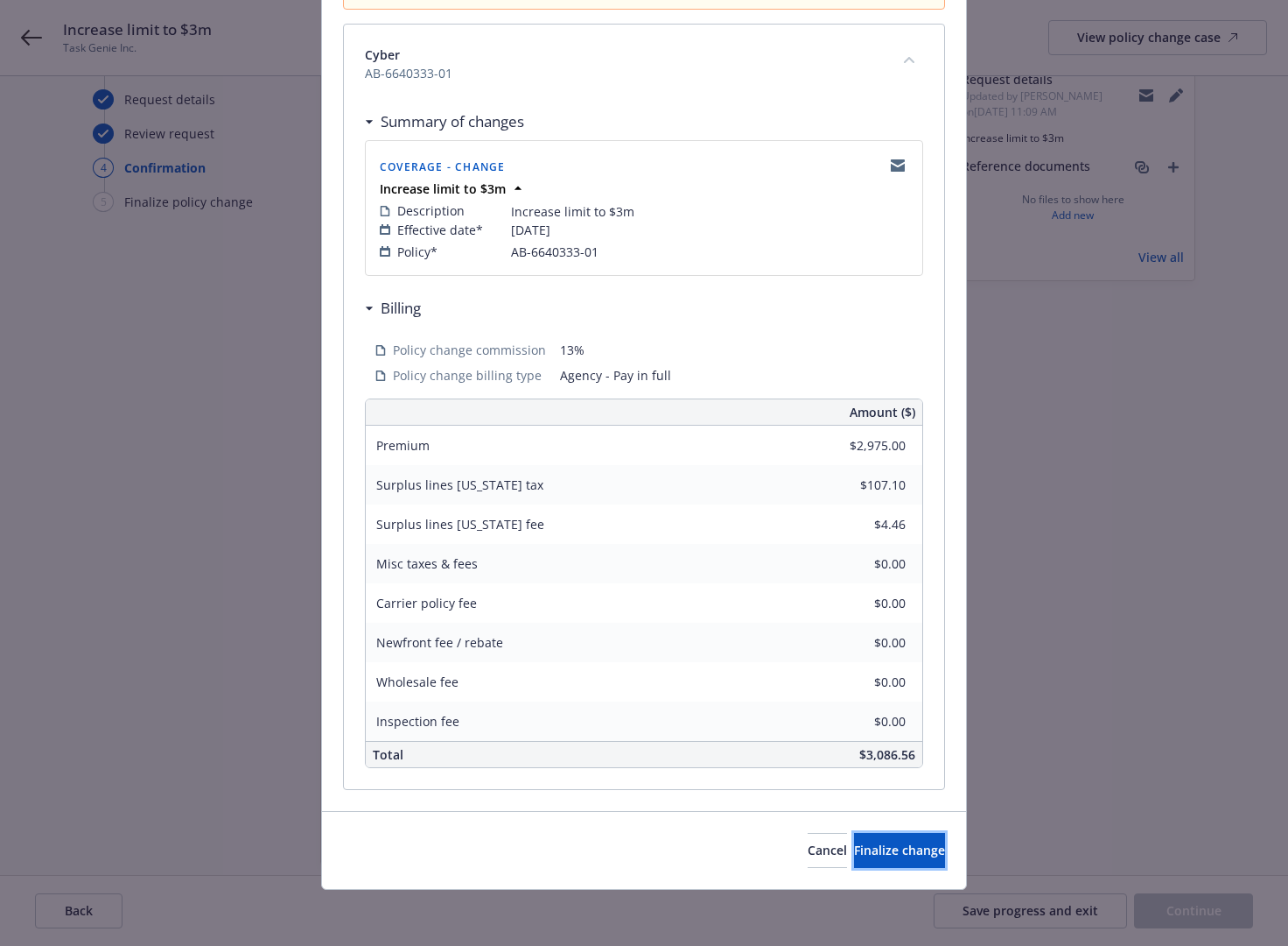
drag, startPoint x: 897, startPoint y: 839, endPoint x: 880, endPoint y: 804, distance: 38.9
click at [896, 839] on button "Finalize change" at bounding box center [900, 850] width 91 height 35
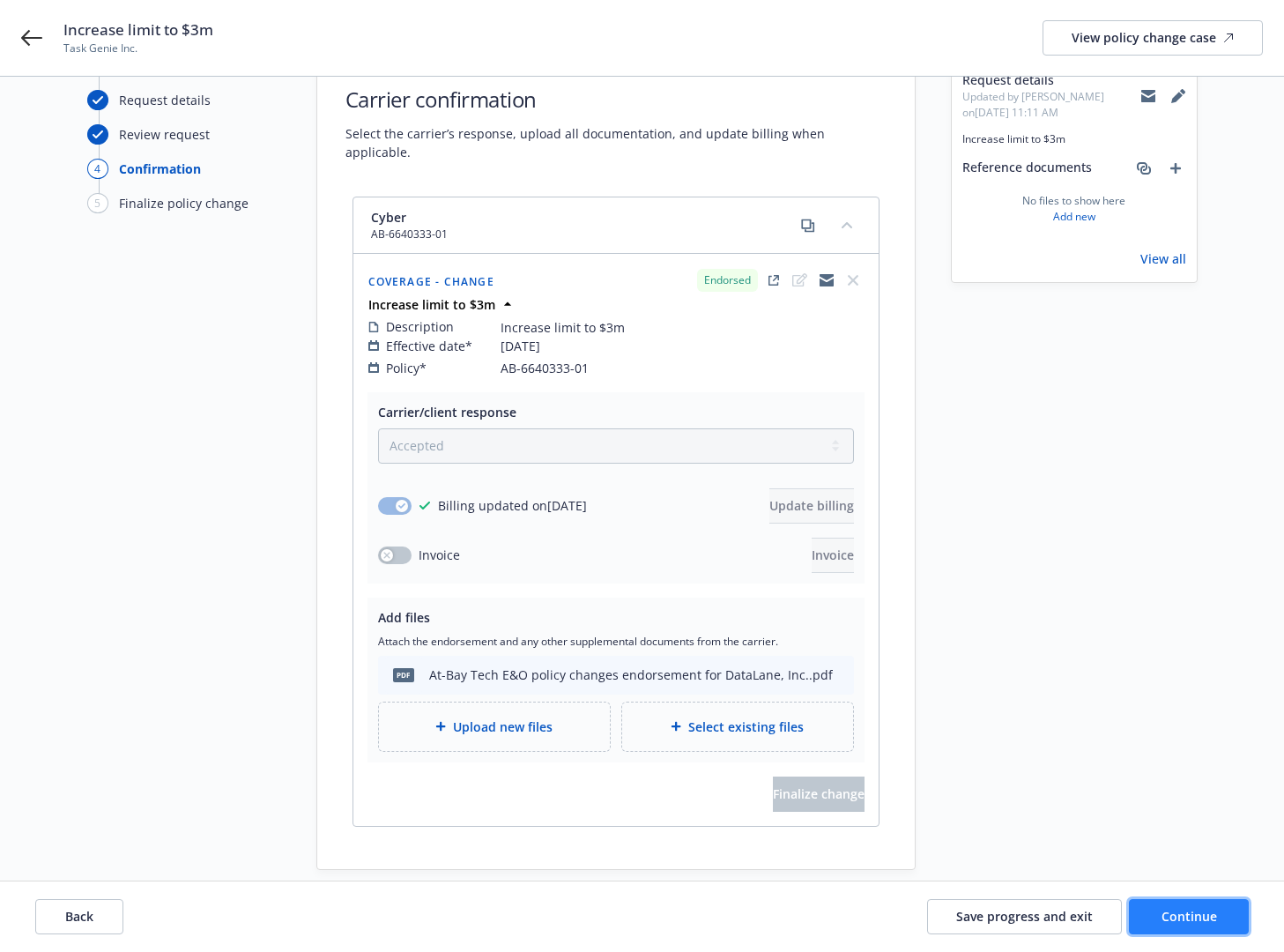
click at [1200, 924] on button "Continue" at bounding box center [1189, 916] width 120 height 35
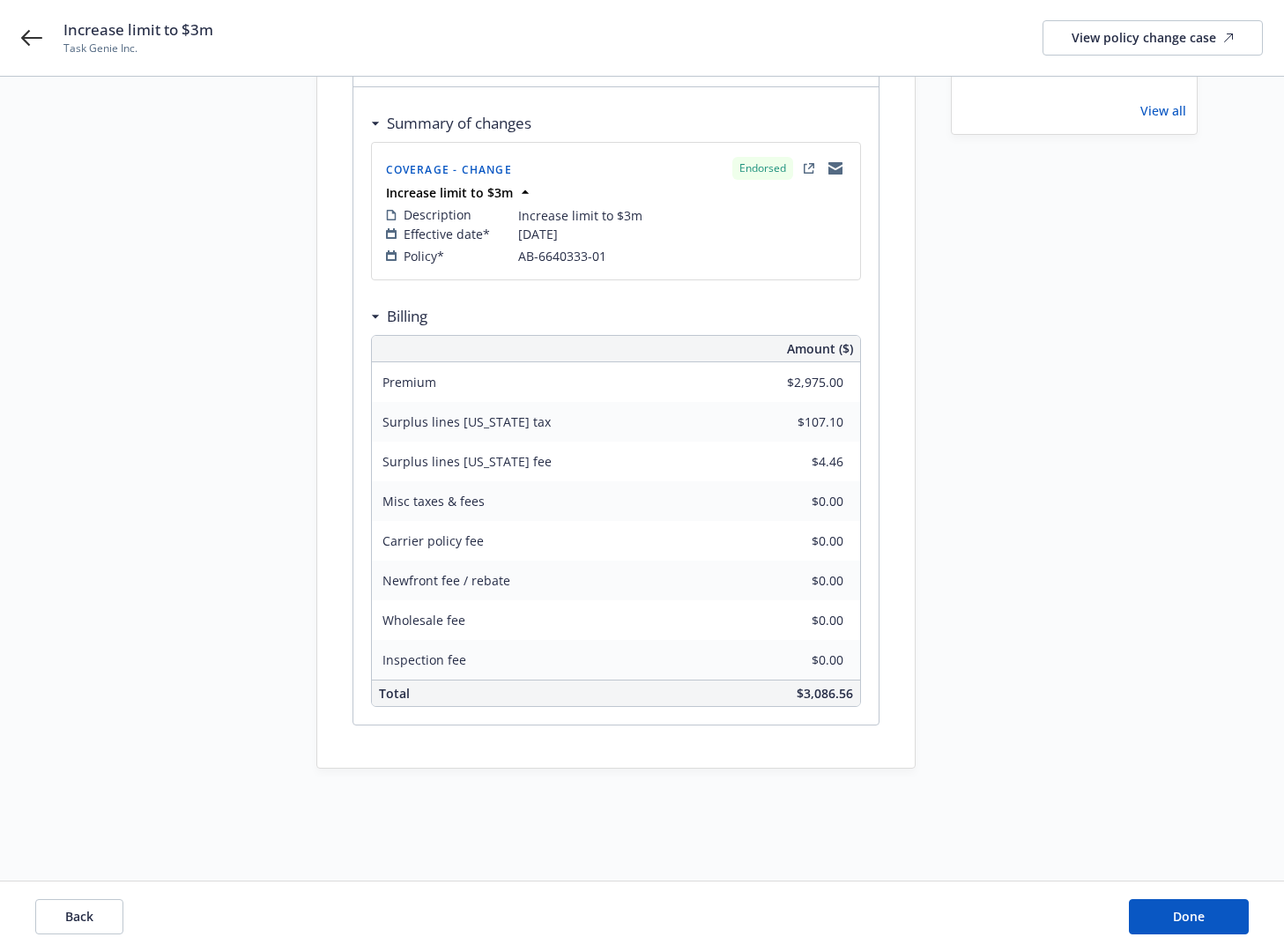
scroll to position [240, 0]
click at [1163, 912] on button "Done" at bounding box center [1189, 916] width 120 height 35
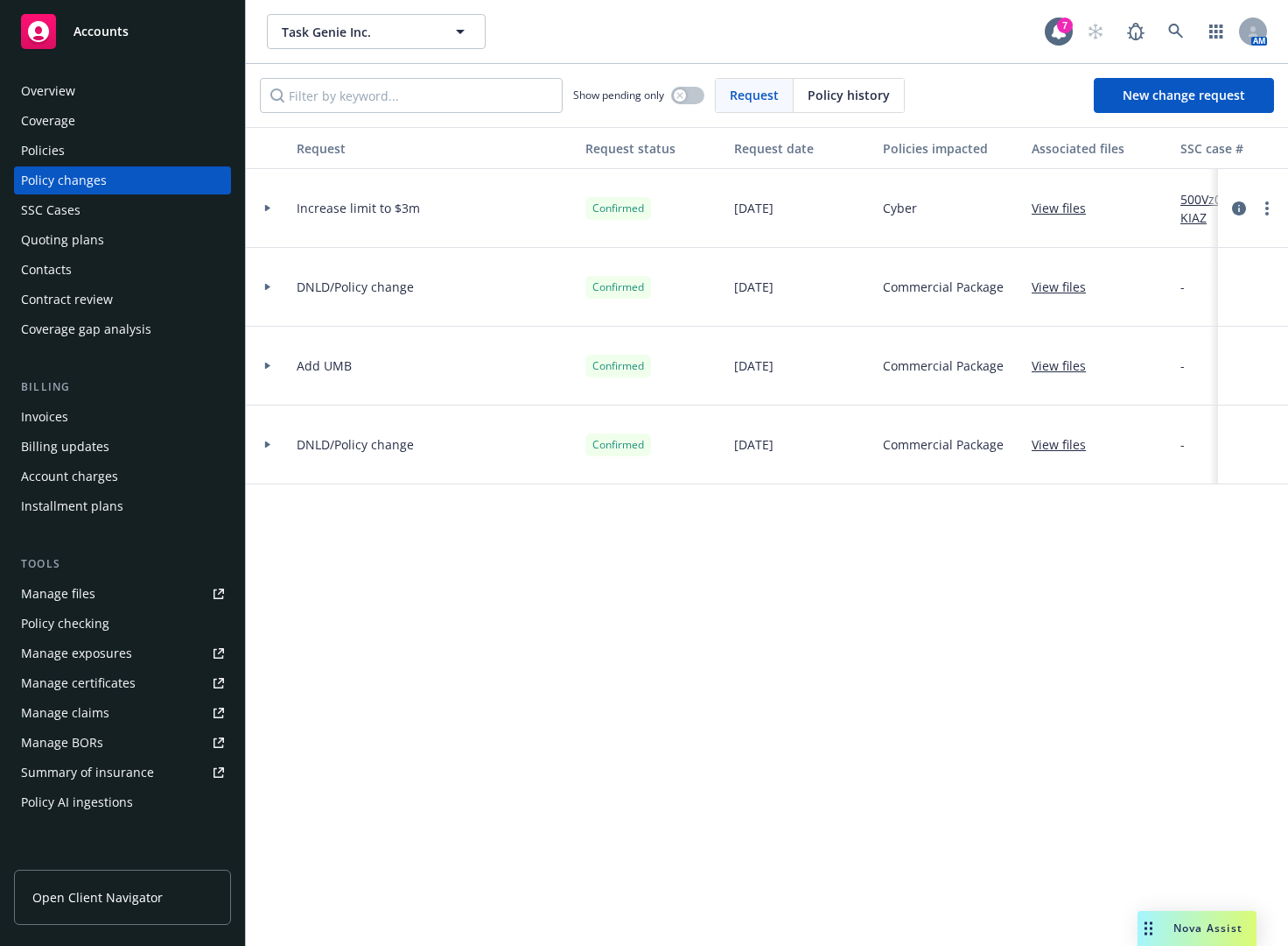
click at [149, 155] on div "Policies" at bounding box center [122, 150] width 203 height 28
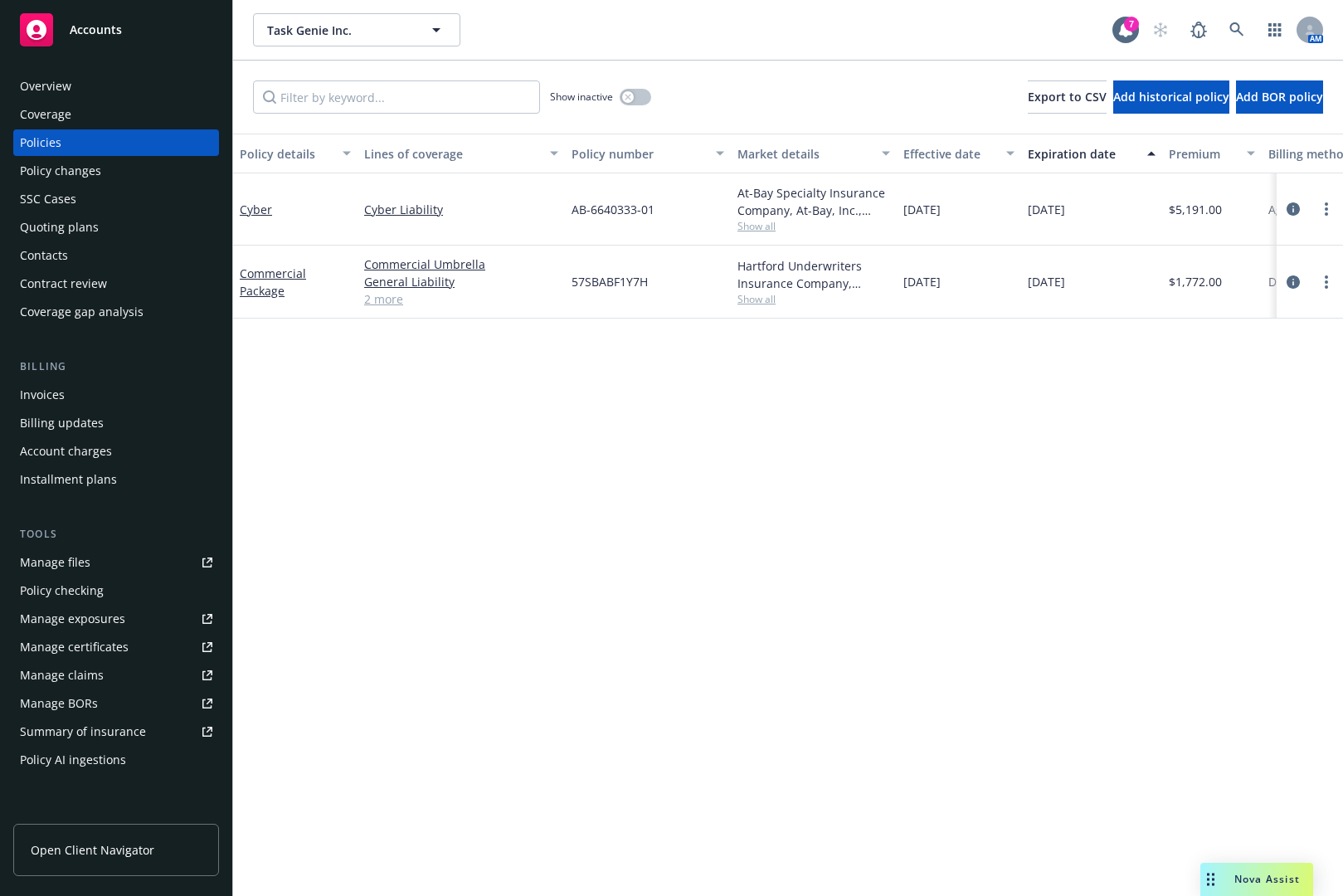
click at [85, 401] on div "Invoices" at bounding box center [116, 394] width 192 height 27
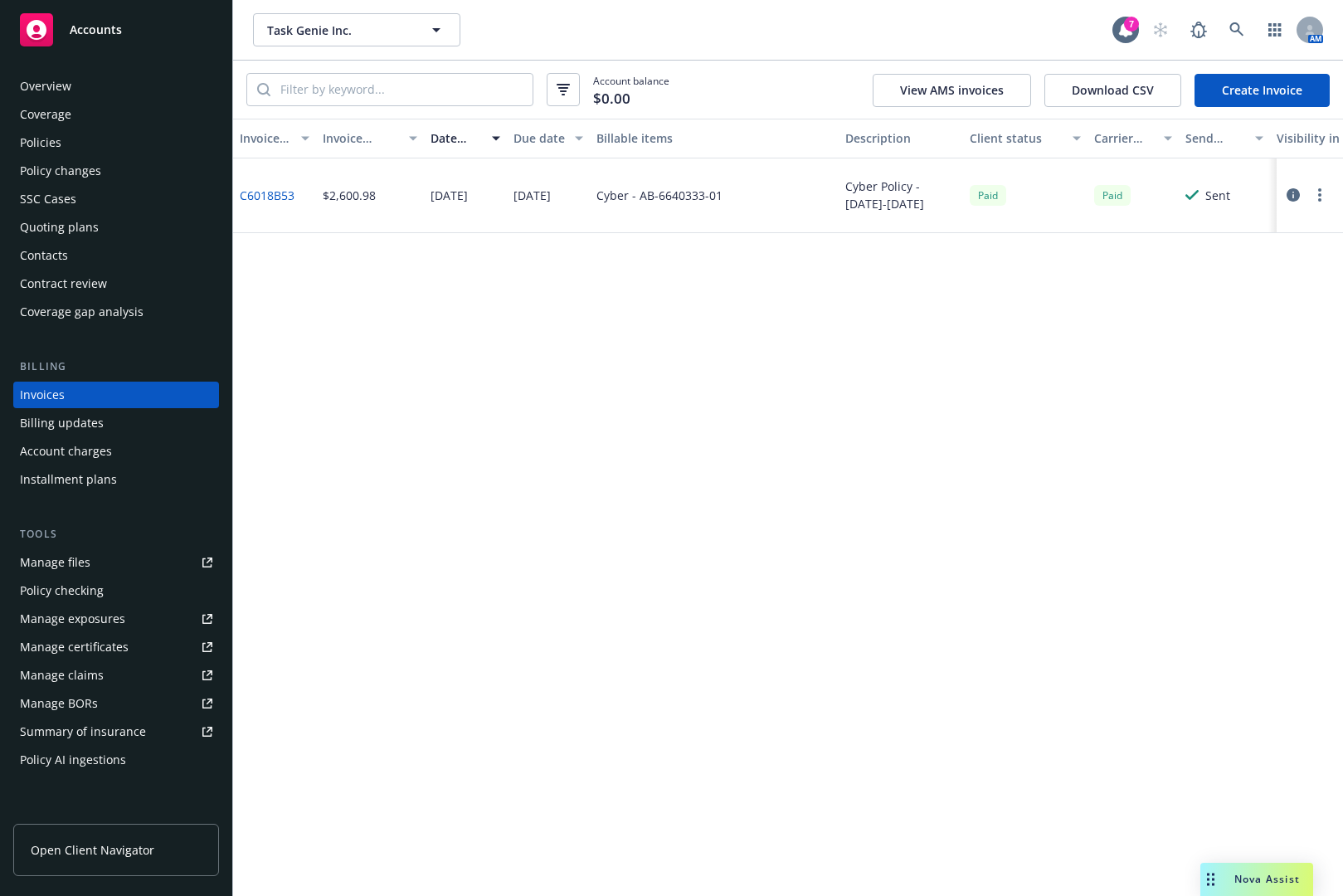
click at [1245, 85] on link "Create Invoice" at bounding box center [1262, 91] width 136 height 33
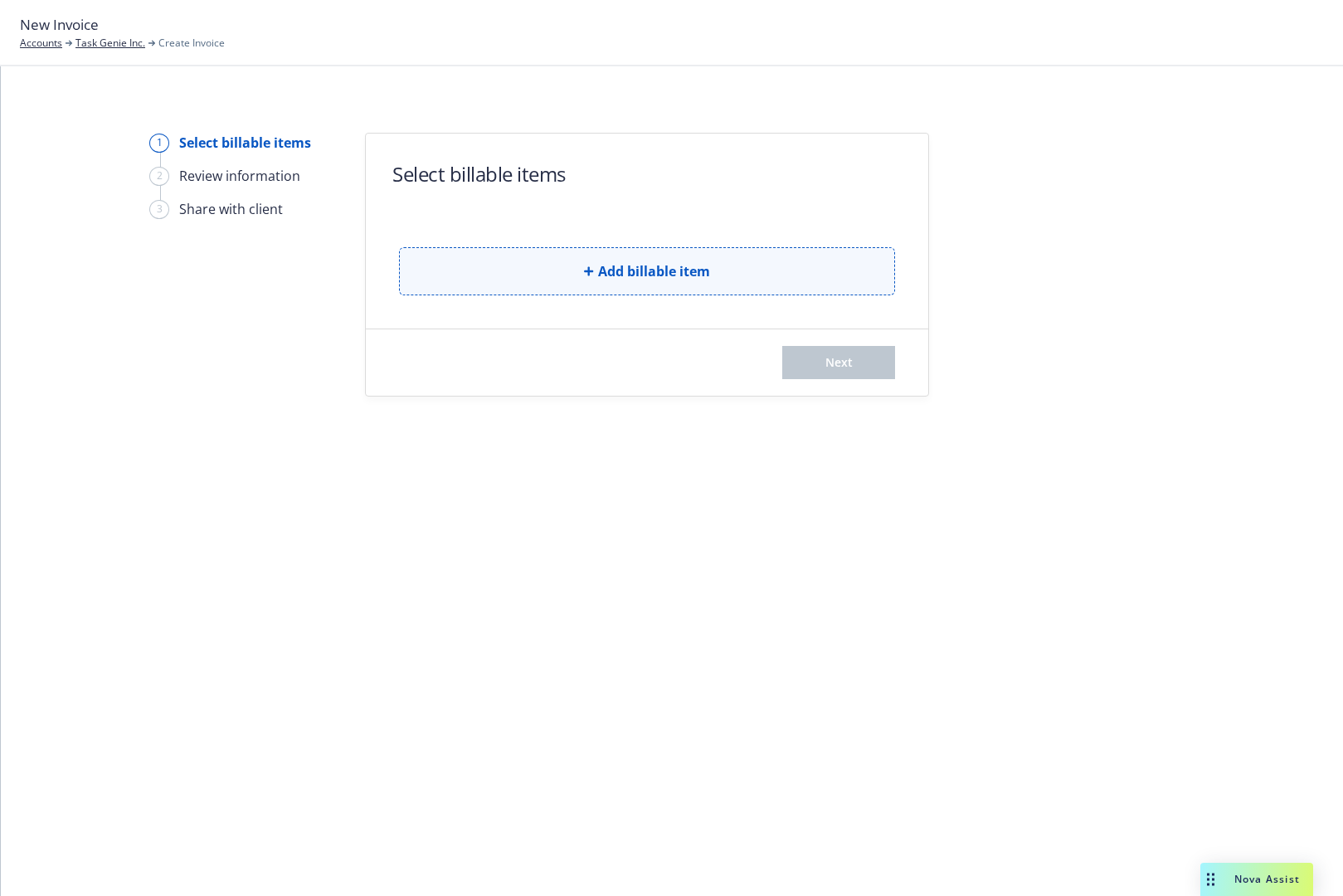
click at [773, 281] on button "Add billable item" at bounding box center [646, 271] width 496 height 48
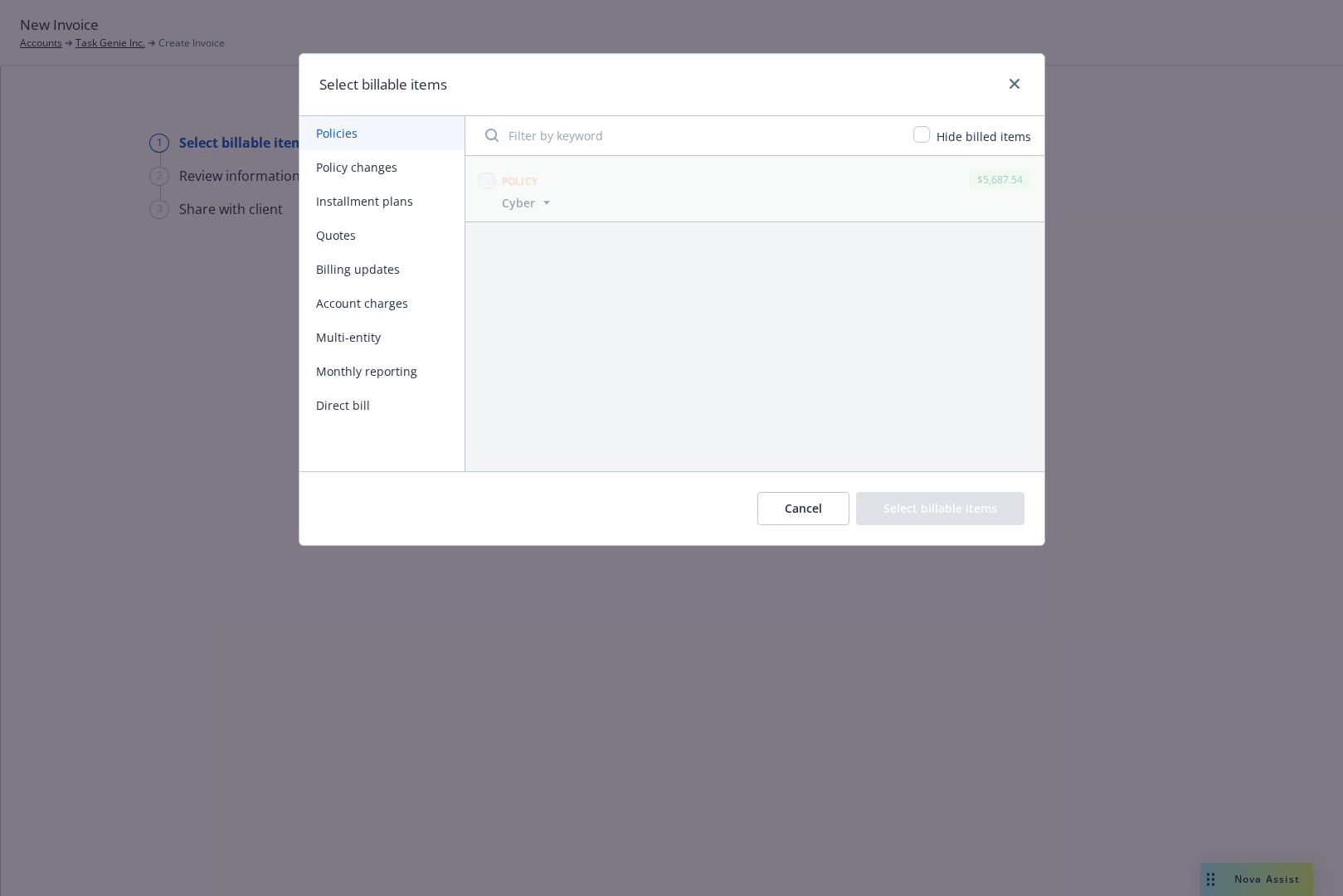
click at [354, 165] on button "Policy changes" at bounding box center [381, 167] width 165 height 34
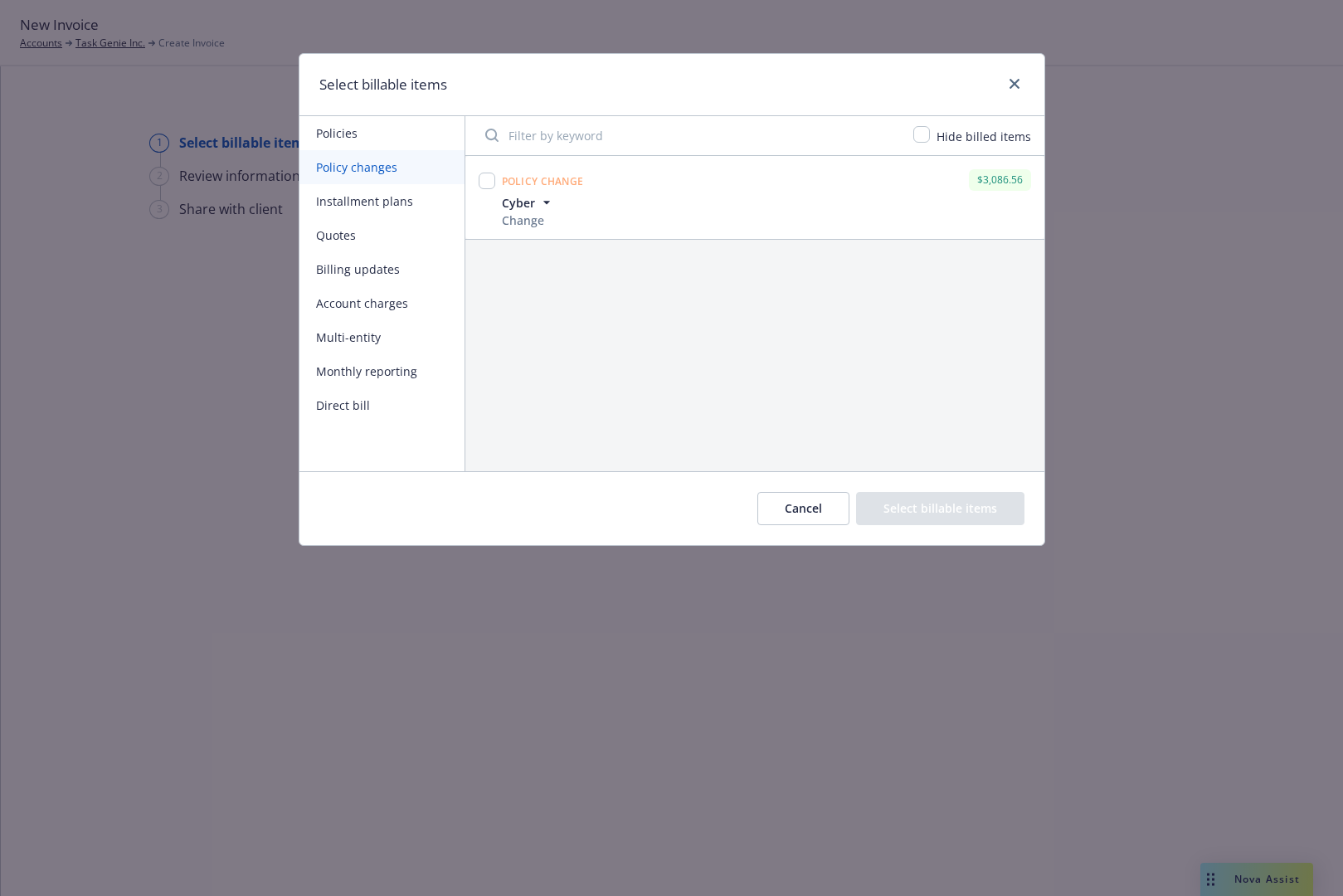
click at [495, 189] on div at bounding box center [487, 197] width 23 height 62
click at [479, 178] on input "checkbox" at bounding box center [486, 180] width 16 height 16
checkbox input "true"
click at [942, 508] on button "Select billable items" at bounding box center [940, 508] width 168 height 33
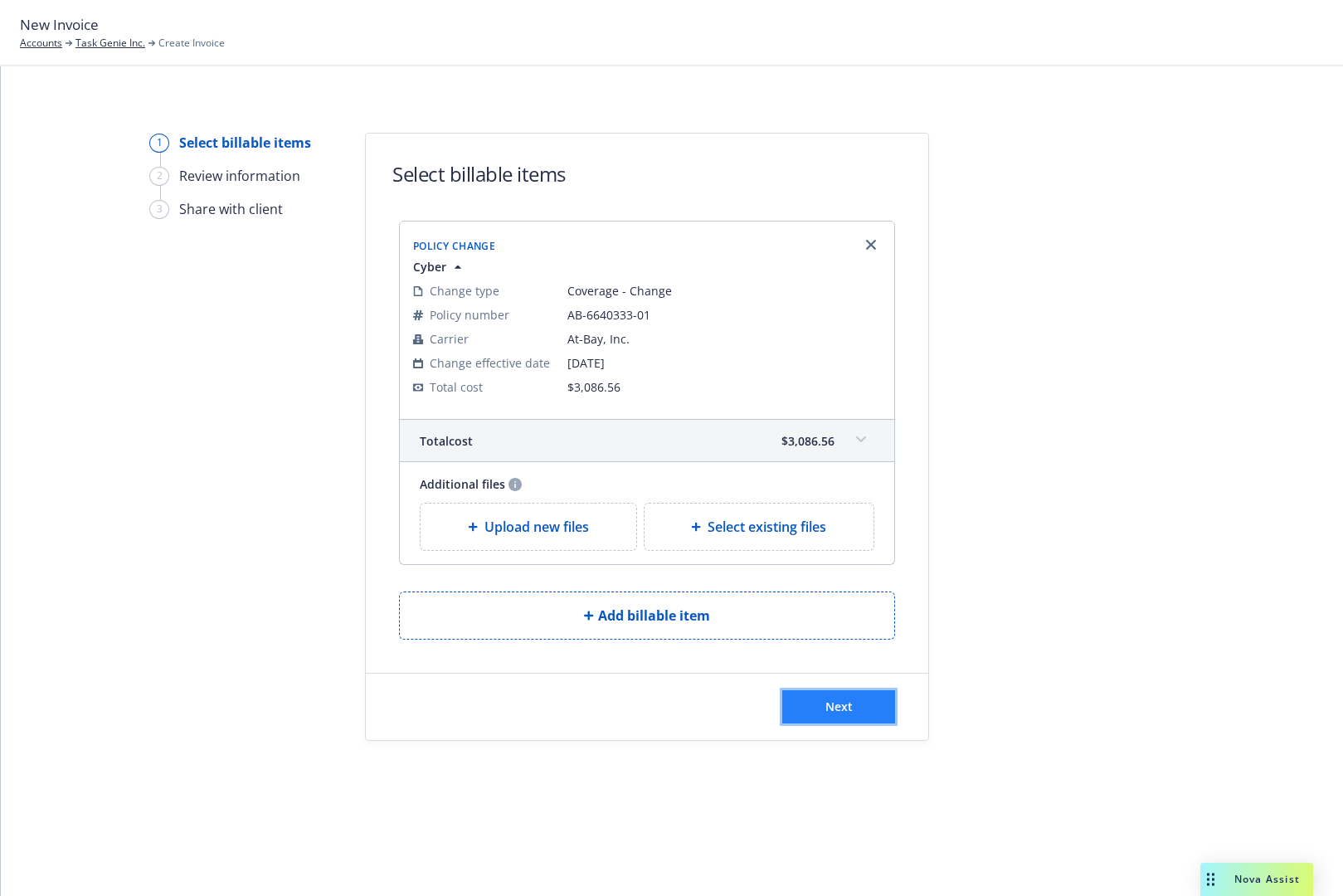
click at [880, 710] on button "Next" at bounding box center [838, 706] width 113 height 33
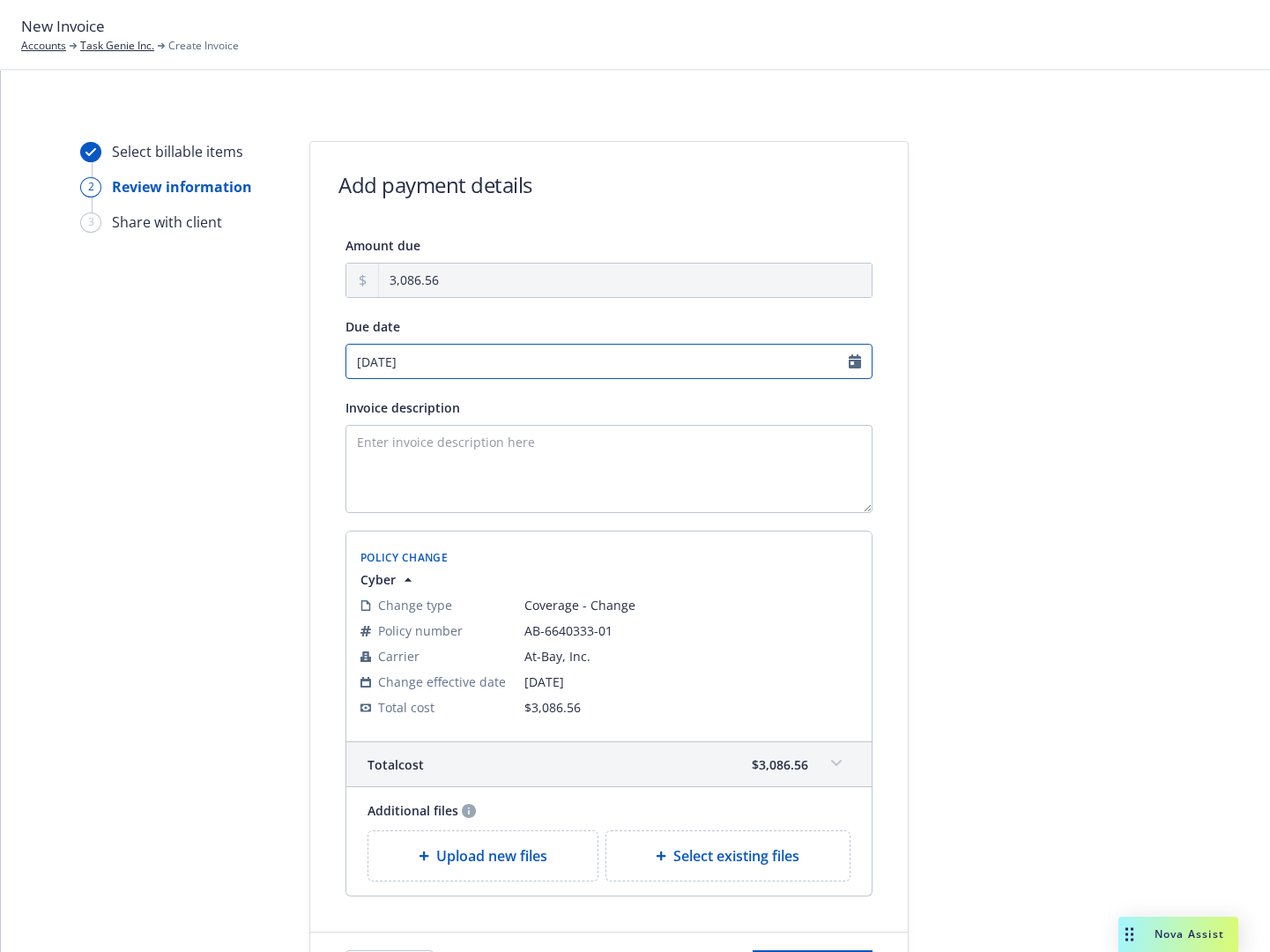
click at [777, 371] on input "[DATE]" at bounding box center [609, 361] width 527 height 35
select select "October"
select select "2025"
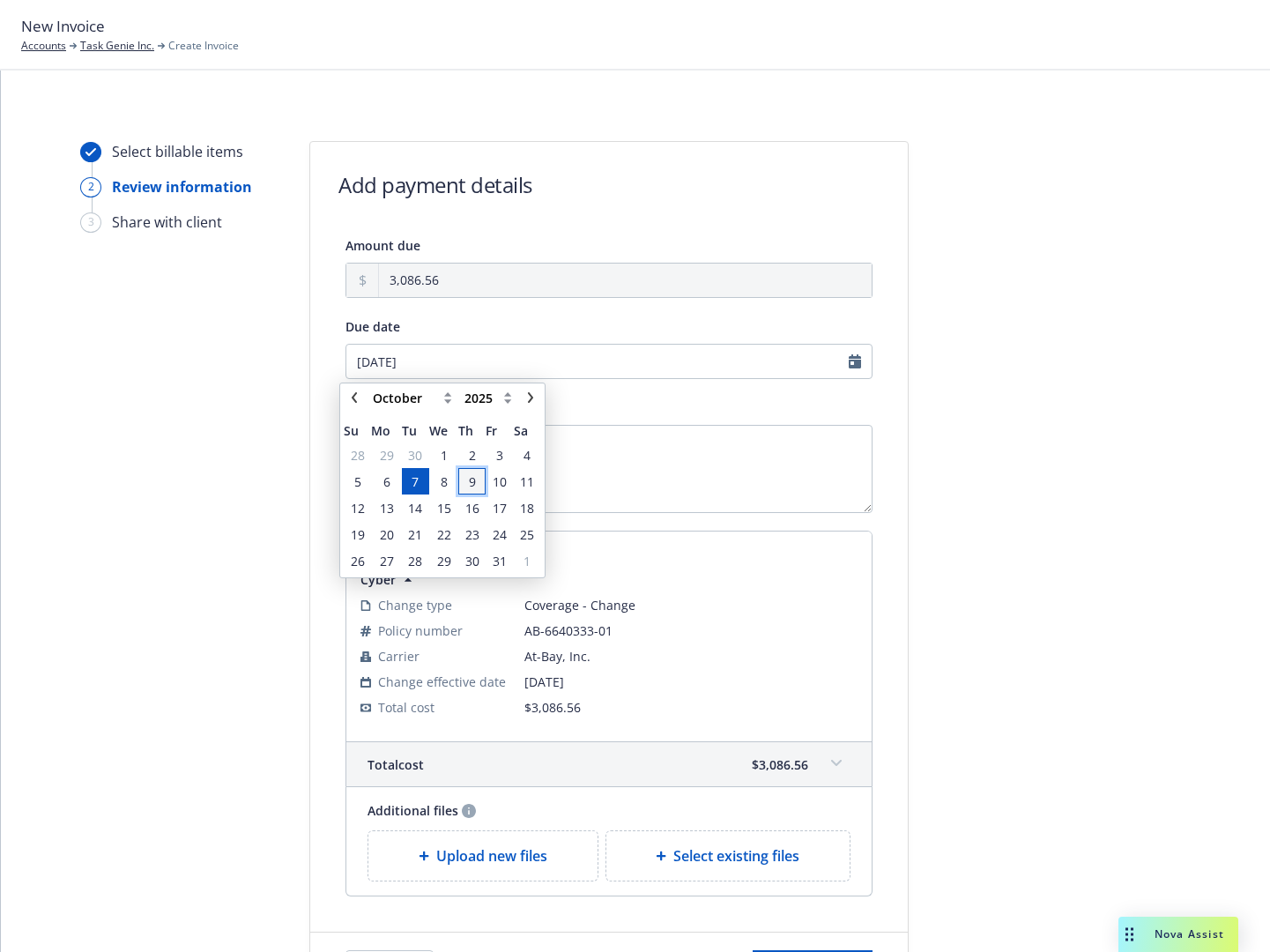
click at [464, 478] on span "9" at bounding box center [472, 482] width 24 height 22
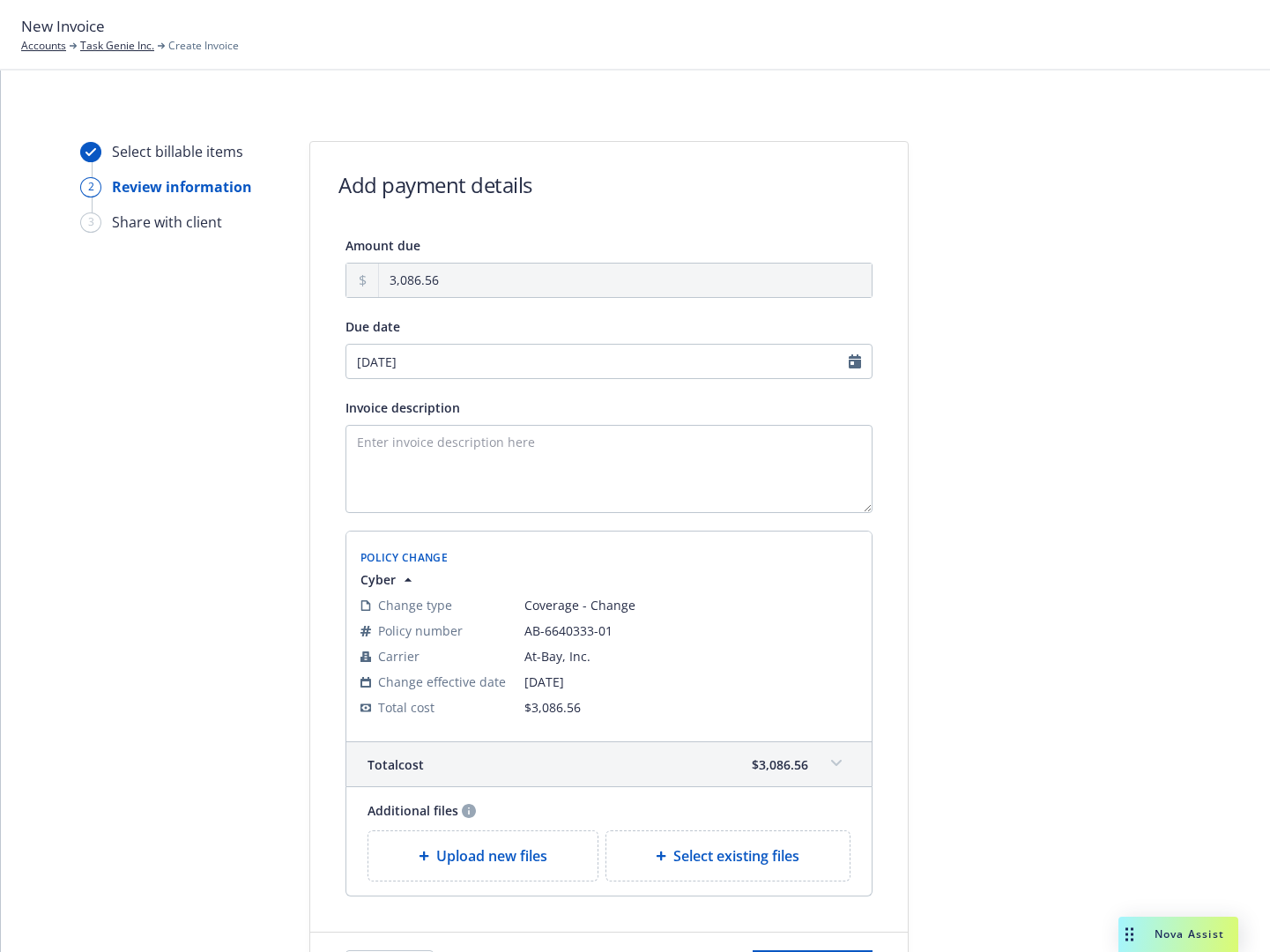
type input "[DATE]"
click at [504, 459] on textarea "Invoice description" at bounding box center [609, 469] width 527 height 88
click at [379, 470] on textarea "Increasing Cyber Limit to $3m" at bounding box center [609, 469] width 527 height 88
click at [525, 443] on textarea "Increasing Cyber Limit to $3m" at bounding box center [609, 469] width 527 height 88
drag, startPoint x: 568, startPoint y: 465, endPoint x: 118, endPoint y: 447, distance: 450.4
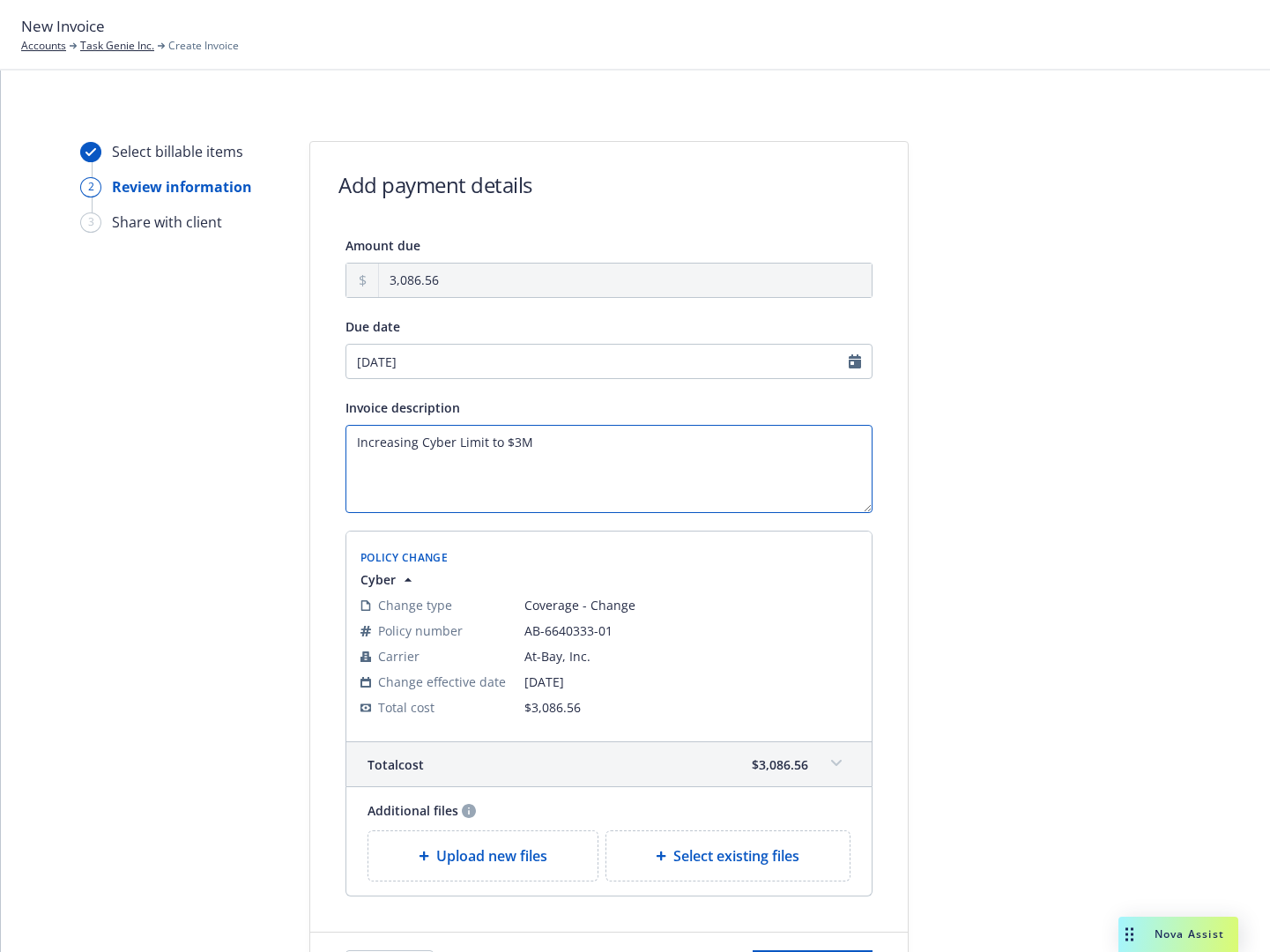
click at [118, 447] on div "Select billable items 2 Review information 3 Share with client Add payment deta…" at bounding box center [635, 572] width 1227 height 863
type textarea "Cyber Limit Increase to $3M"
click at [639, 397] on div "Invoice description" at bounding box center [609, 406] width 527 height 21
click at [642, 453] on textarea "Cyber Limit Increase to $3M" at bounding box center [609, 469] width 527 height 88
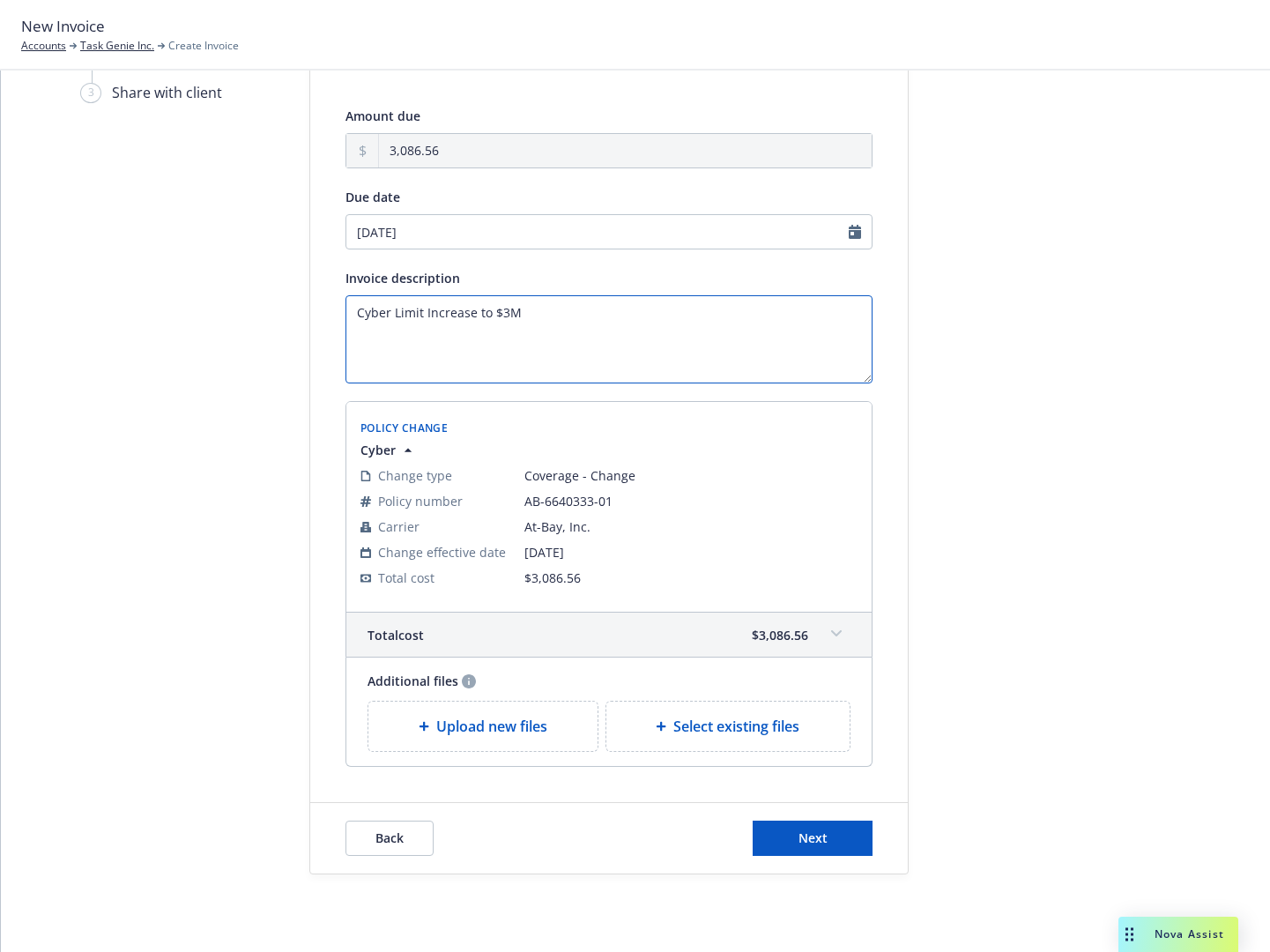
scroll to position [165, 0]
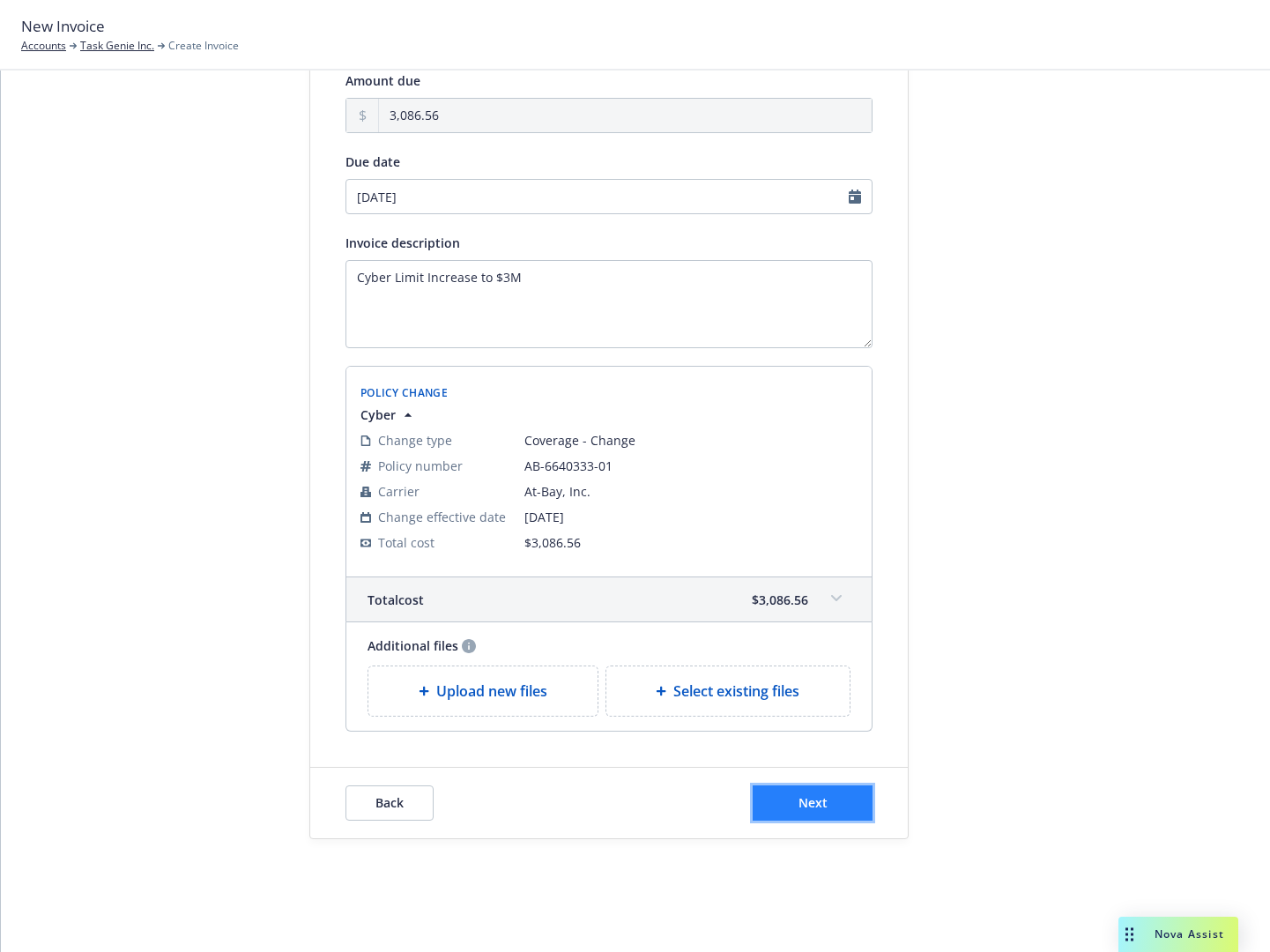
click at [832, 809] on button "Next" at bounding box center [812, 803] width 120 height 35
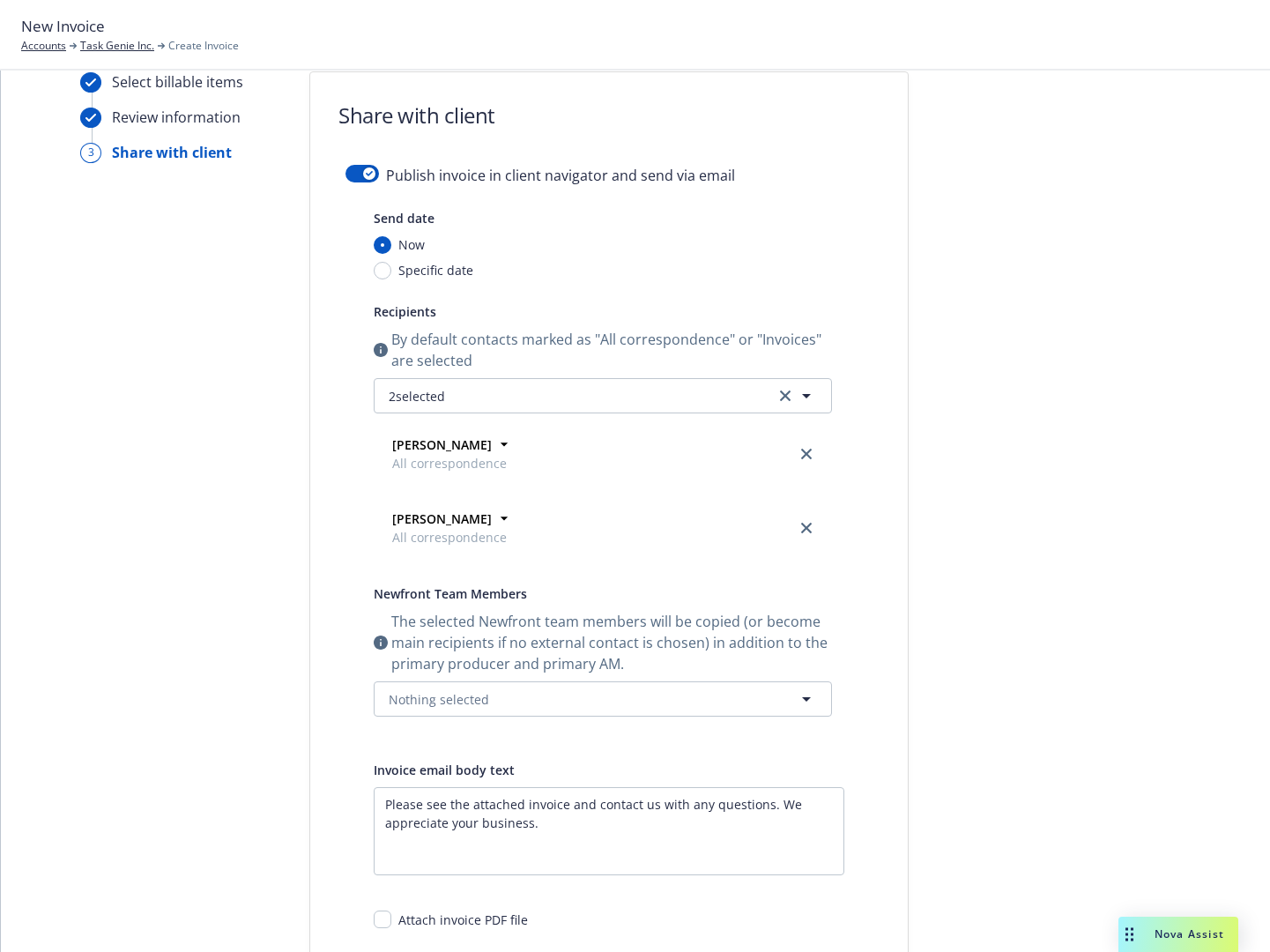
scroll to position [0, 0]
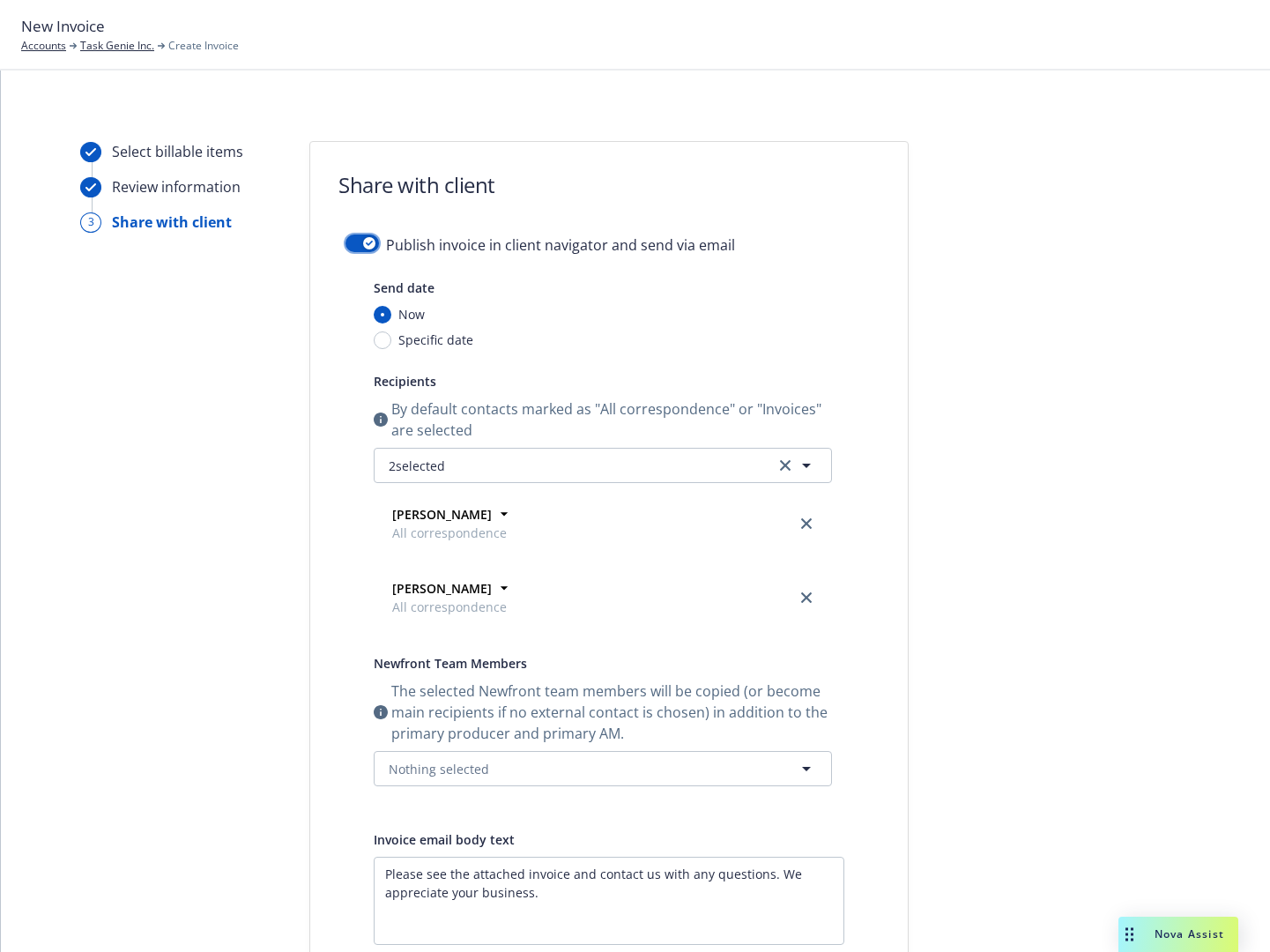
click at [370, 240] on button "button" at bounding box center [362, 243] width 34 height 17
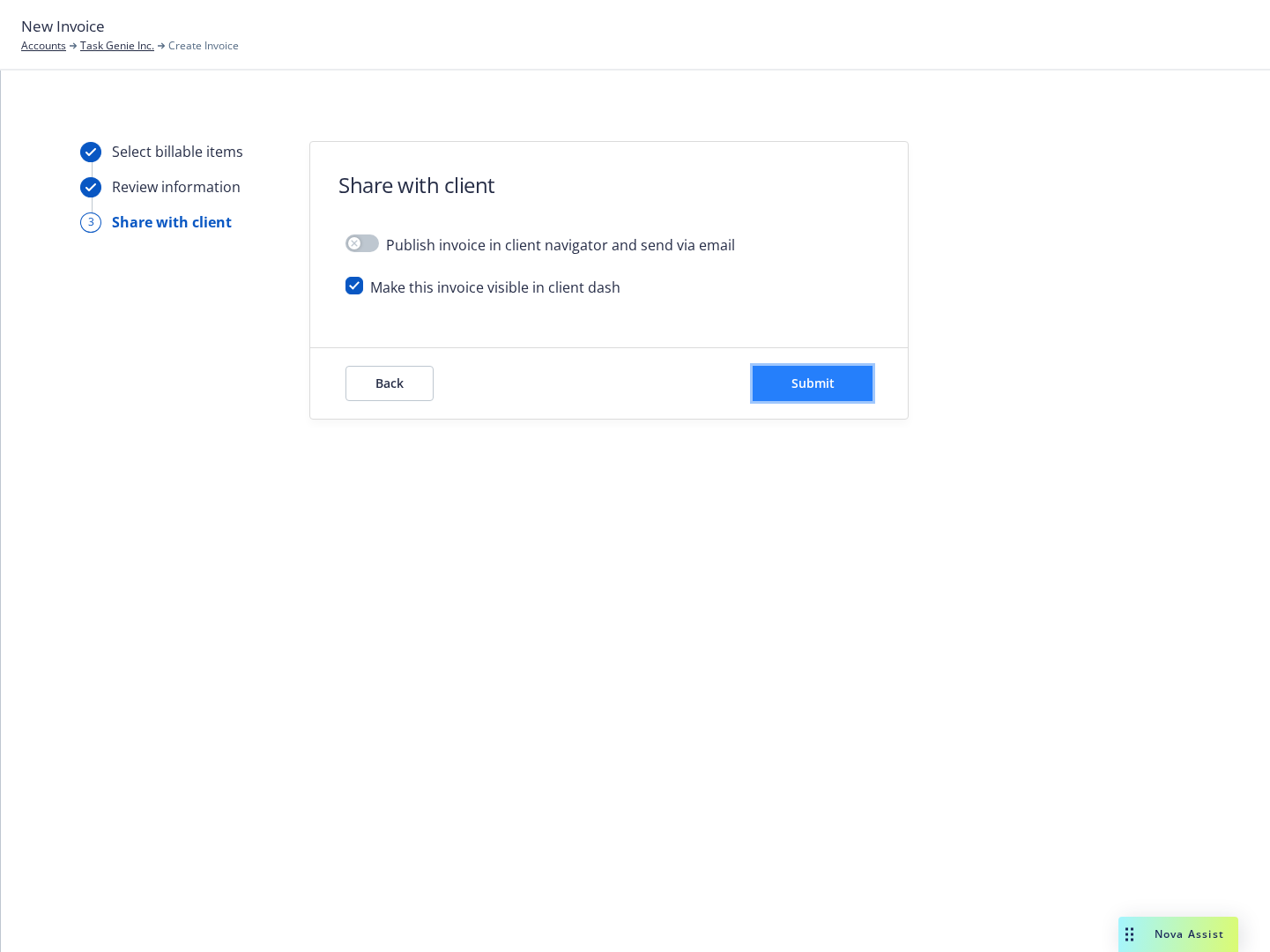
click at [838, 385] on button "Submit" at bounding box center [812, 383] width 120 height 35
